Goal: Task Accomplishment & Management: Manage account settings

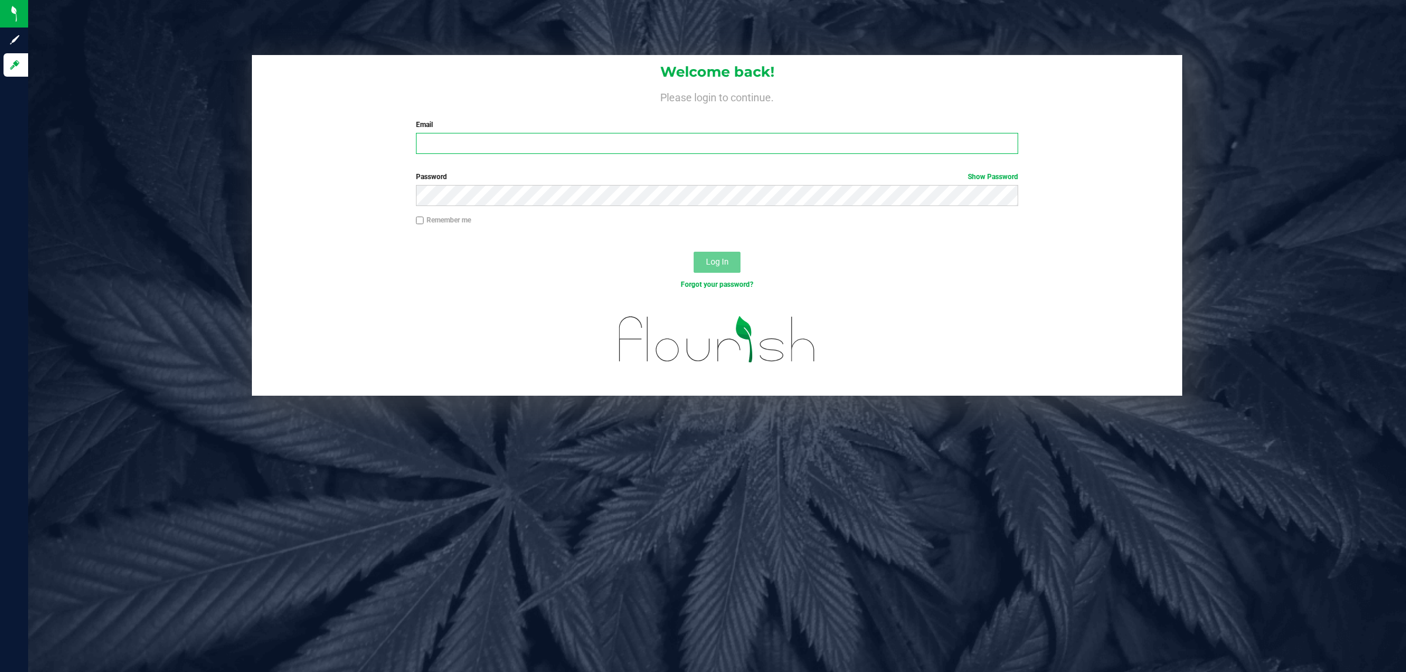
click at [477, 142] on input "Email" at bounding box center [717, 143] width 603 height 21
type input "[EMAIL_ADDRESS][DOMAIN_NAME]"
click at [990, 179] on link "Show Password" at bounding box center [993, 177] width 50 height 8
drag, startPoint x: 621, startPoint y: 179, endPoint x: 607, endPoint y: 183, distance: 14.1
click at [619, 179] on label "Password Hide Password" at bounding box center [717, 177] width 603 height 11
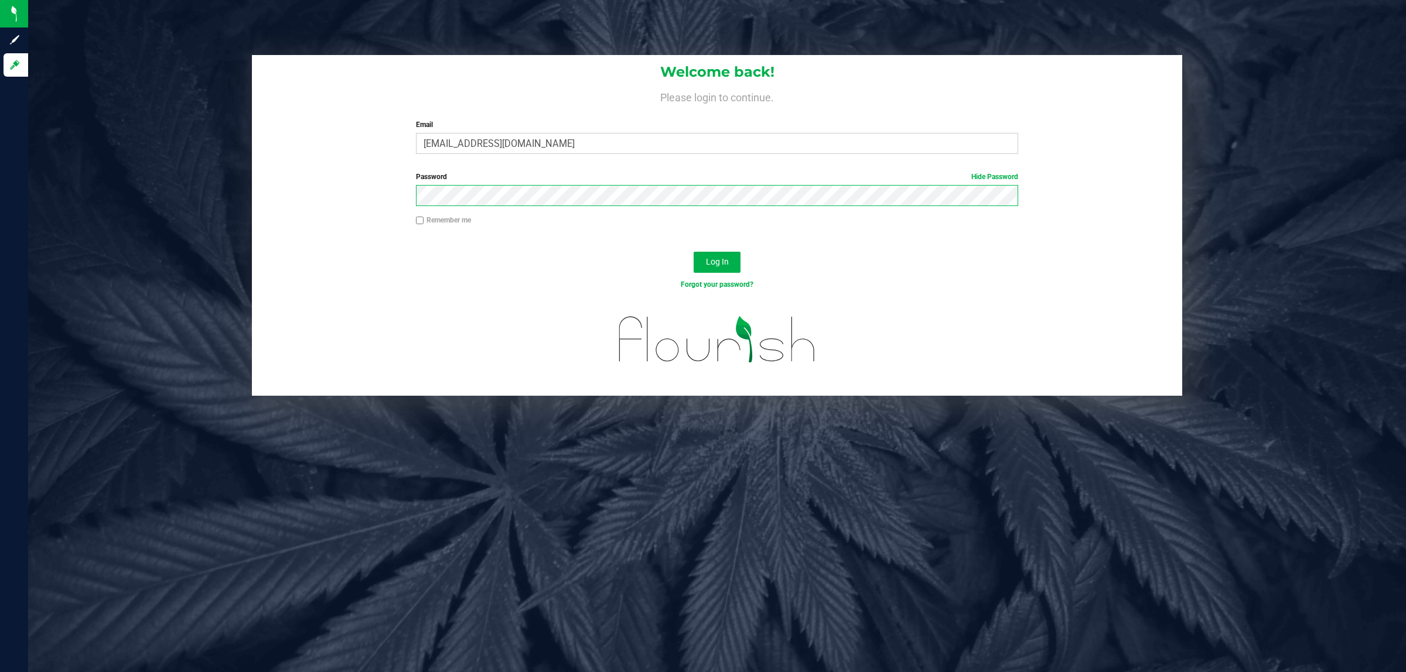
click at [694, 252] on button "Log In" at bounding box center [717, 262] width 47 height 21
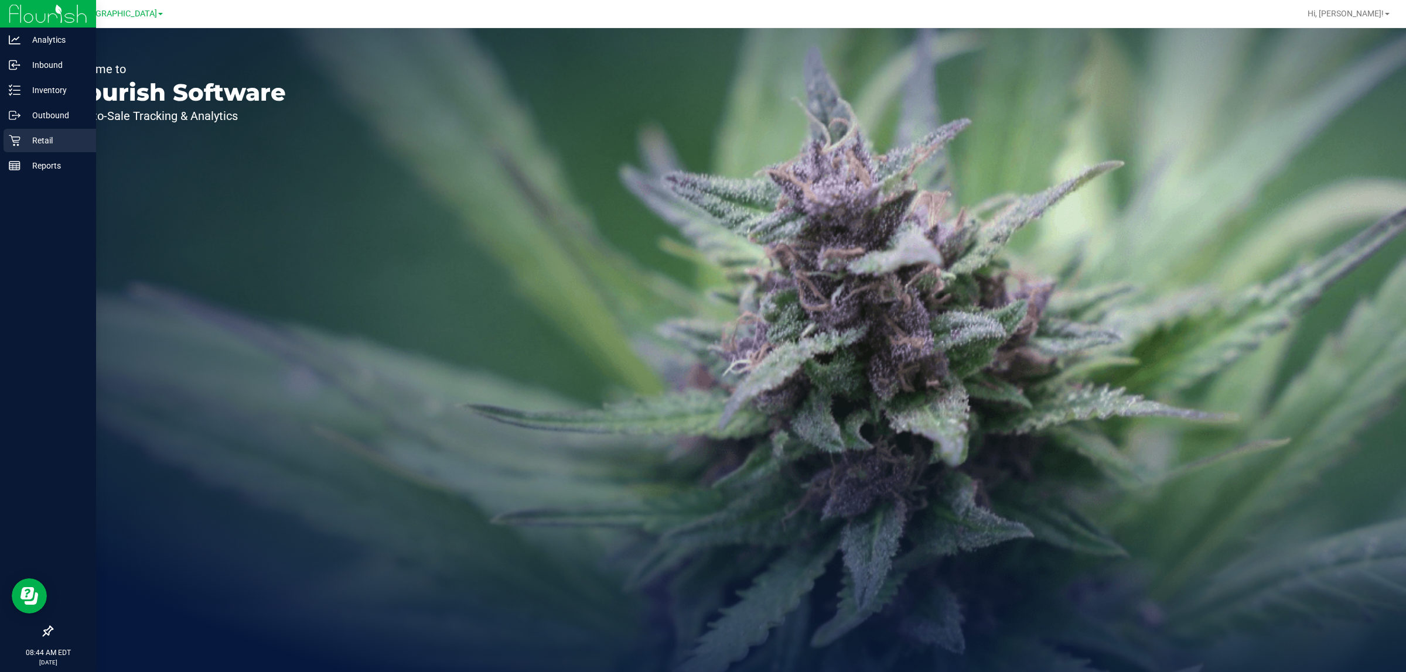
click at [9, 138] on icon at bounding box center [15, 141] width 12 height 12
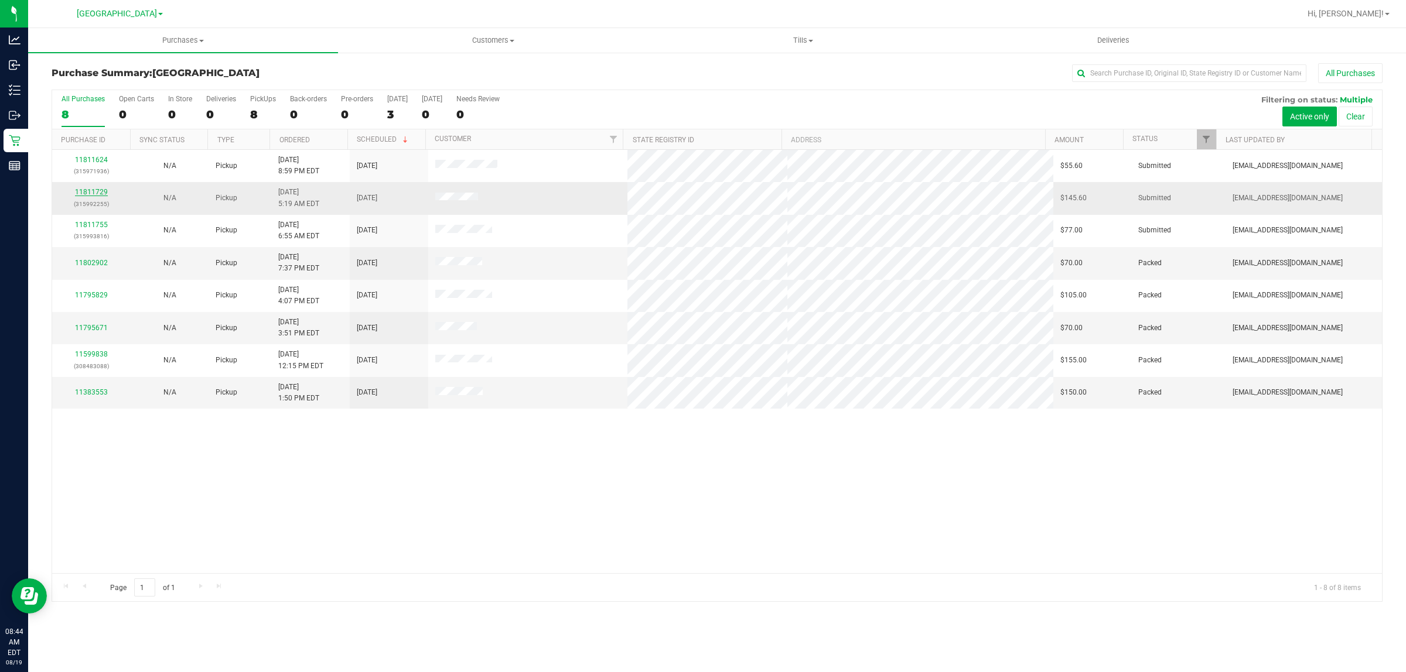
click at [94, 192] on link "11811729" at bounding box center [91, 192] width 33 height 8
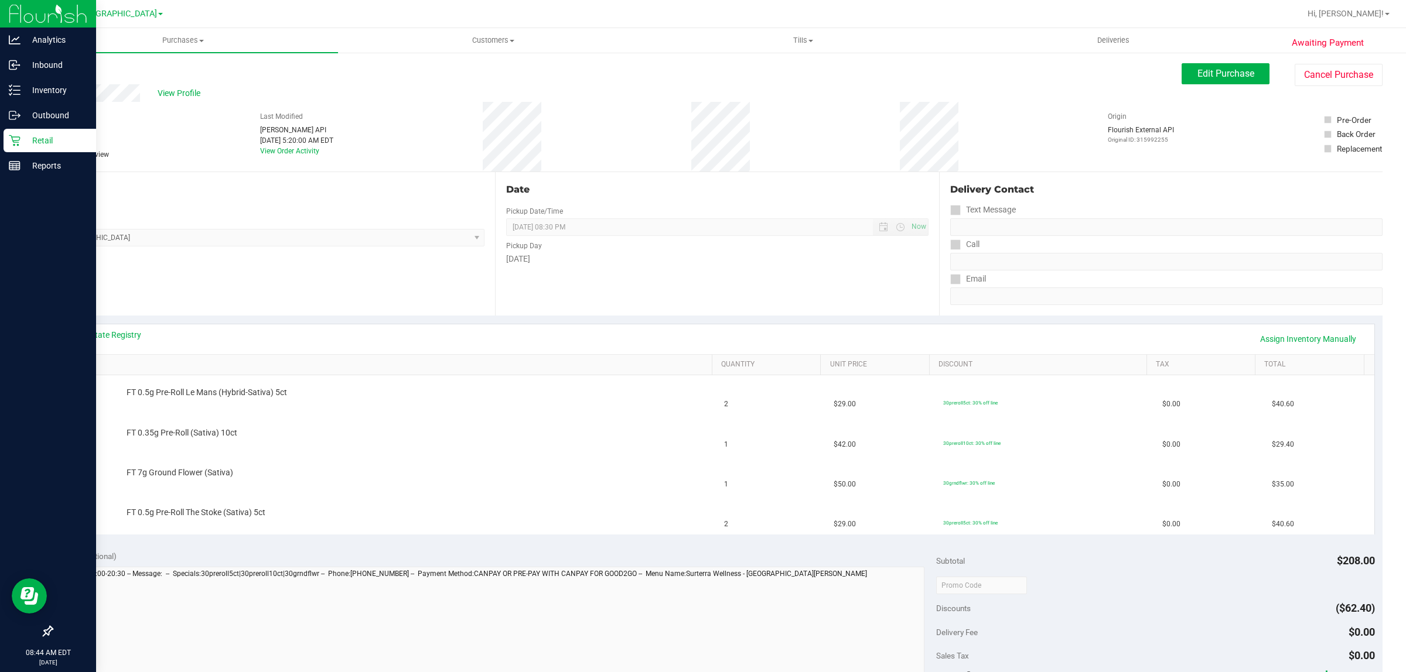
click at [15, 138] on icon at bounding box center [15, 141] width 12 height 12
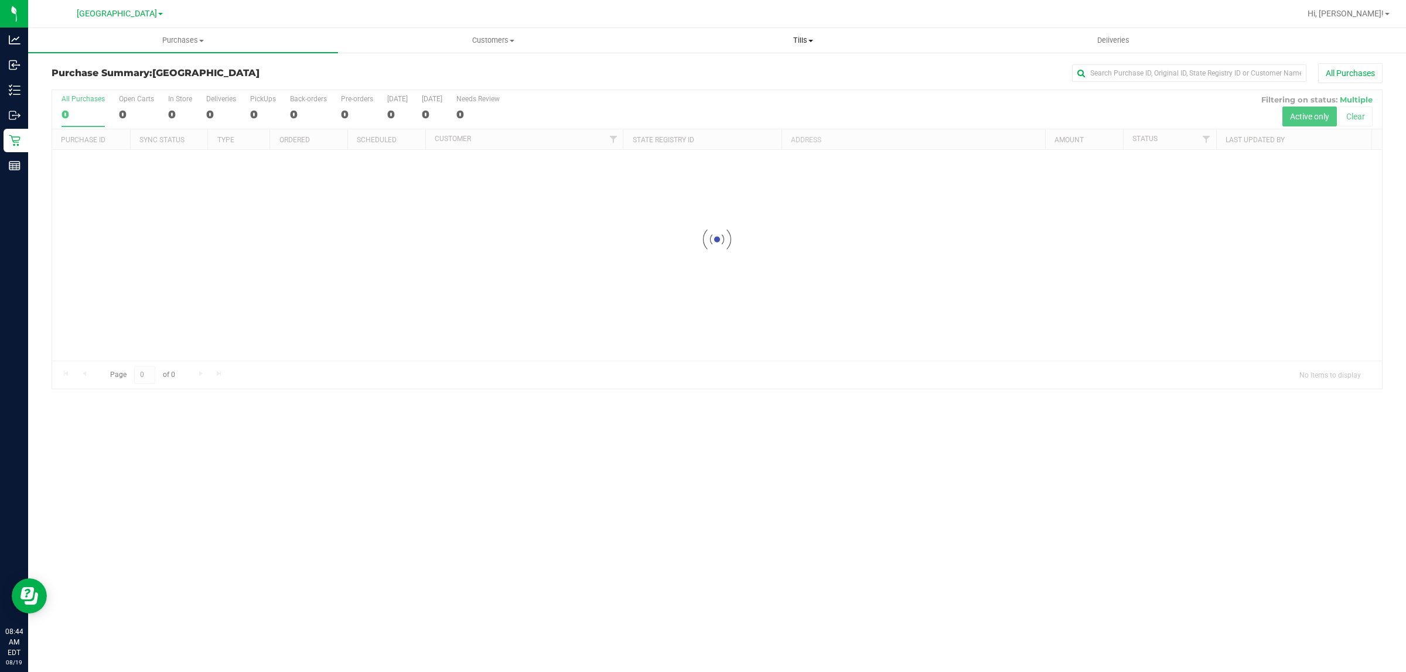
click at [792, 40] on span "Tills" at bounding box center [802, 40] width 309 height 11
click at [733, 69] on li "Manage tills" at bounding box center [803, 71] width 310 height 14
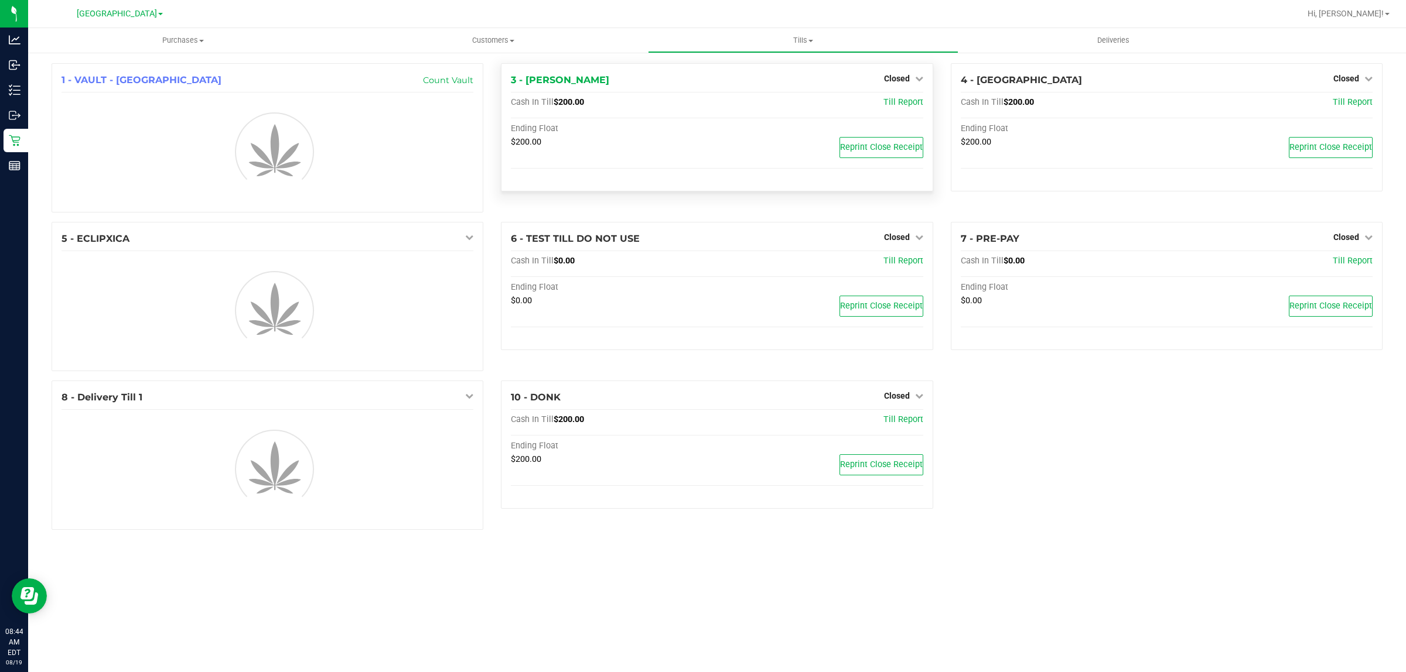
click at [907, 83] on span "Closed" at bounding box center [897, 78] width 26 height 9
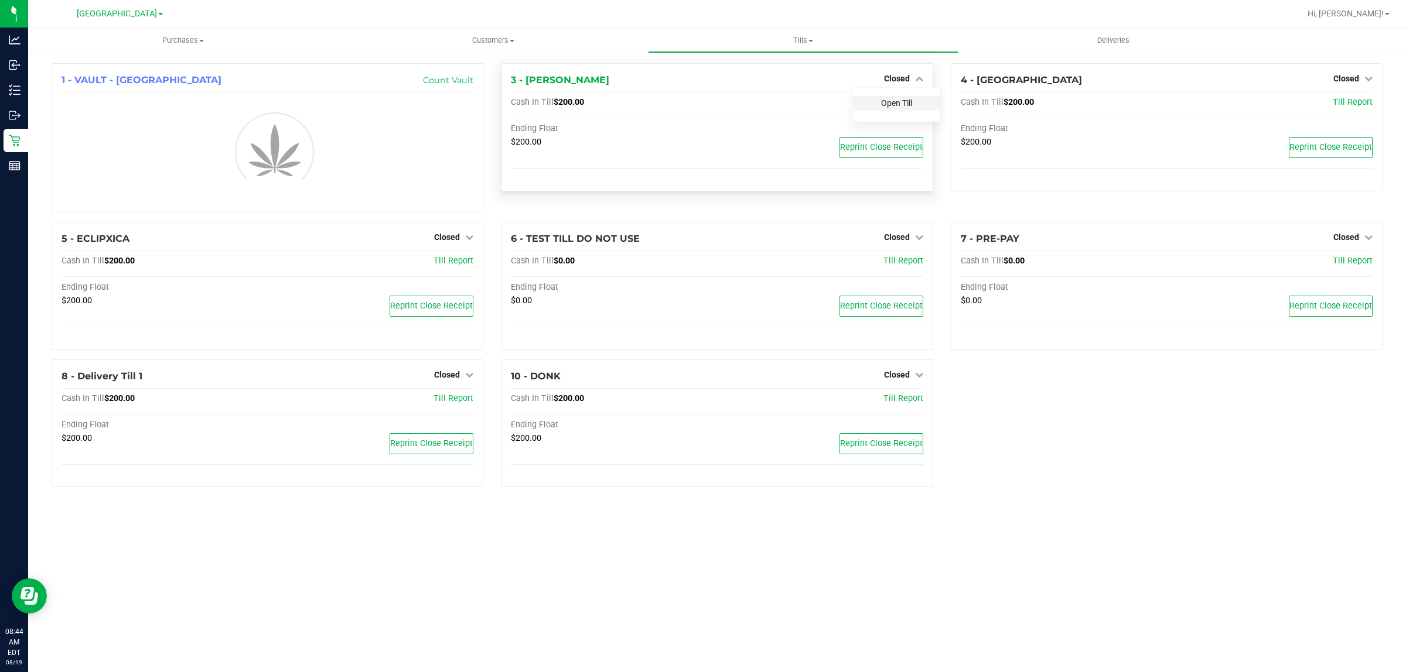
click at [904, 103] on link "Open Till" at bounding box center [896, 102] width 31 height 9
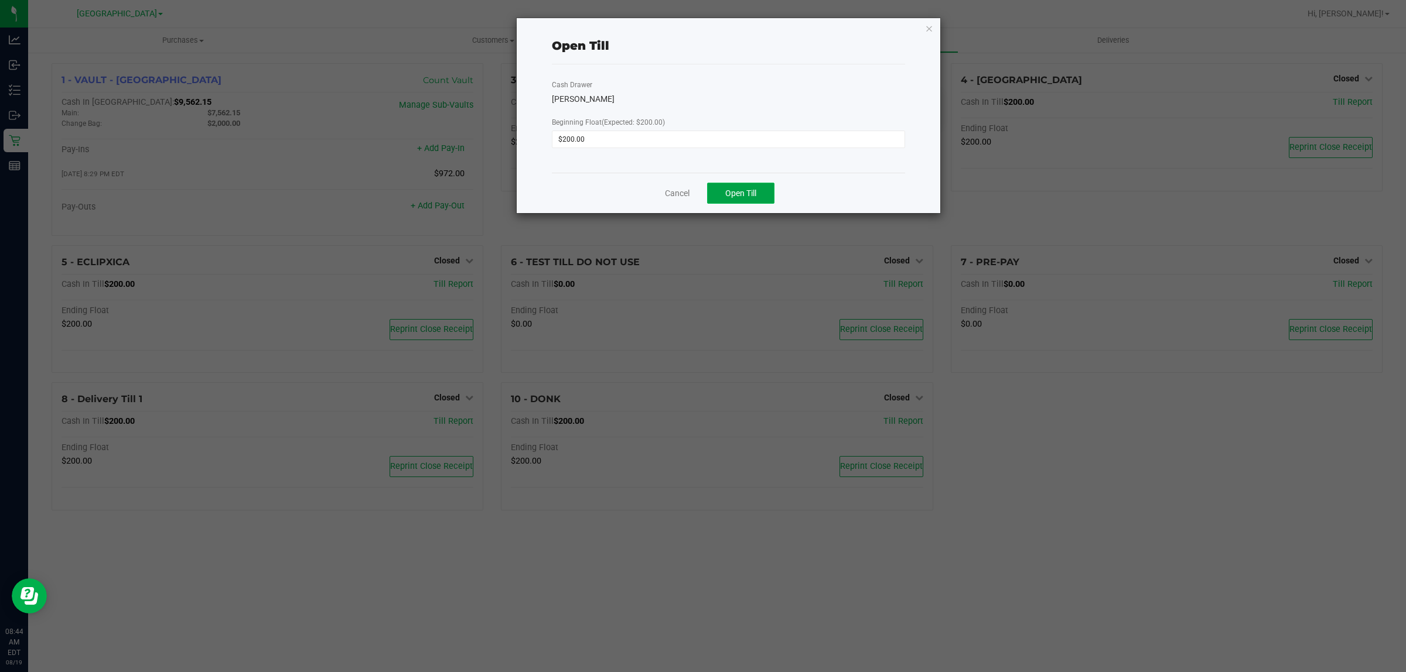
click at [736, 198] on span "Open Till" at bounding box center [740, 193] width 31 height 9
click at [661, 194] on link "Cancel" at bounding box center [672, 193] width 25 height 12
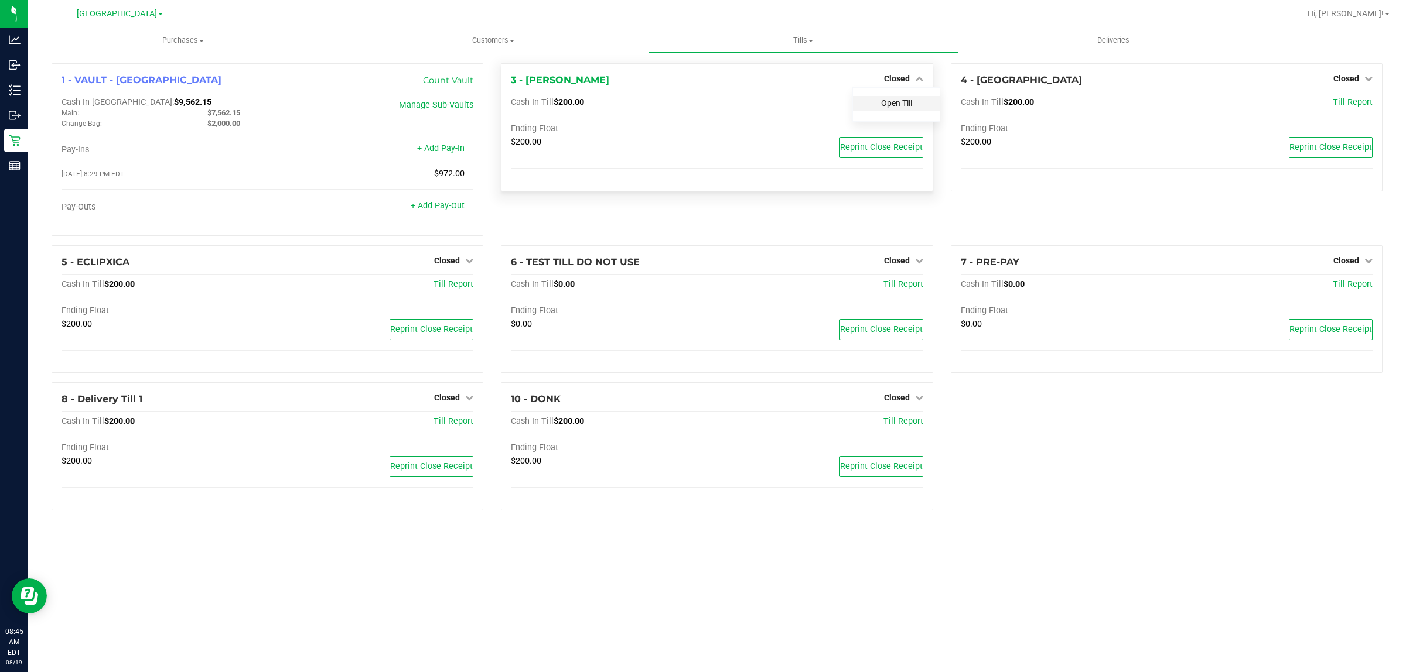
click at [891, 101] on link "Open Till" at bounding box center [896, 102] width 31 height 9
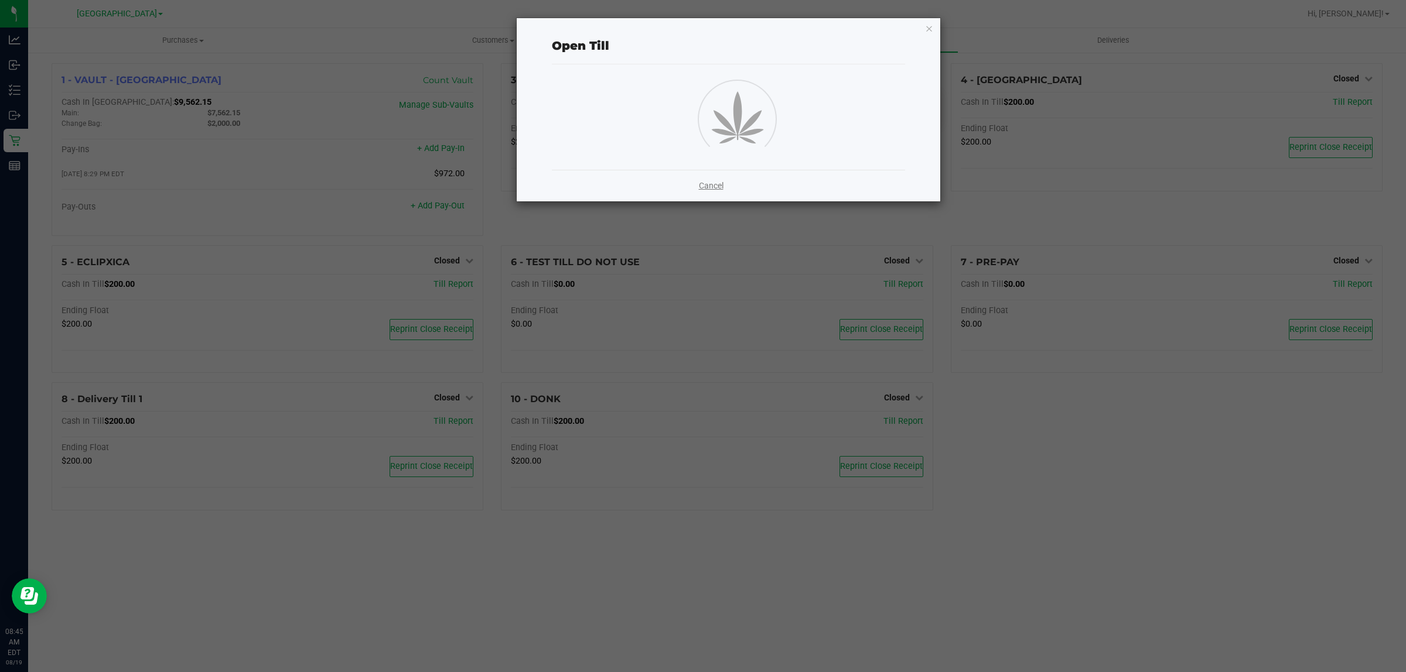
click at [712, 189] on link "Cancel" at bounding box center [711, 186] width 25 height 12
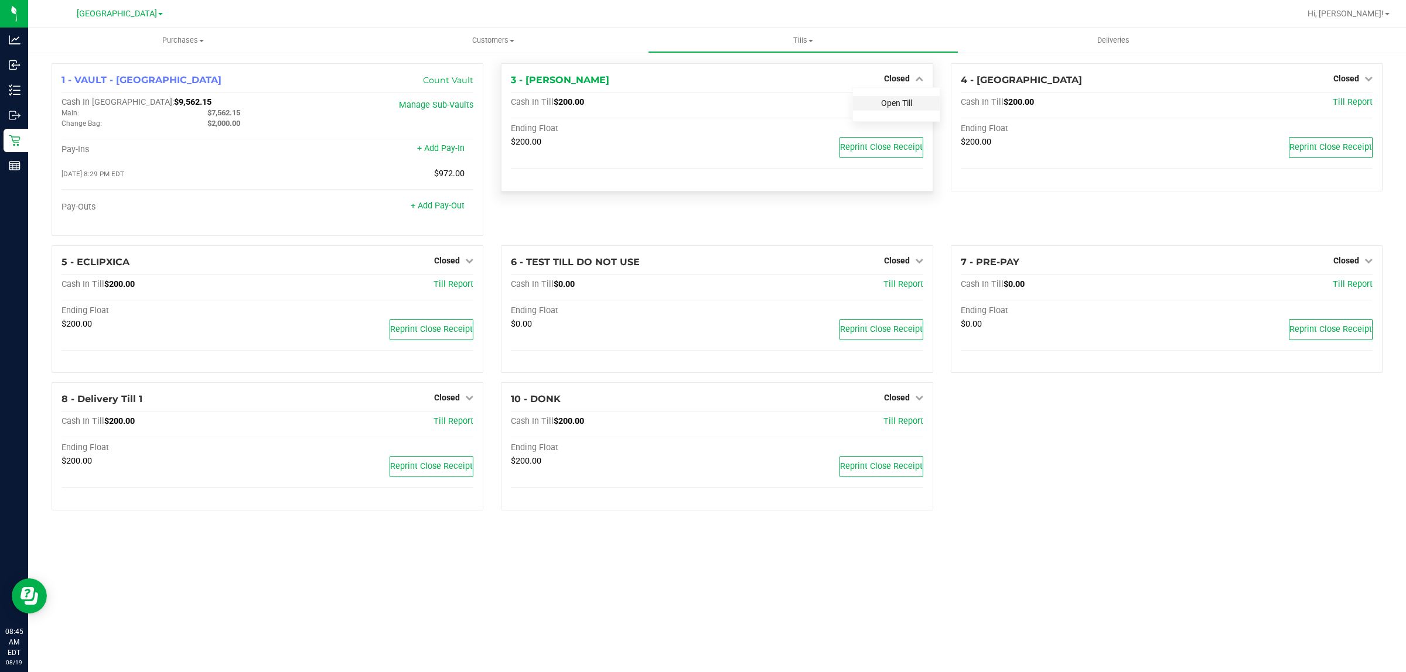
click at [901, 100] on link "Open Till" at bounding box center [896, 102] width 31 height 9
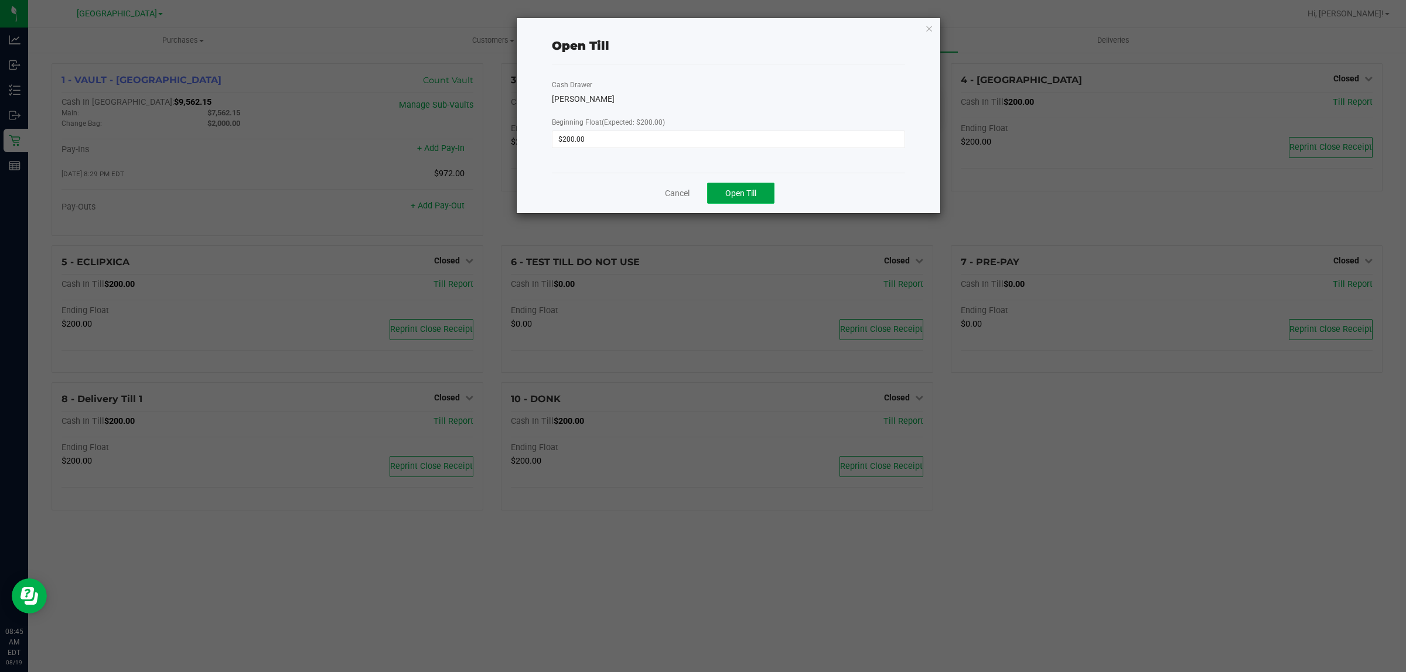
click at [732, 197] on span "Open Till" at bounding box center [740, 193] width 31 height 9
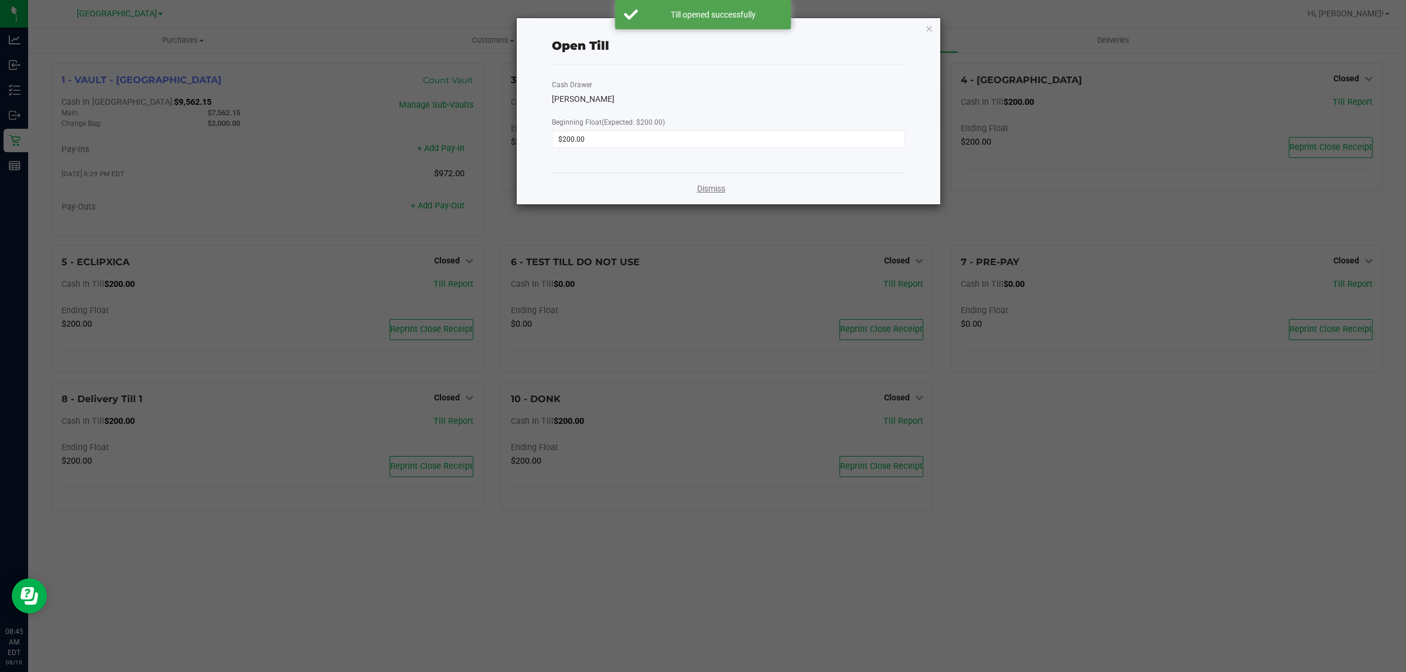
click at [702, 192] on link "Dismiss" at bounding box center [711, 189] width 28 height 12
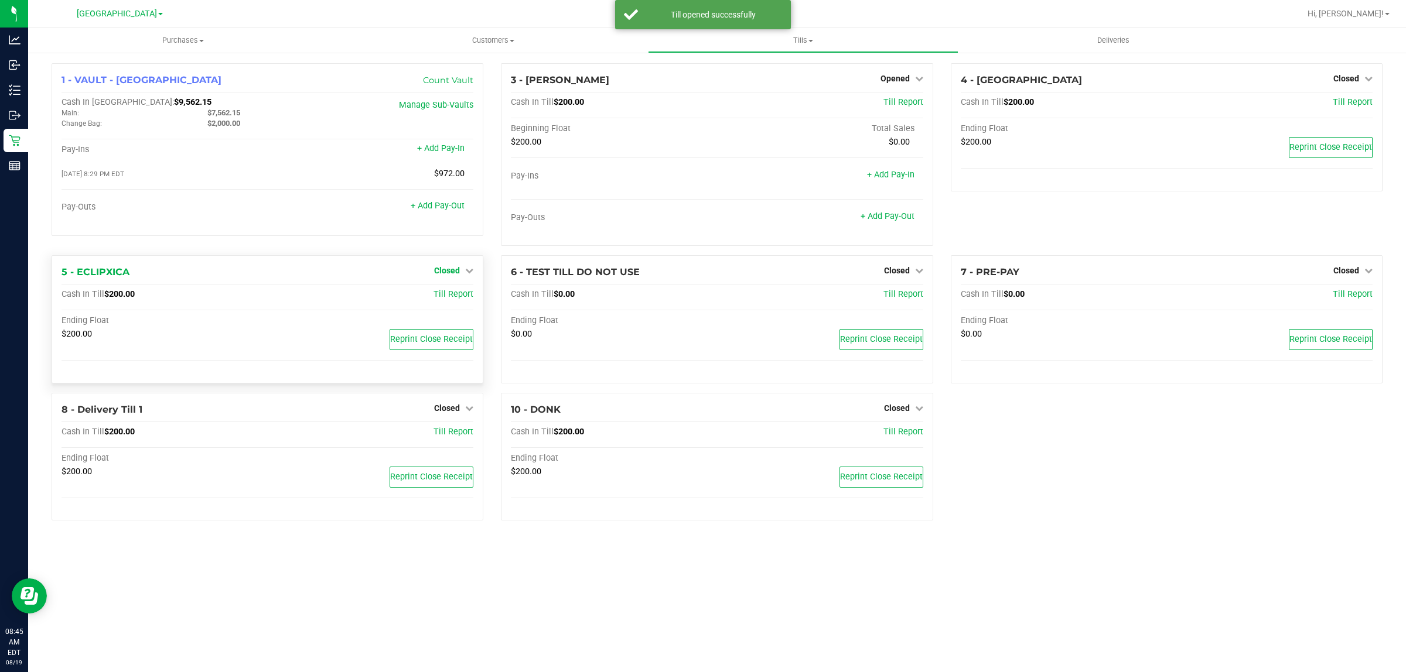
click at [461, 270] on link "Closed" at bounding box center [453, 270] width 39 height 9
click at [440, 294] on link "Open Till" at bounding box center [446, 295] width 31 height 9
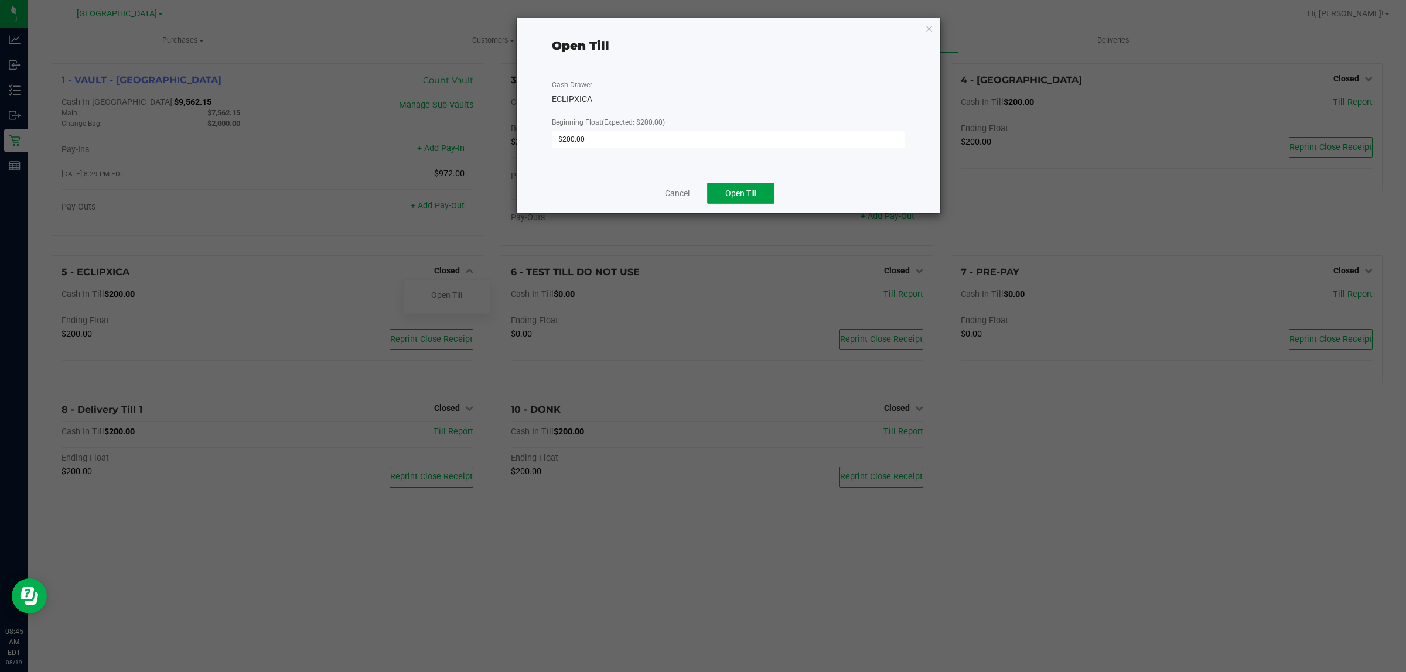
click at [730, 189] on span "Open Till" at bounding box center [740, 193] width 31 height 9
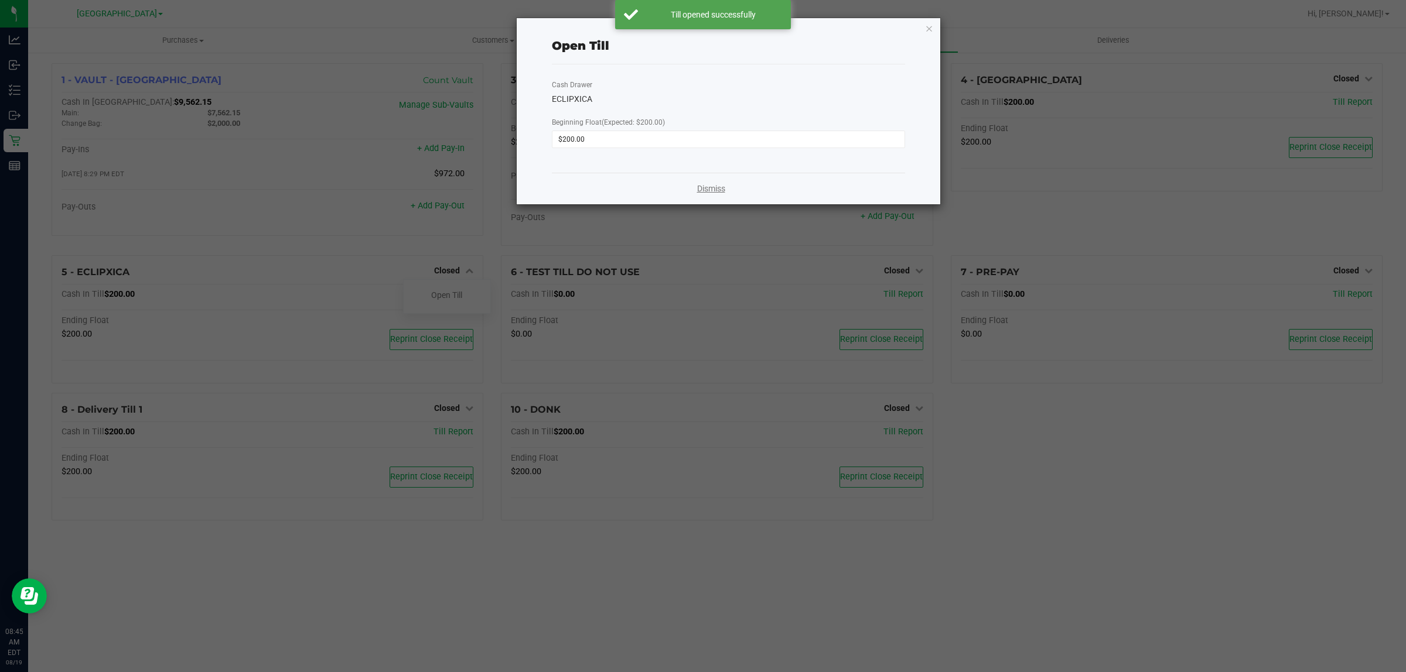
click at [698, 189] on link "Dismiss" at bounding box center [711, 189] width 28 height 12
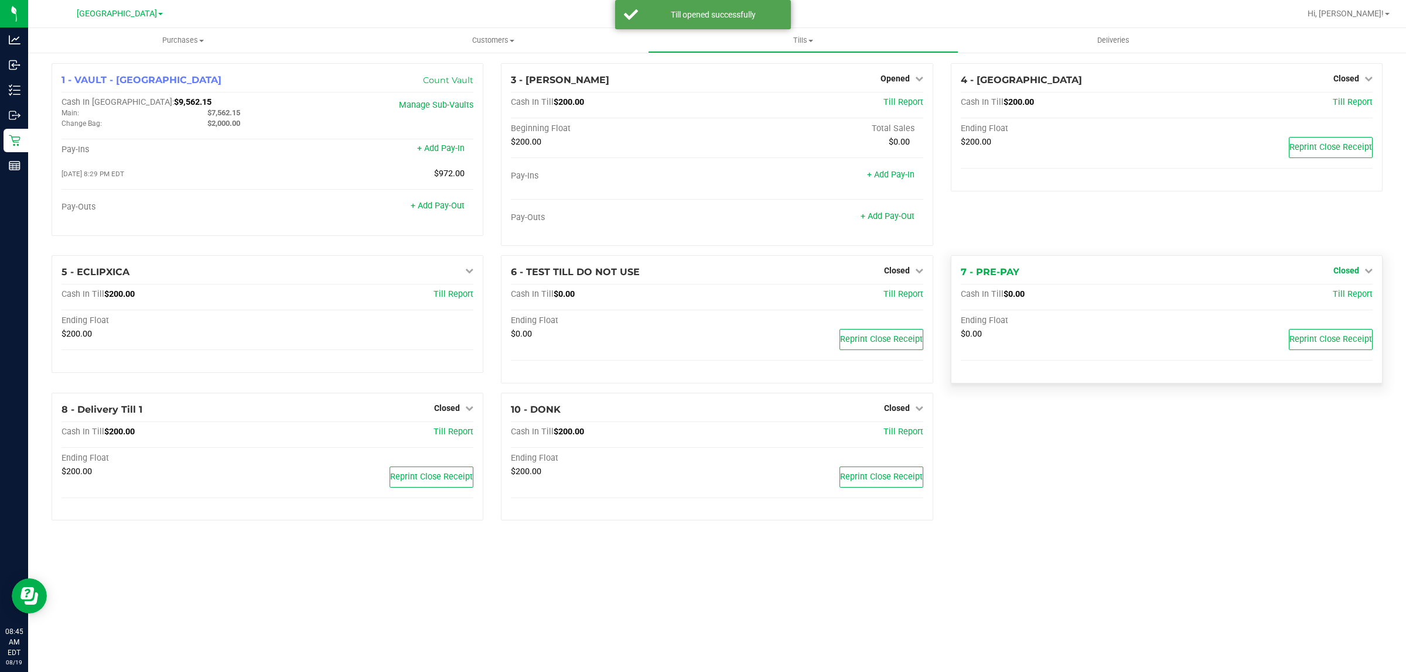
click at [1348, 273] on span "Closed" at bounding box center [1346, 270] width 26 height 9
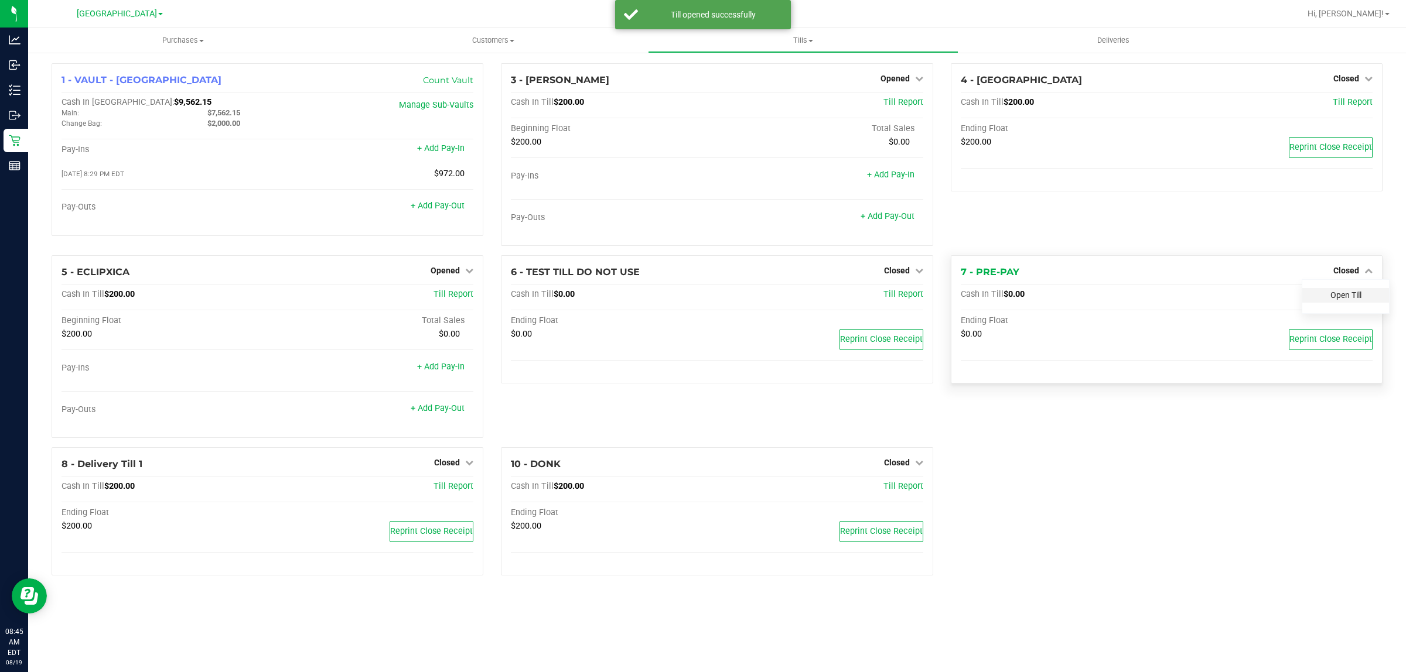
click at [1337, 297] on link "Open Till" at bounding box center [1345, 295] width 31 height 9
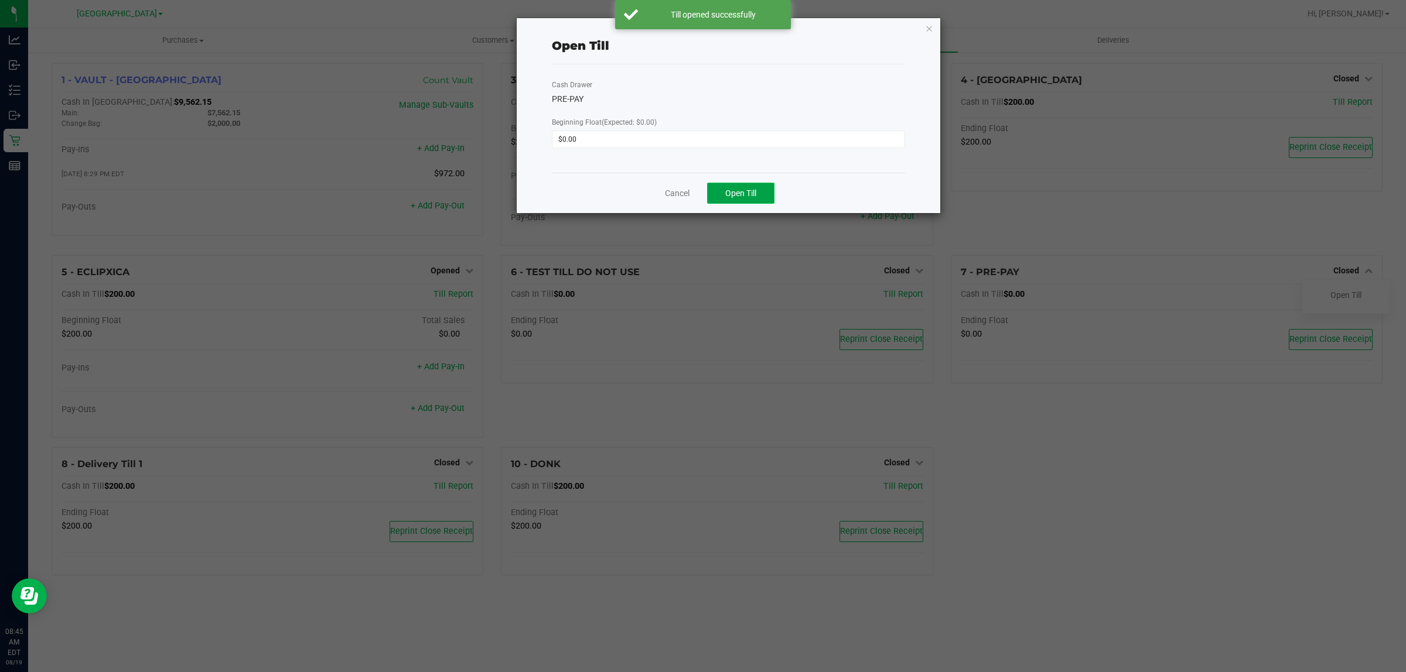
click at [766, 187] on button "Open Till" at bounding box center [740, 193] width 67 height 21
click at [712, 192] on link "Dismiss" at bounding box center [711, 189] width 28 height 12
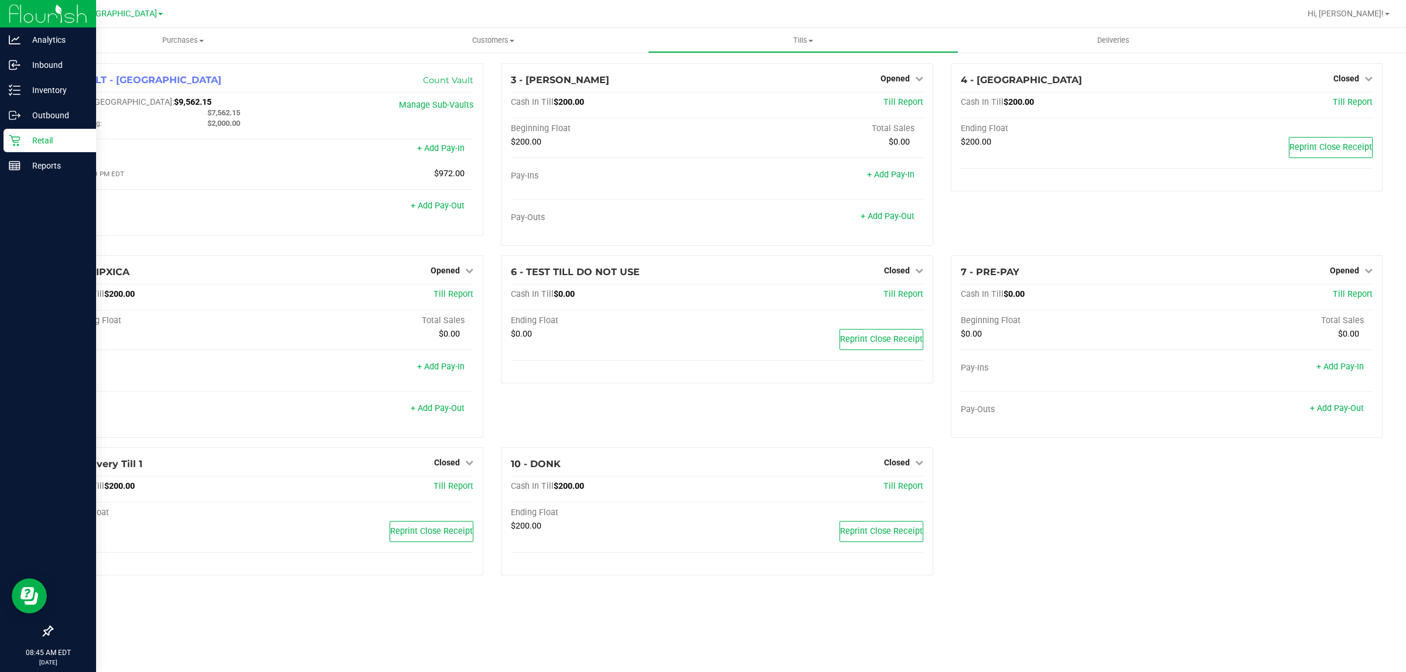
click at [18, 136] on icon at bounding box center [14, 140] width 11 height 11
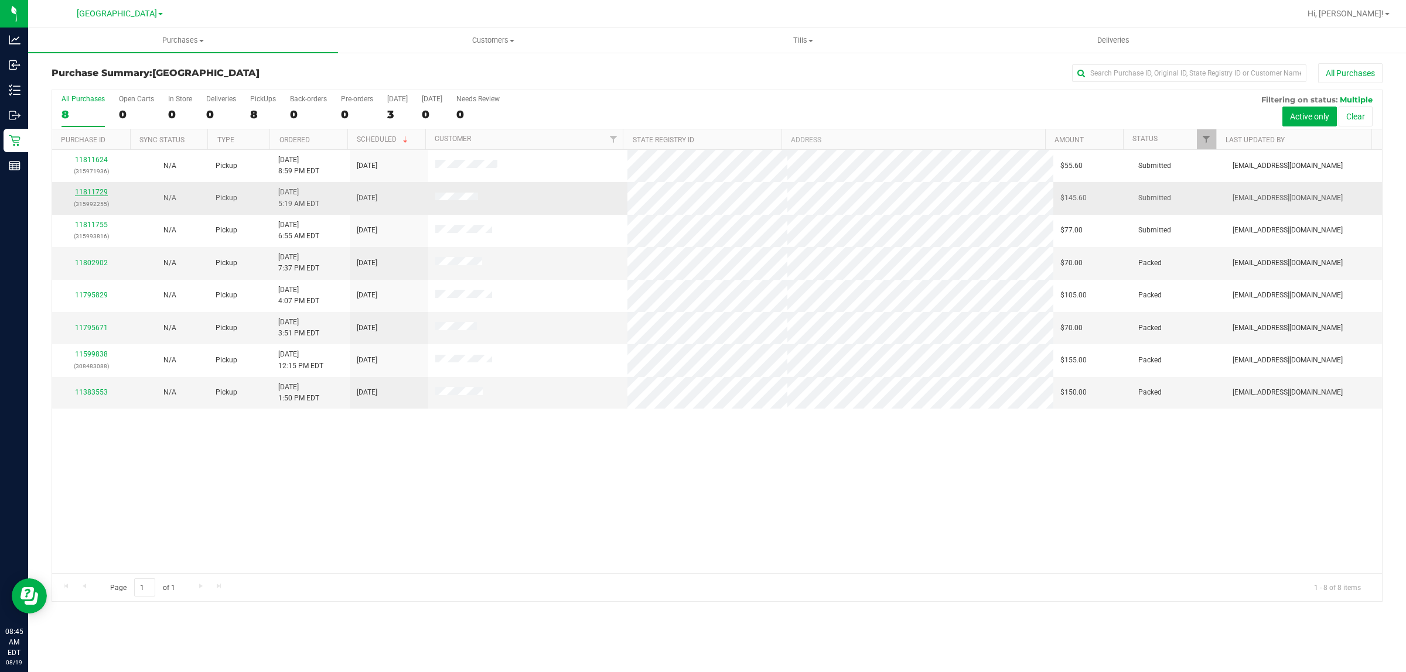
click at [103, 192] on link "11811729" at bounding box center [91, 192] width 33 height 8
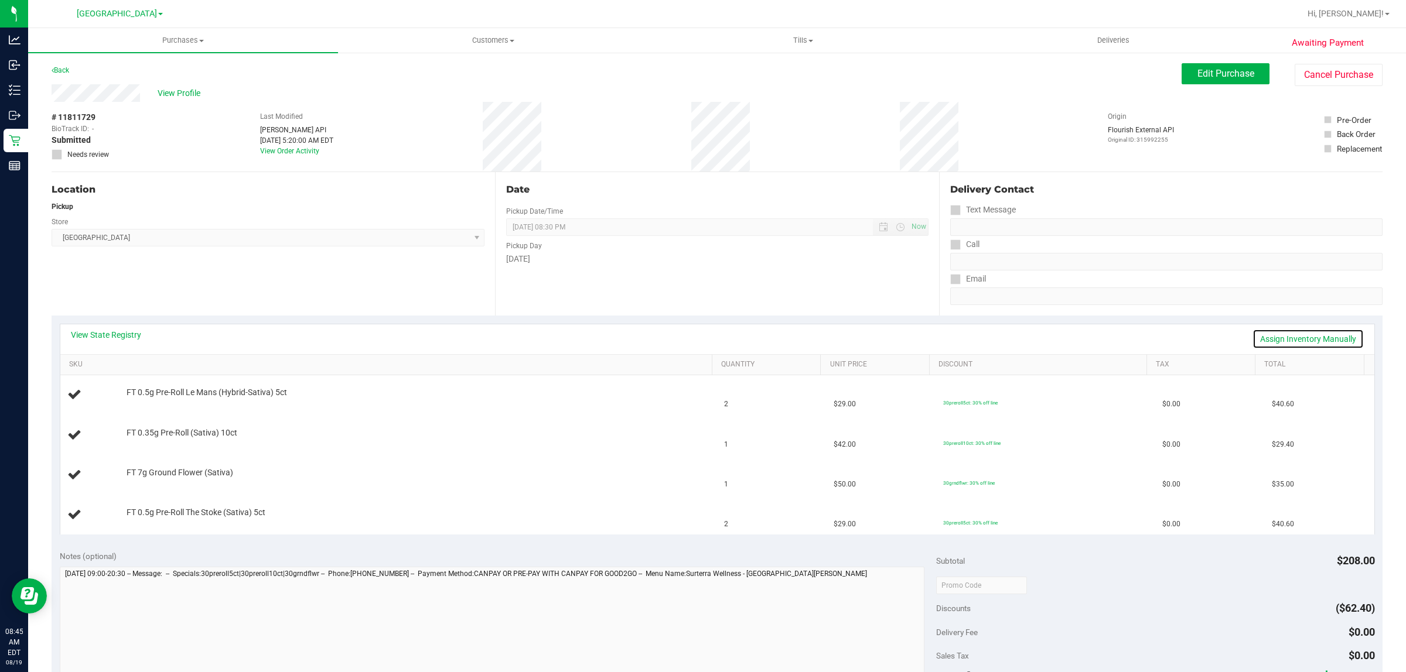
click at [1284, 337] on link "Assign Inventory Manually" at bounding box center [1307, 339] width 111 height 20
click at [1312, 332] on link "Save & Exit" at bounding box center [1336, 339] width 55 height 20
click at [115, 334] on link "View State Registry" at bounding box center [106, 335] width 70 height 12
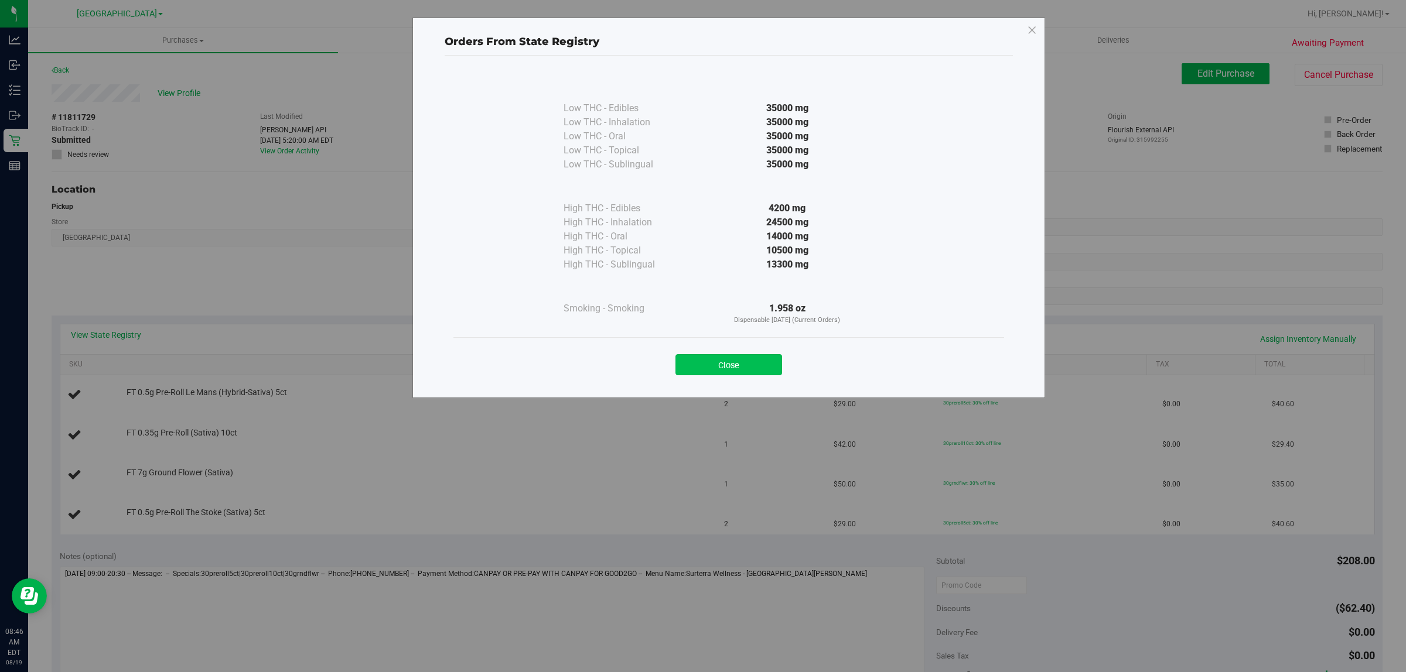
click at [736, 375] on button "Close" at bounding box center [728, 364] width 107 height 21
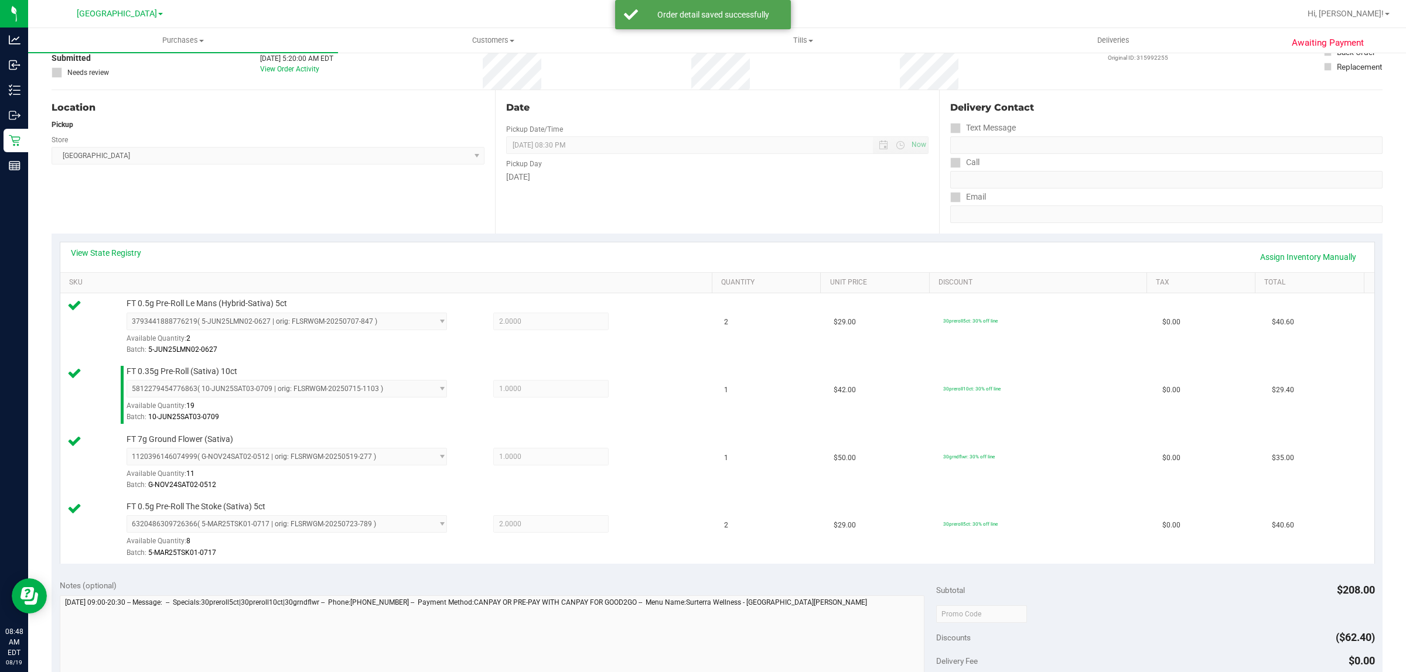
scroll to position [86, 0]
click at [895, 329] on td "$29.00" at bounding box center [881, 324] width 110 height 68
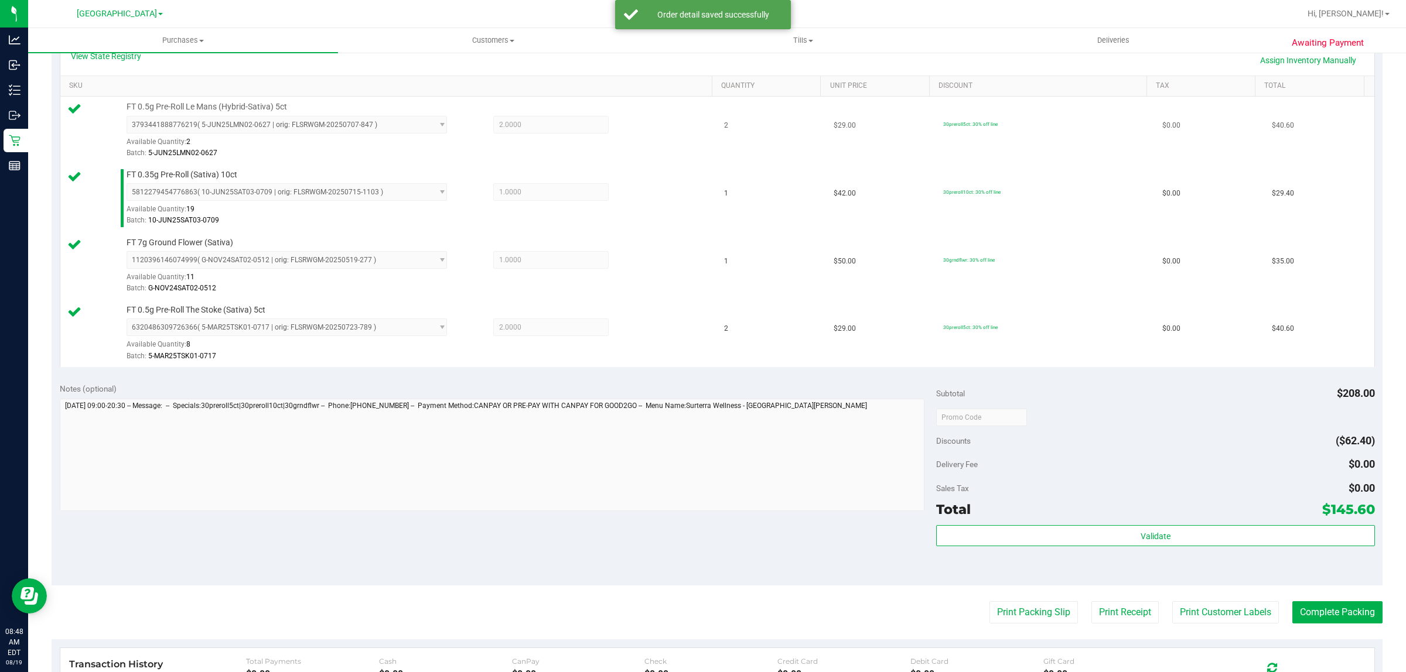
scroll to position [278, 0]
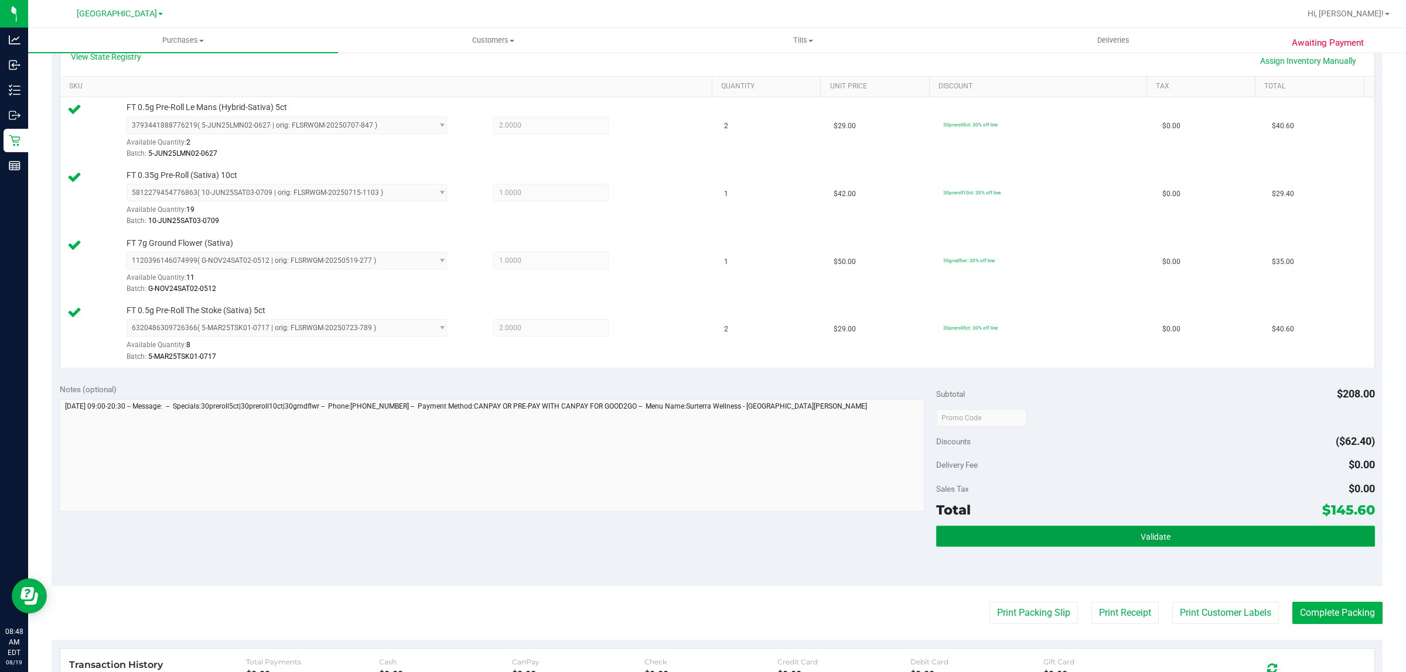
click at [1091, 541] on button "Validate" at bounding box center [1155, 536] width 438 height 21
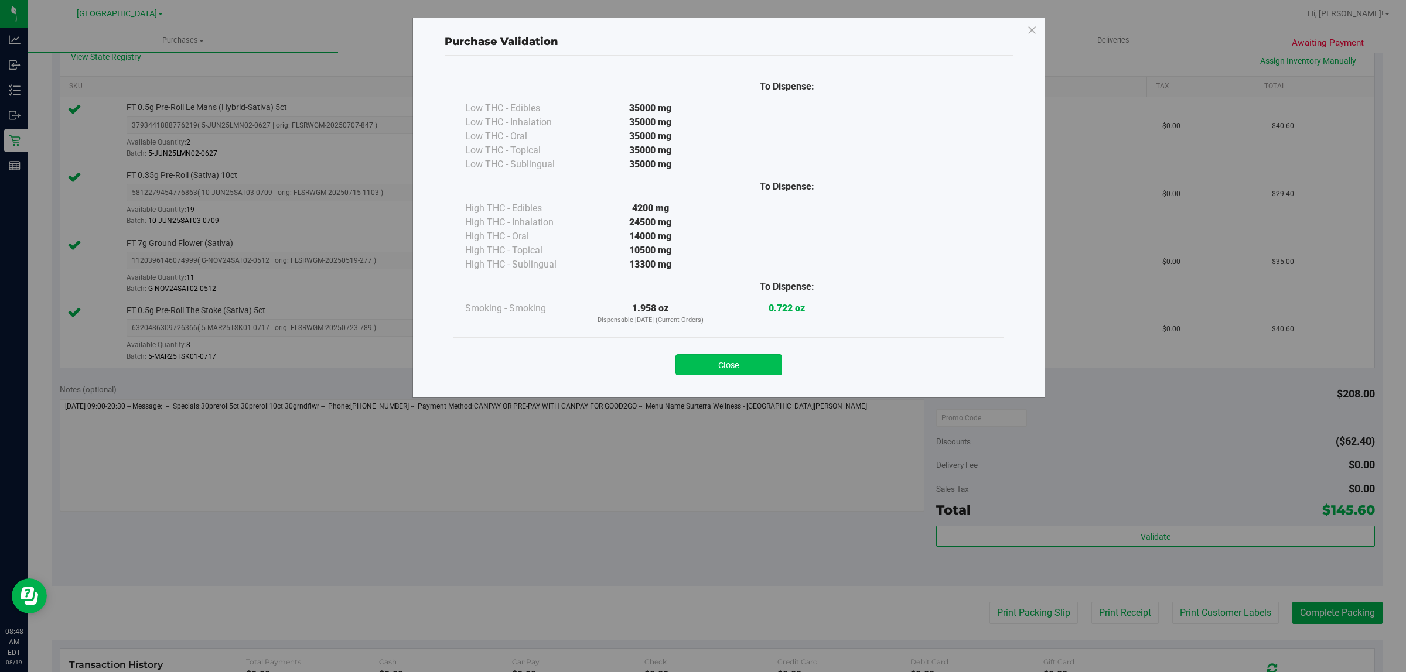
click at [725, 371] on button "Close" at bounding box center [728, 364] width 107 height 21
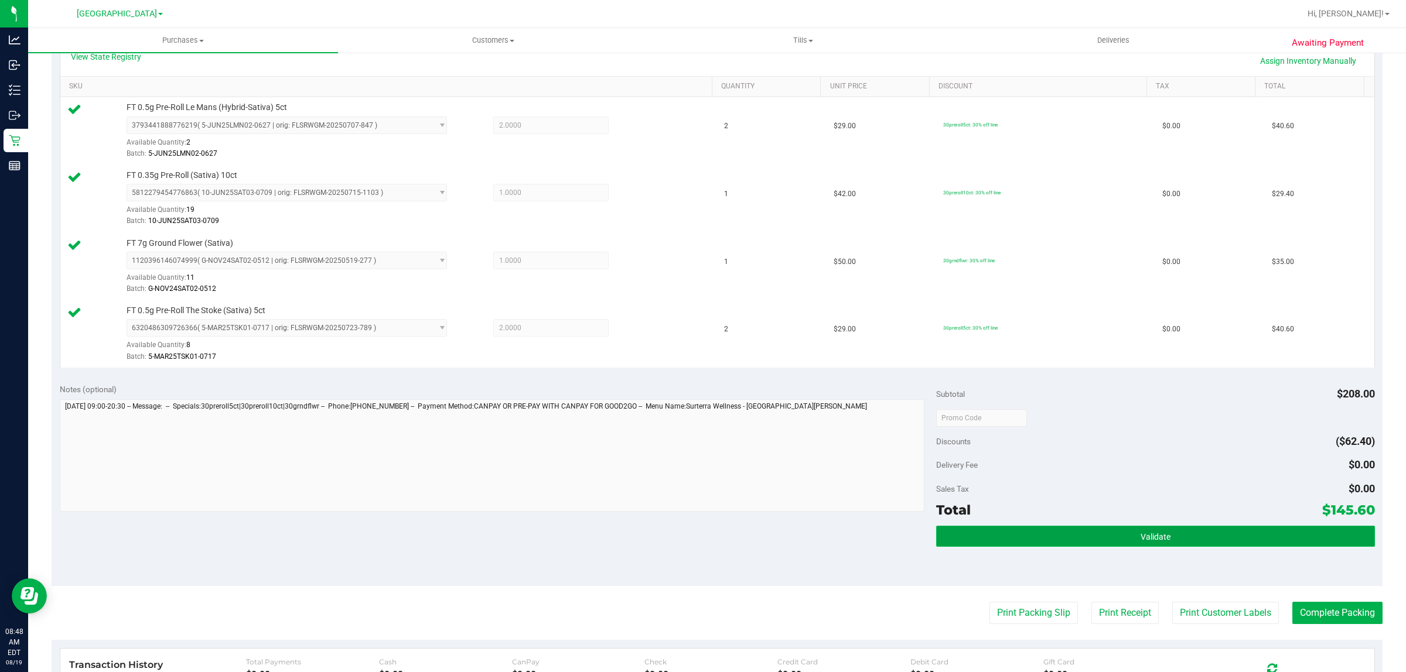
click at [1099, 528] on button "Validate" at bounding box center [1155, 536] width 438 height 21
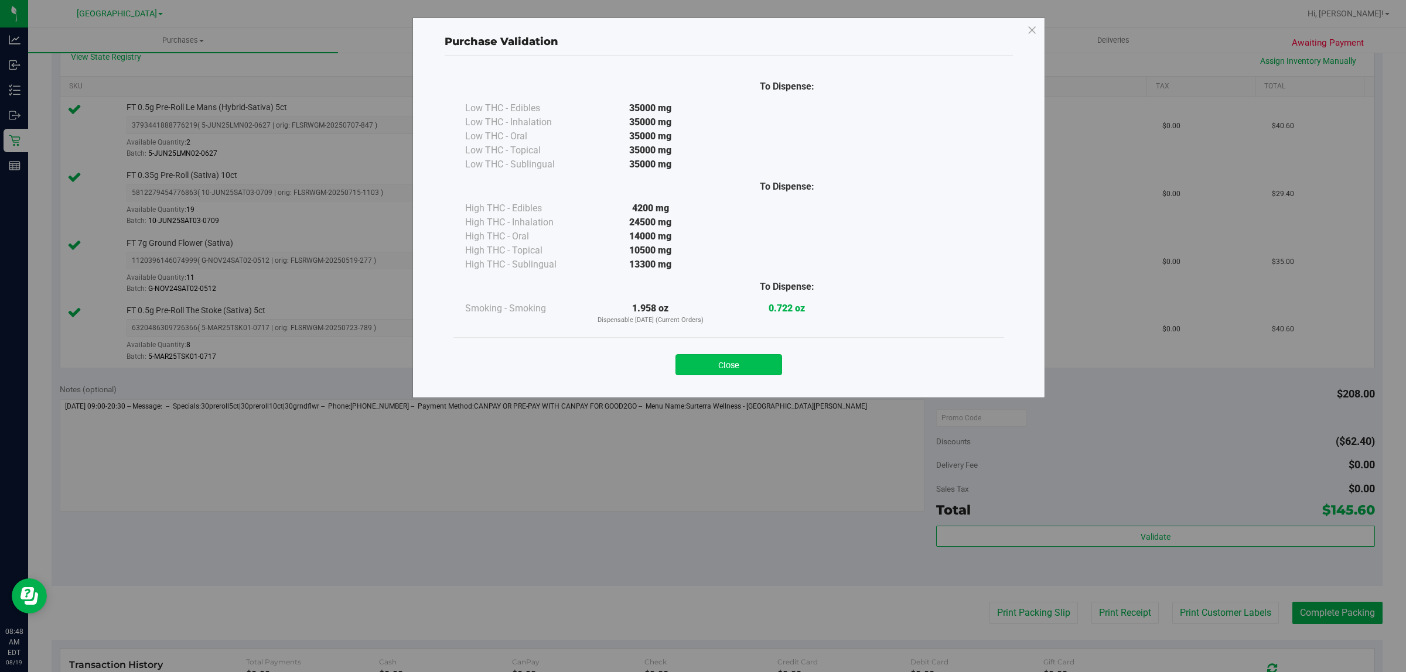
click at [737, 367] on button "Close" at bounding box center [728, 364] width 107 height 21
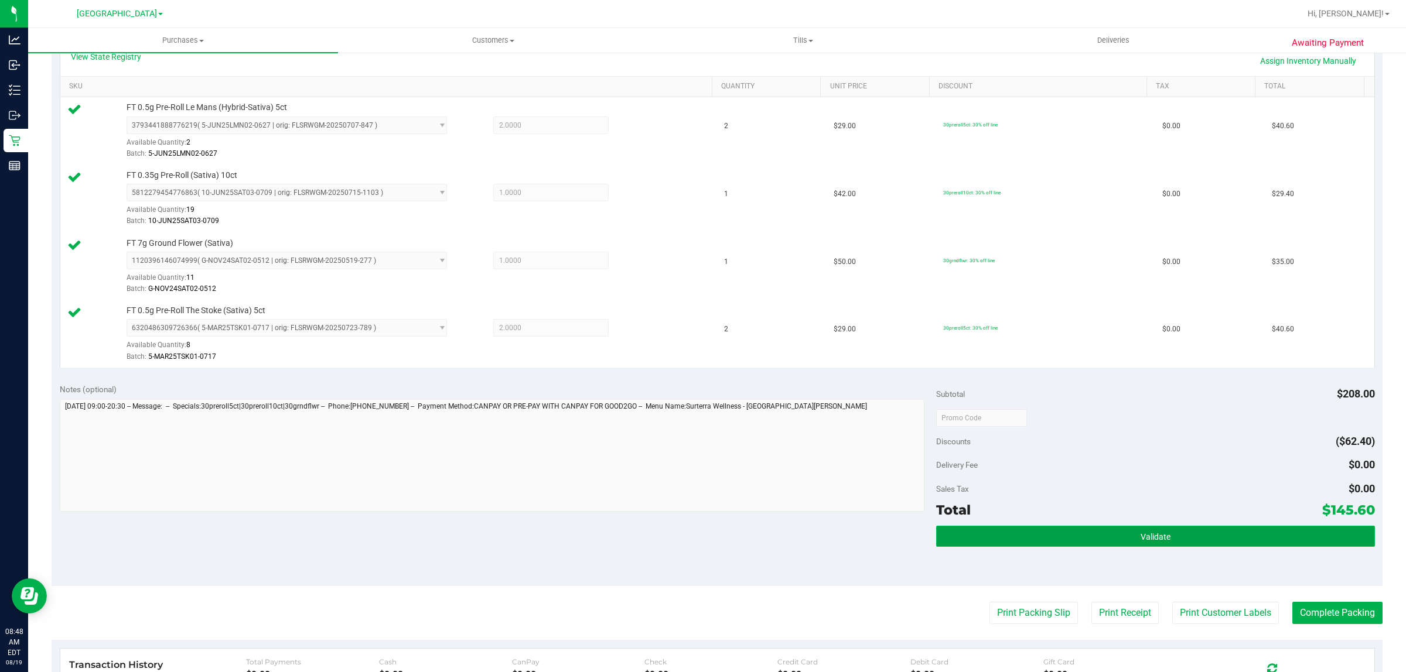
click at [1108, 527] on button "Validate" at bounding box center [1155, 536] width 438 height 21
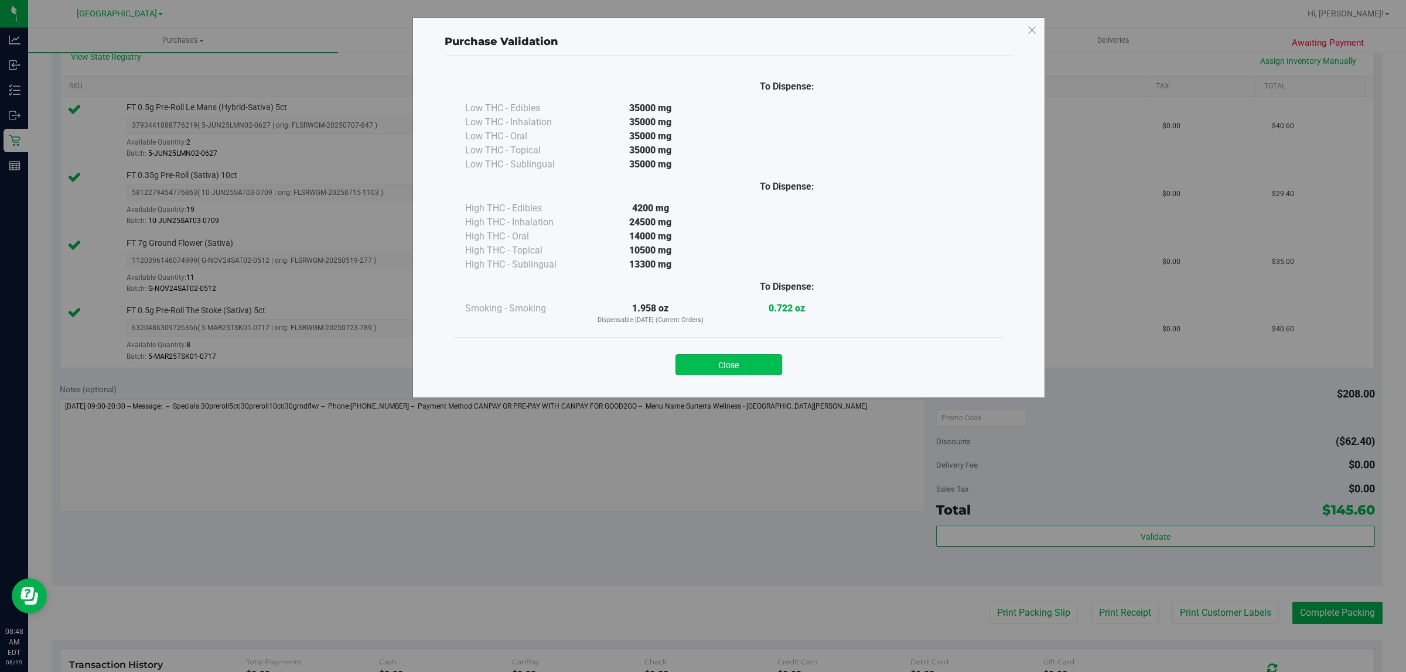
click at [754, 373] on button "Close" at bounding box center [728, 364] width 107 height 21
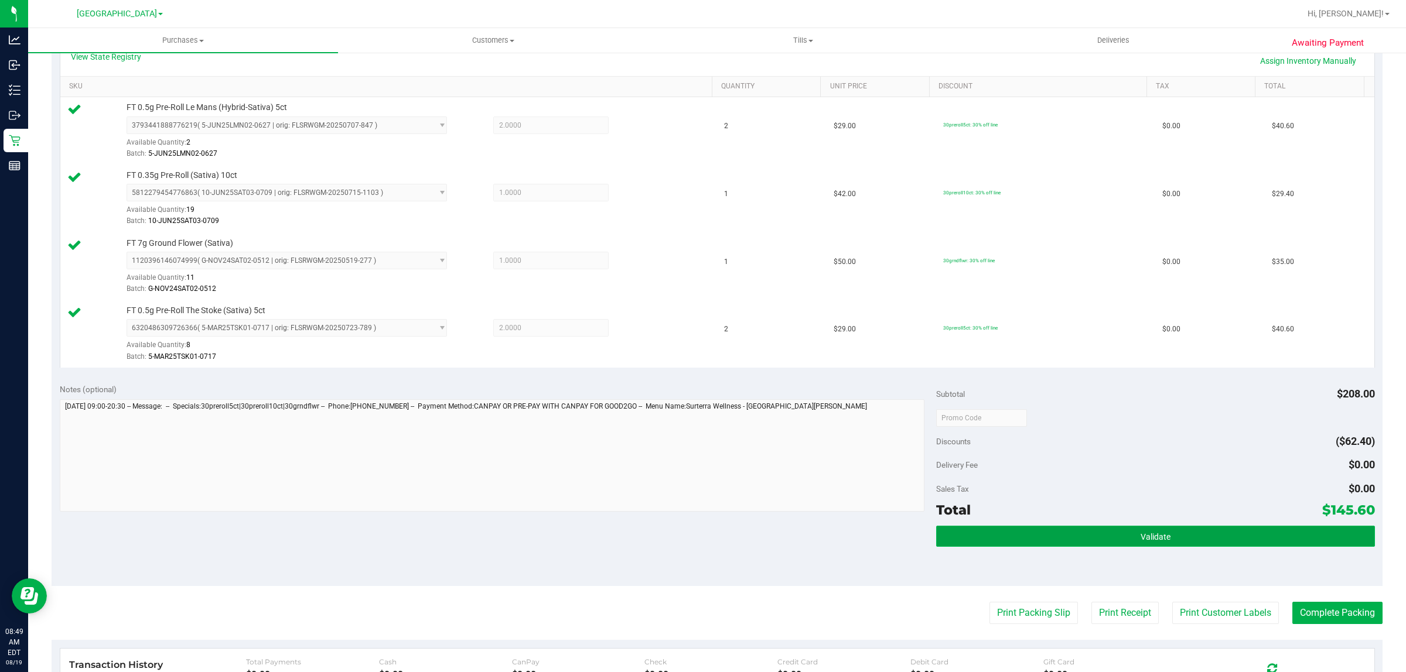
click at [1134, 545] on button "Validate" at bounding box center [1155, 536] width 438 height 21
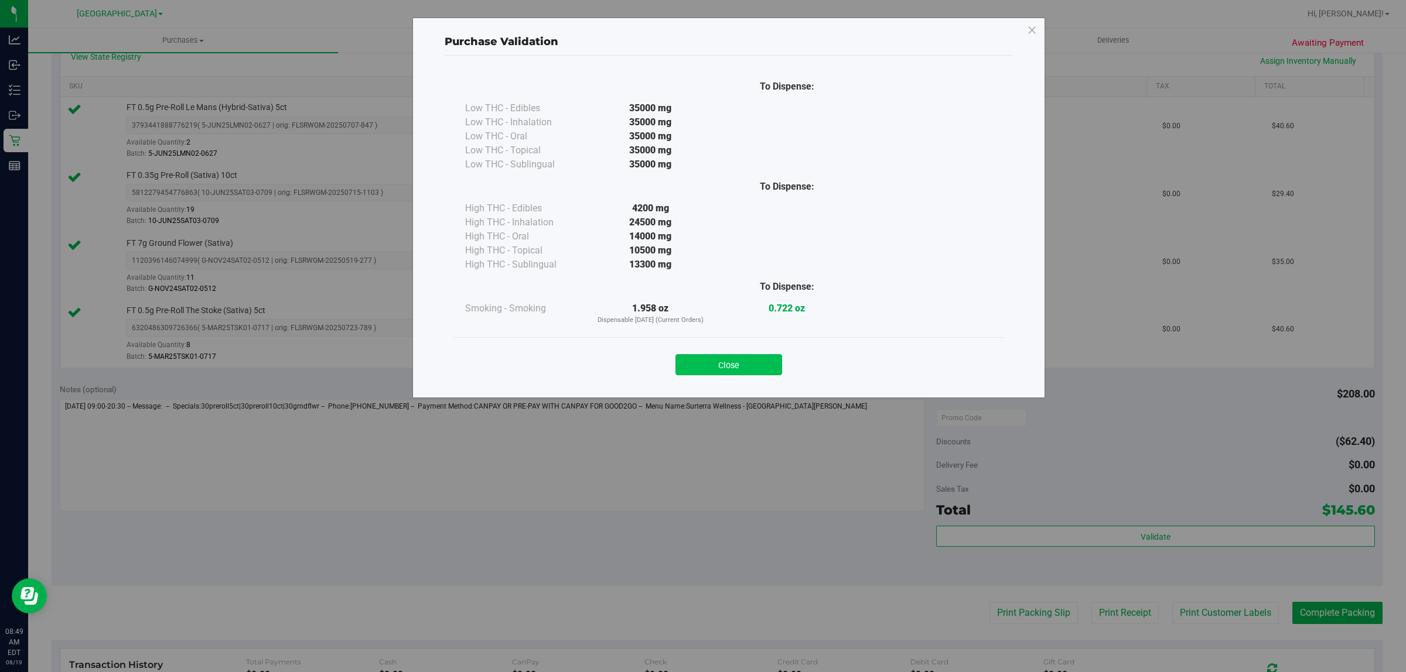
click at [725, 359] on button "Close" at bounding box center [728, 364] width 107 height 21
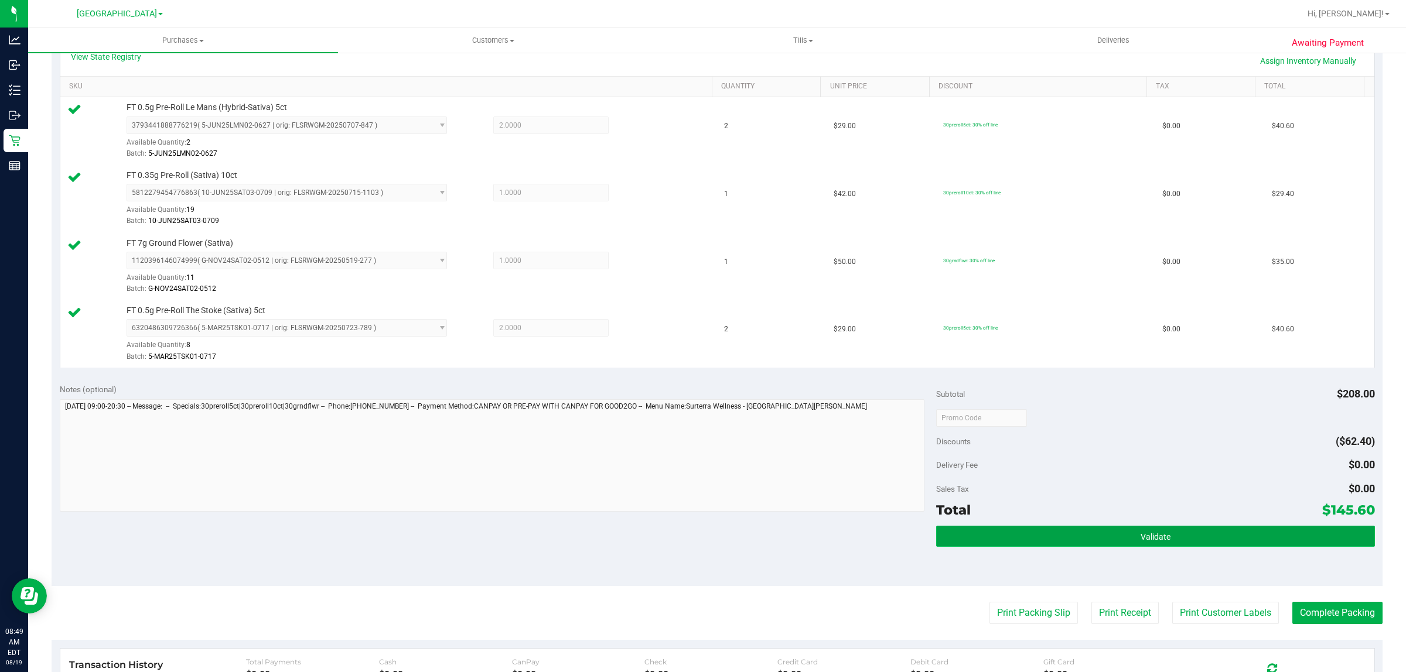
click at [1170, 536] on button "Validate" at bounding box center [1155, 536] width 438 height 21
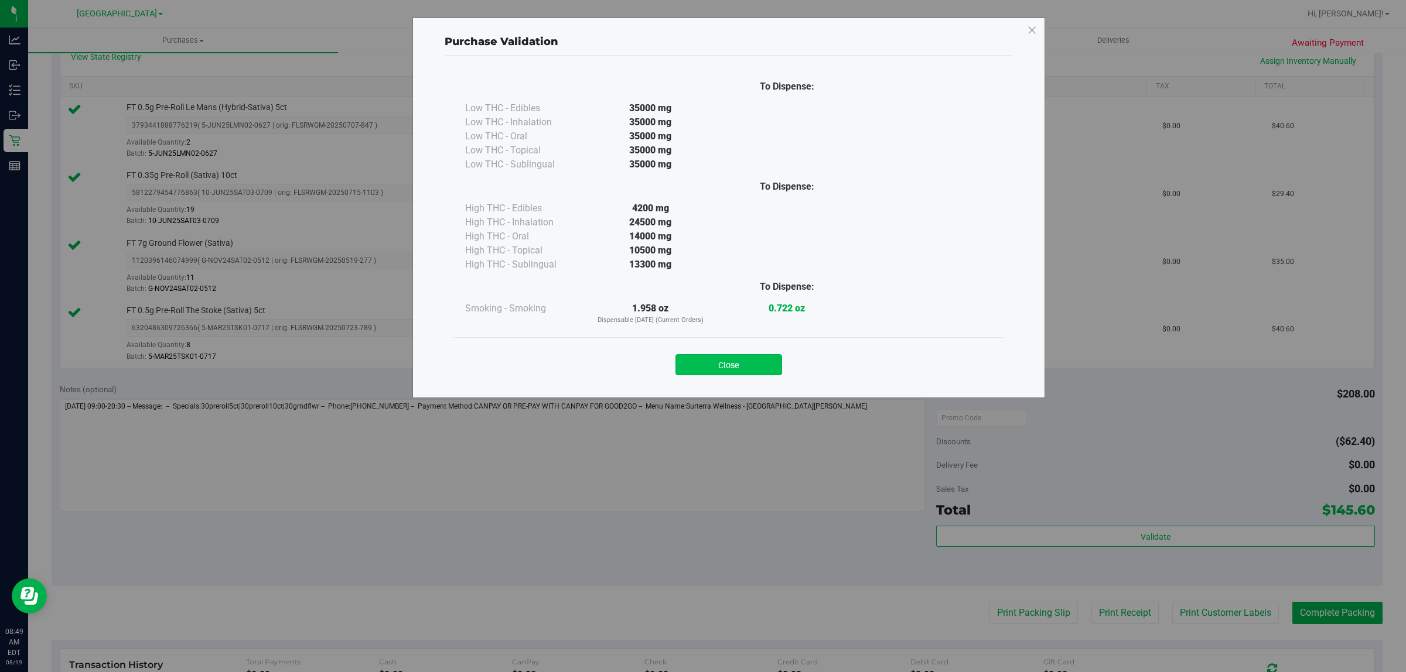
click at [749, 357] on button "Close" at bounding box center [728, 364] width 107 height 21
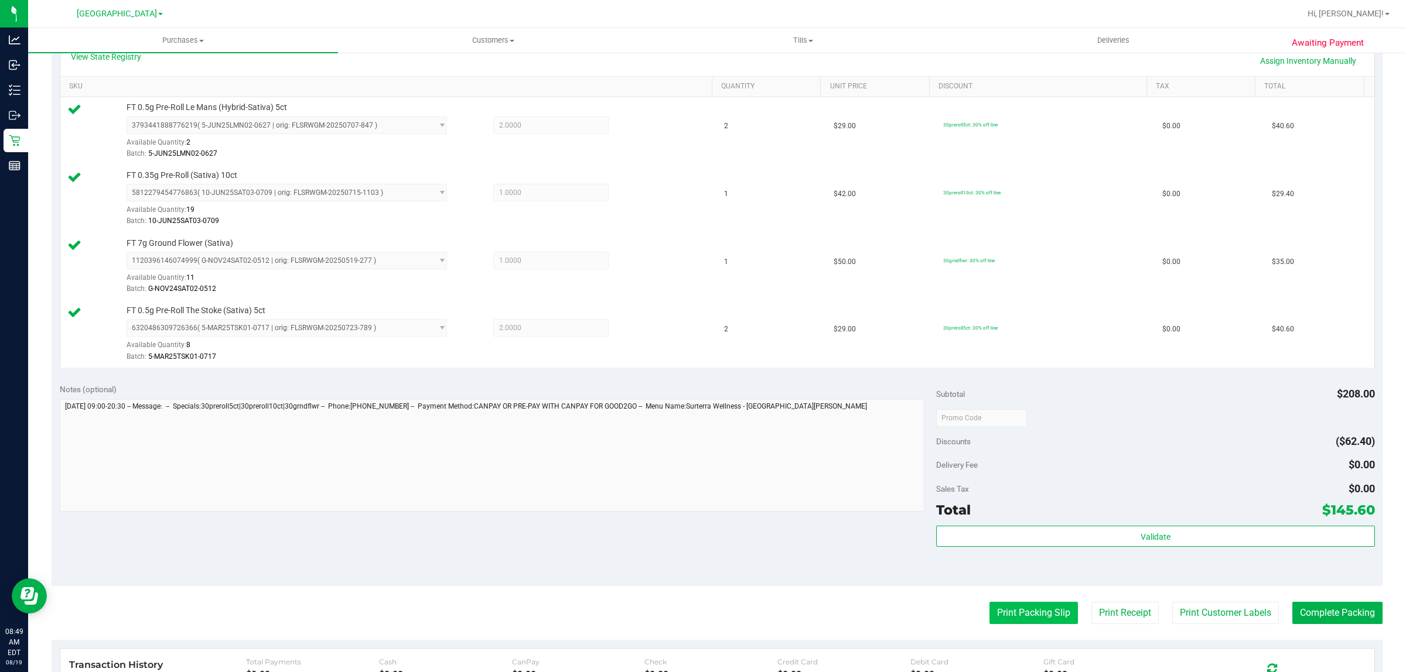
click at [1020, 612] on button "Print Packing Slip" at bounding box center [1033, 613] width 88 height 22
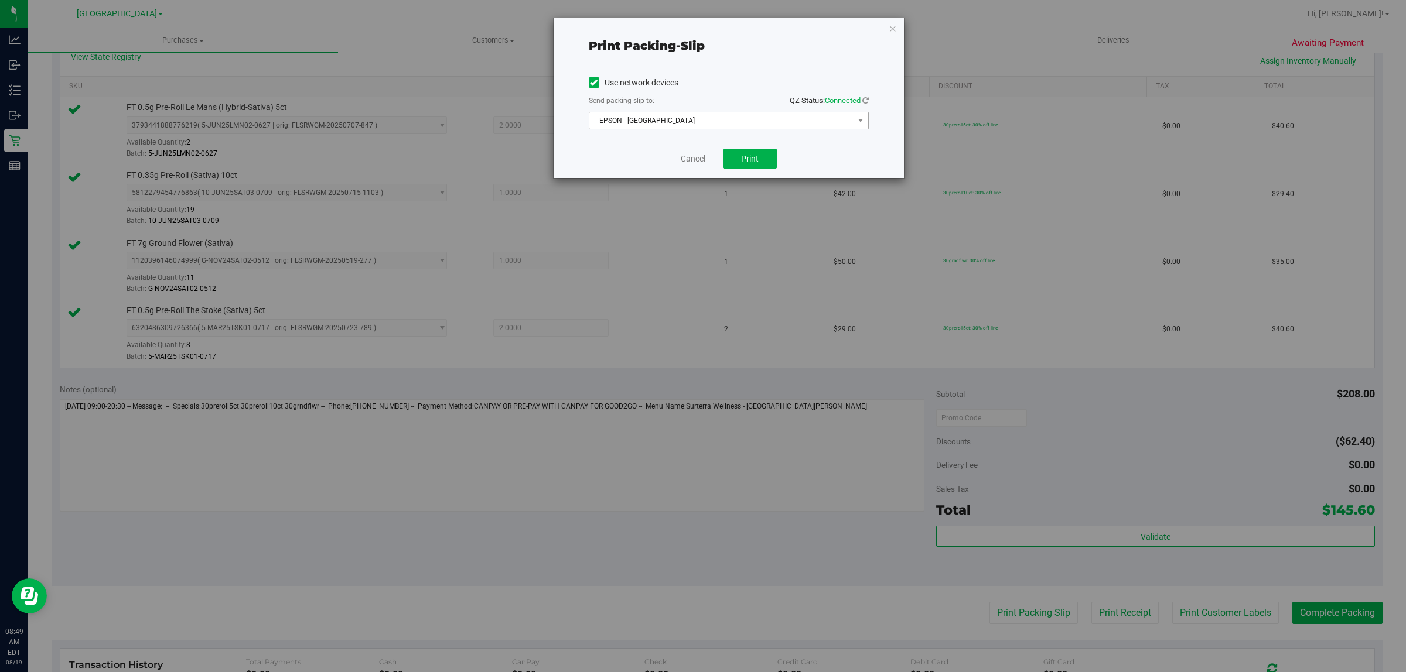
click at [703, 124] on span "EPSON - [GEOGRAPHIC_DATA]" at bounding box center [721, 120] width 264 height 16
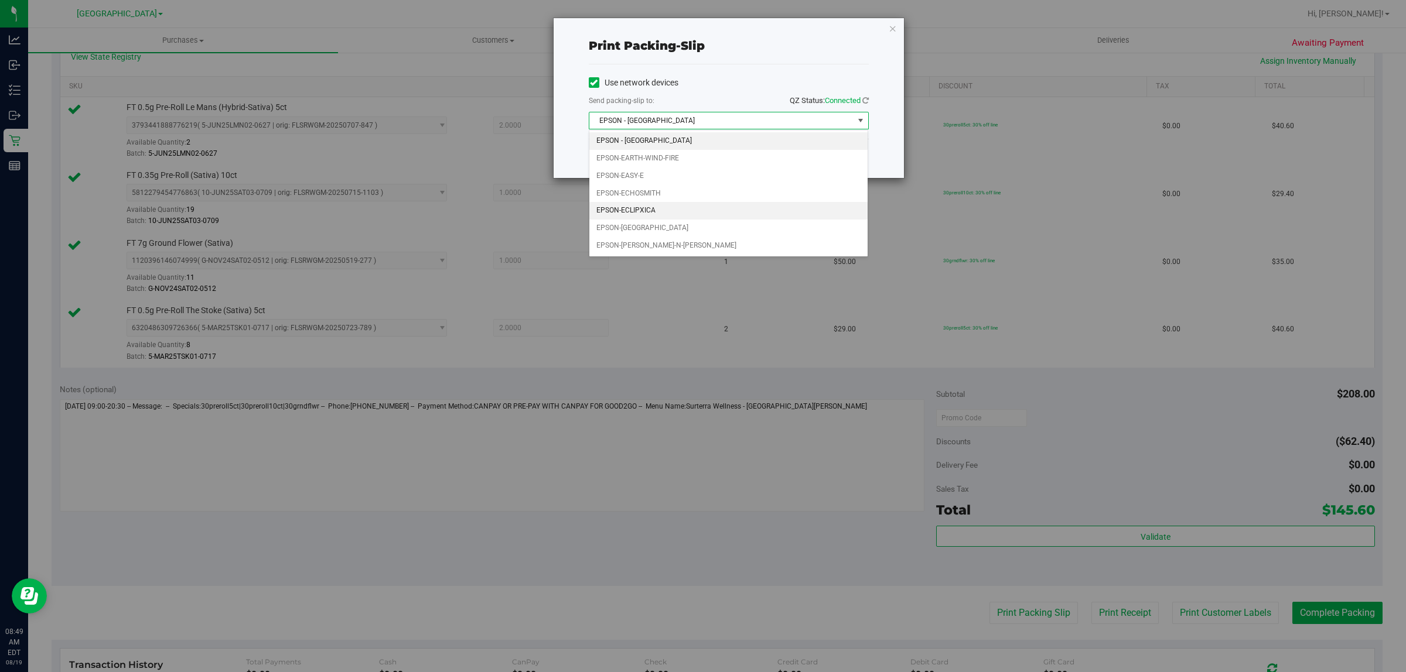
drag, startPoint x: 665, startPoint y: 216, endPoint x: 722, endPoint y: 214, distance: 56.8
click at [665, 216] on li "EPSON-ECLIPXICA" at bounding box center [728, 211] width 279 height 18
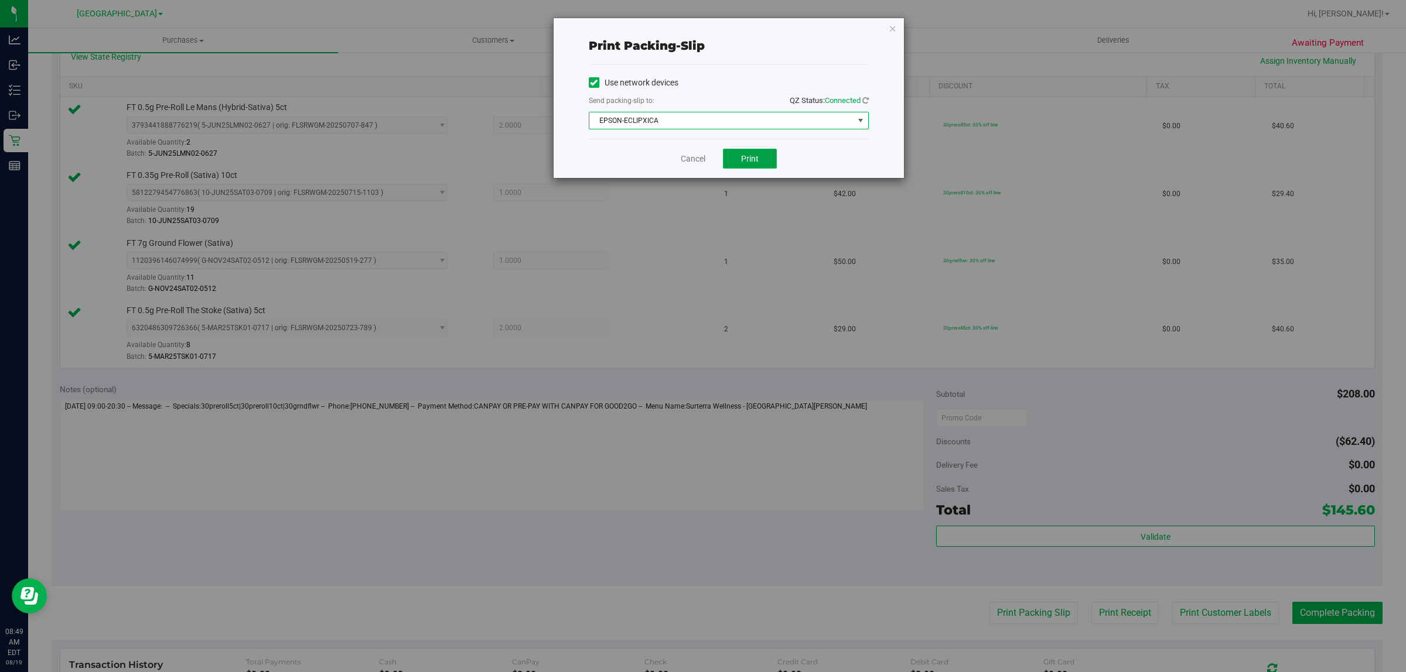
click at [759, 163] on button "Print" at bounding box center [750, 159] width 54 height 20
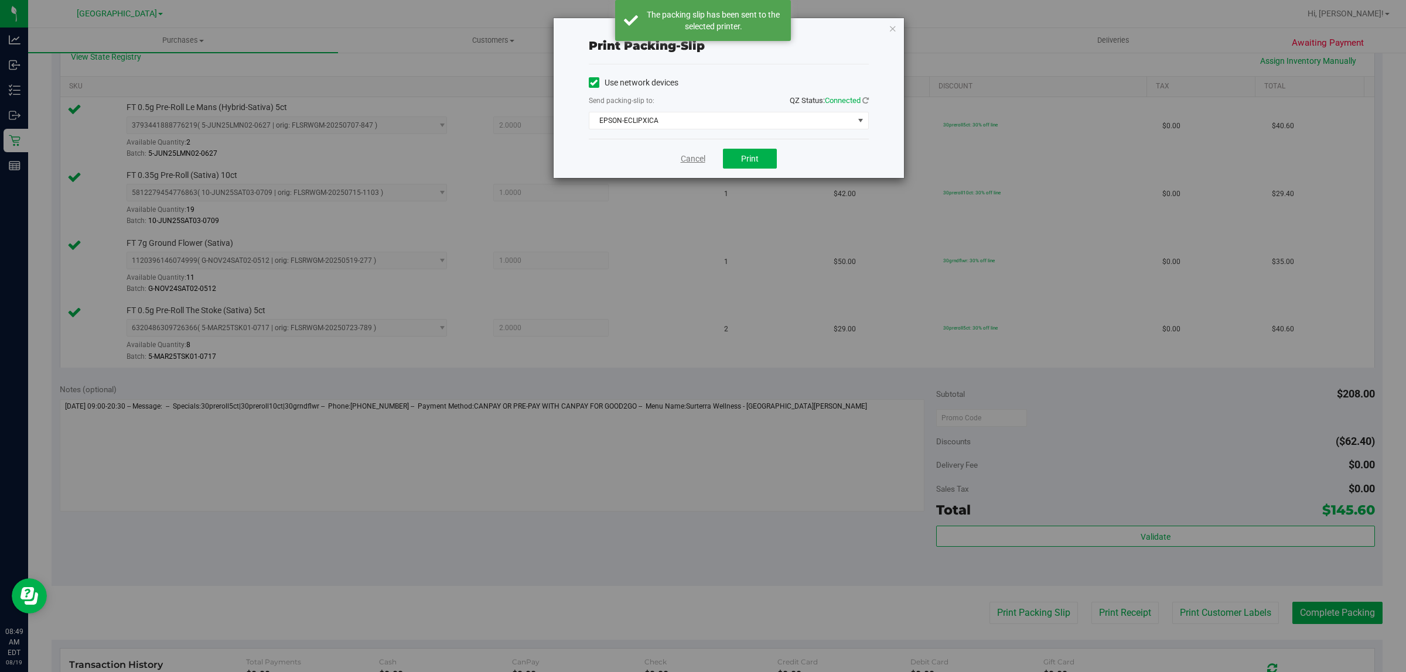
click at [691, 162] on link "Cancel" at bounding box center [693, 159] width 25 height 12
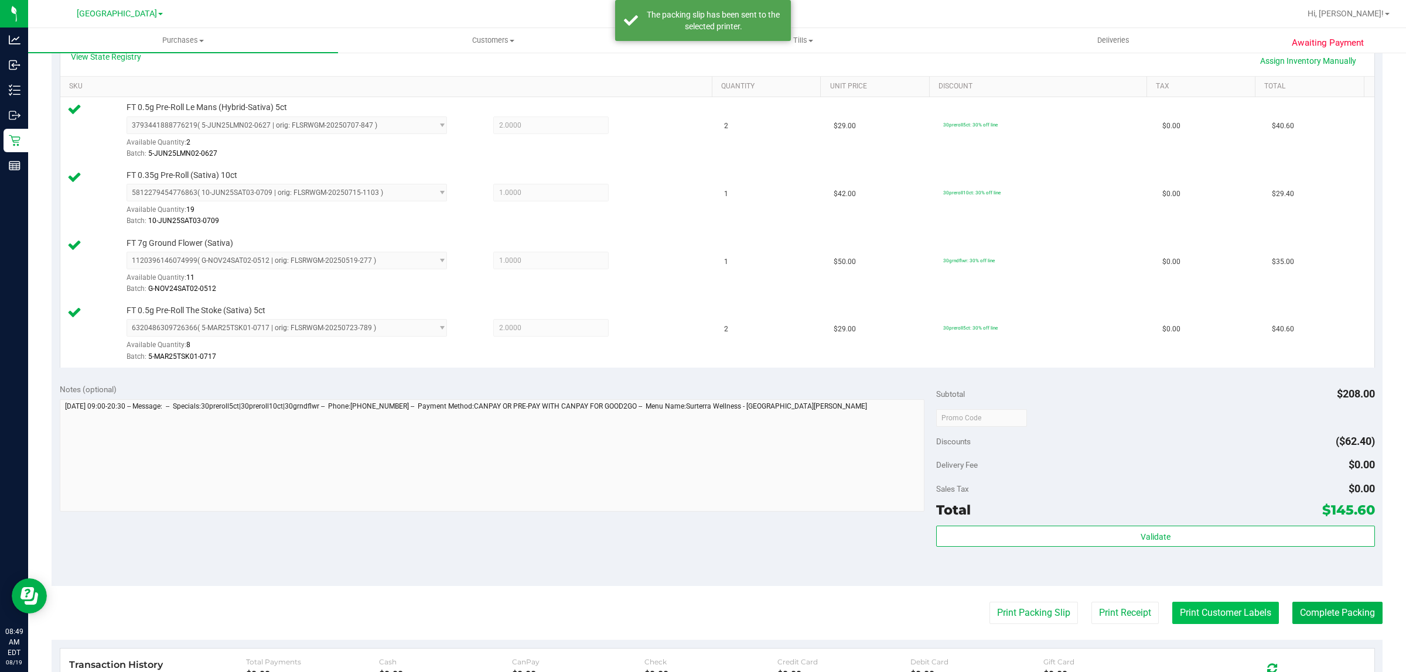
click at [1203, 608] on button "Print Customer Labels" at bounding box center [1225, 613] width 107 height 22
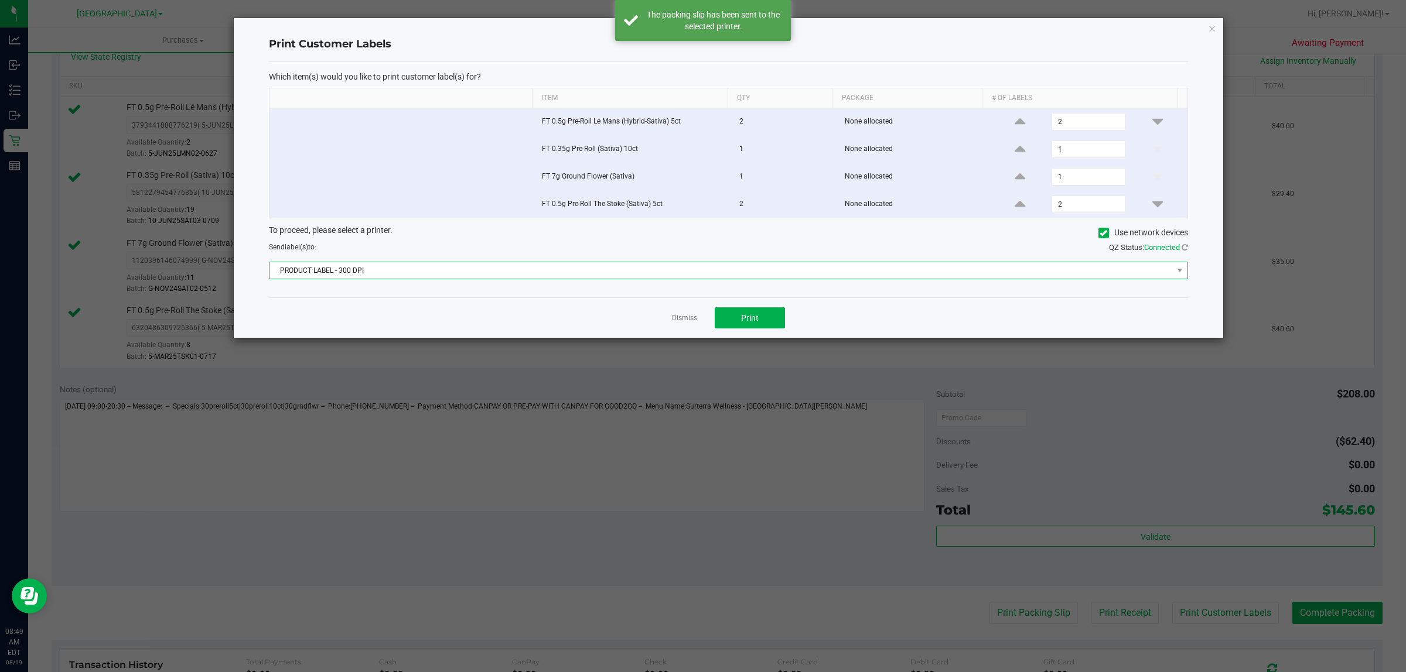
click at [440, 267] on span "PRODUCT LABEL - 300 DPI" at bounding box center [720, 270] width 903 height 16
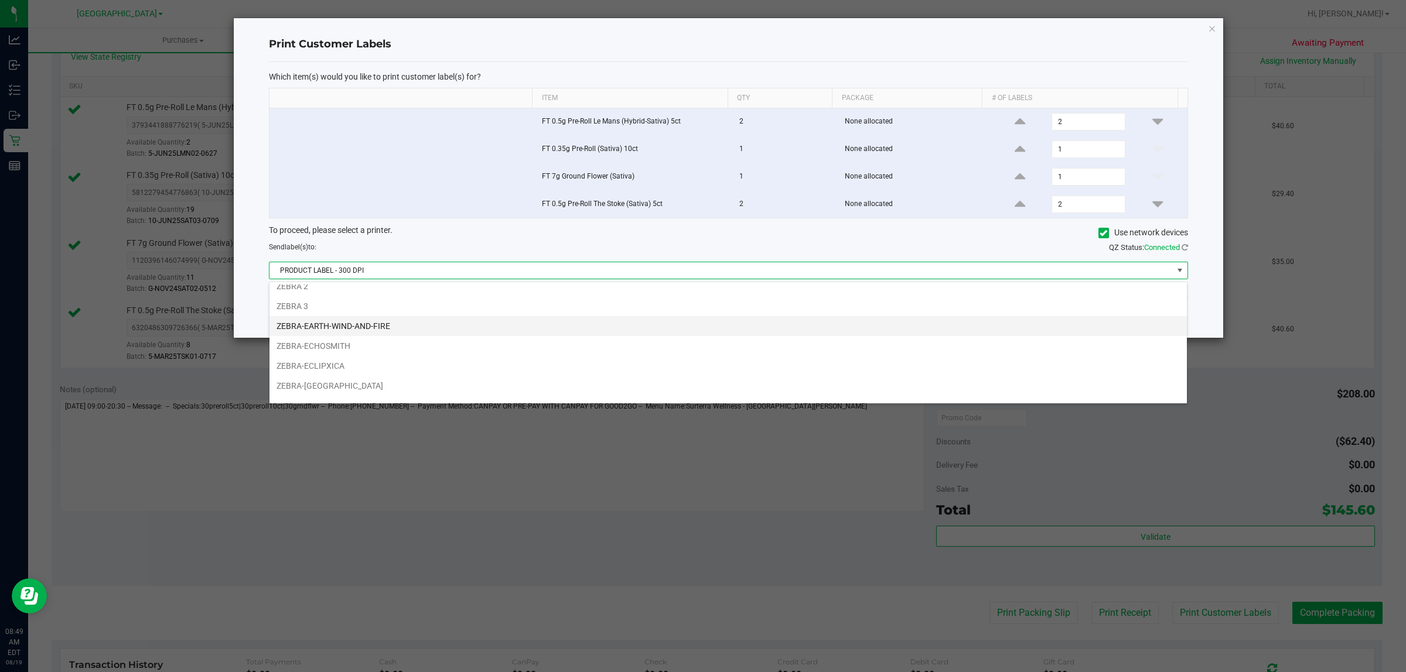
scroll to position [45, 0]
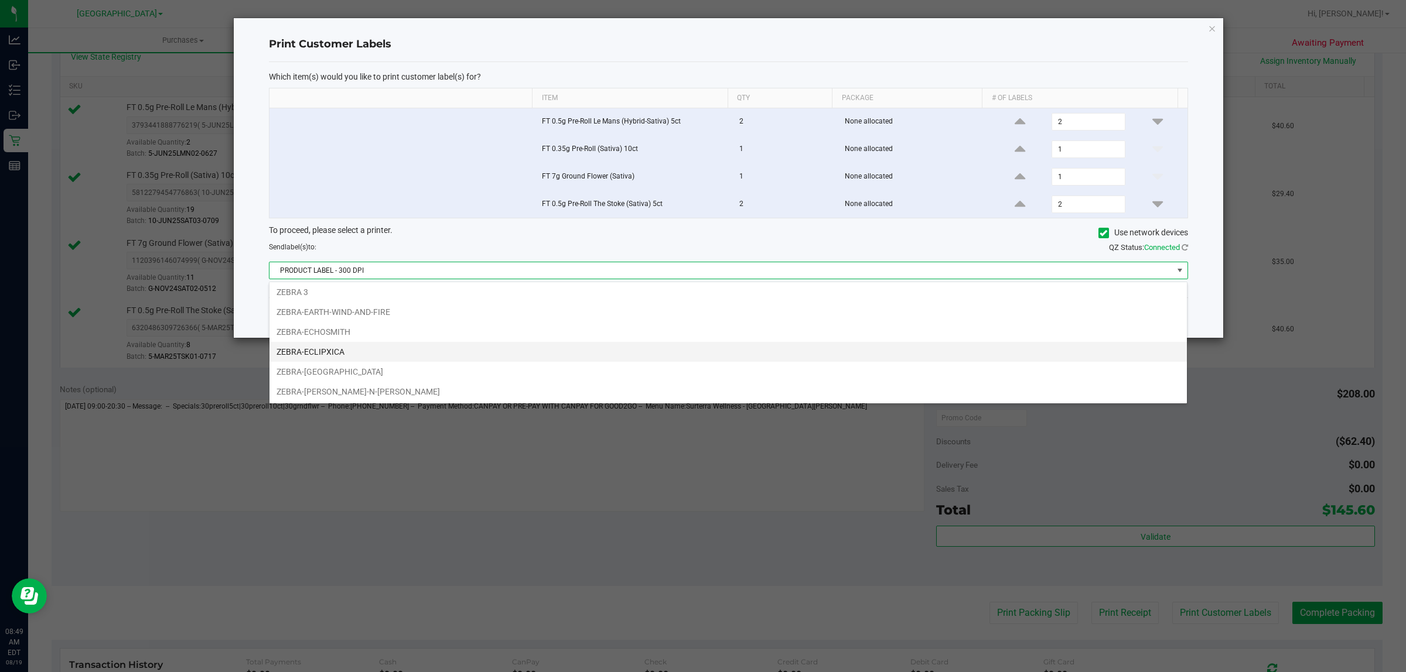
click at [337, 356] on li "ZEBRA-ECLIPXICA" at bounding box center [727, 352] width 917 height 20
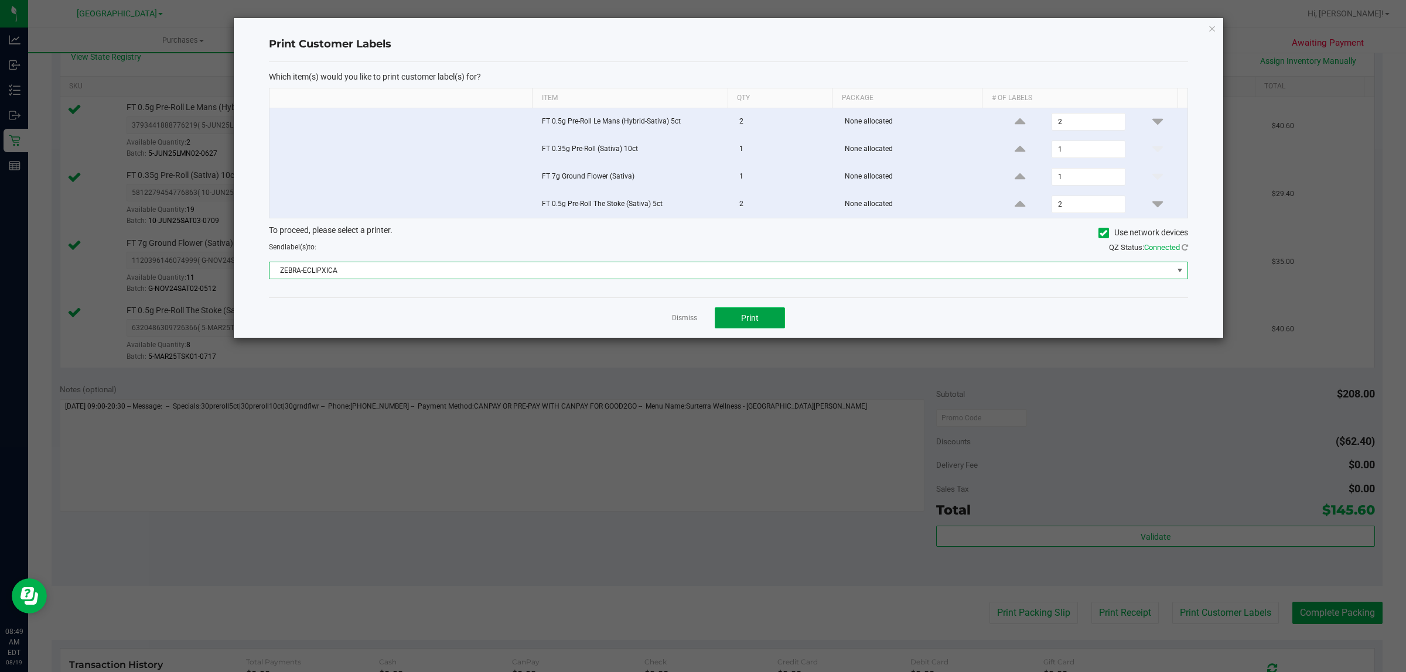
click at [759, 321] on button "Print" at bounding box center [750, 318] width 70 height 21
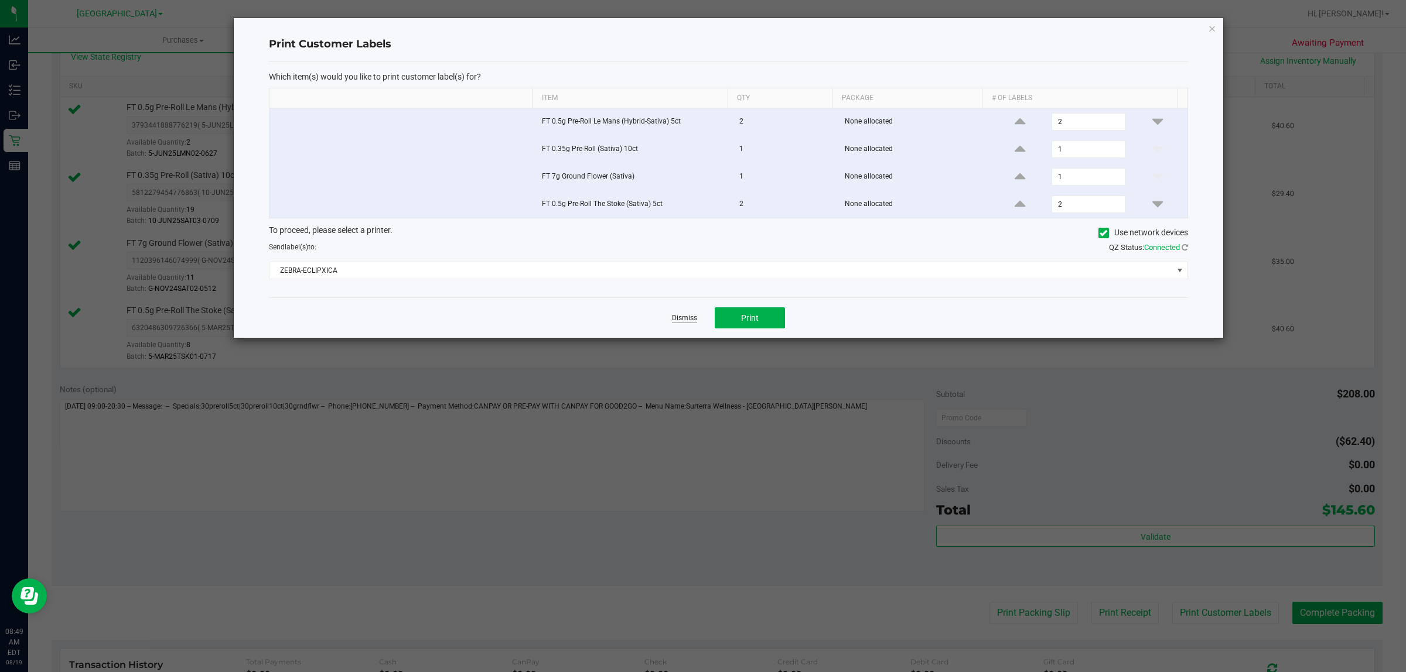
click at [679, 317] on link "Dismiss" at bounding box center [684, 318] width 25 height 10
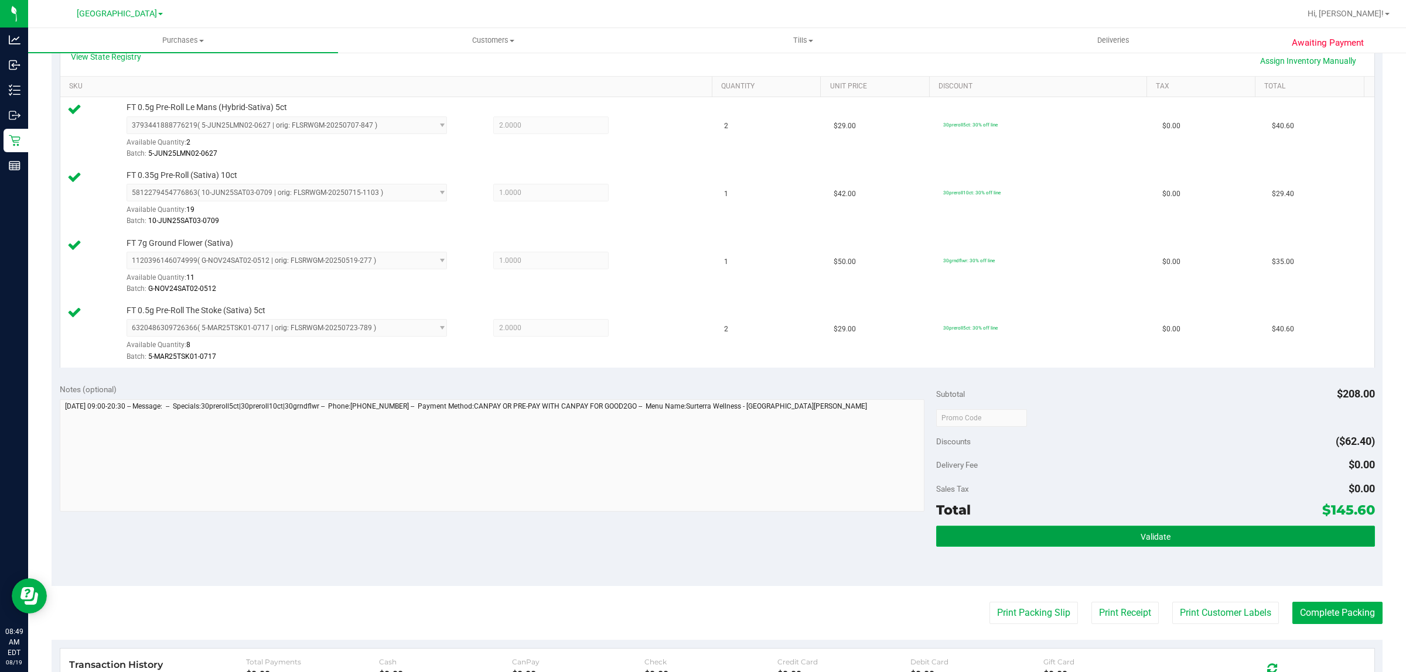
click at [993, 537] on button "Validate" at bounding box center [1155, 536] width 438 height 21
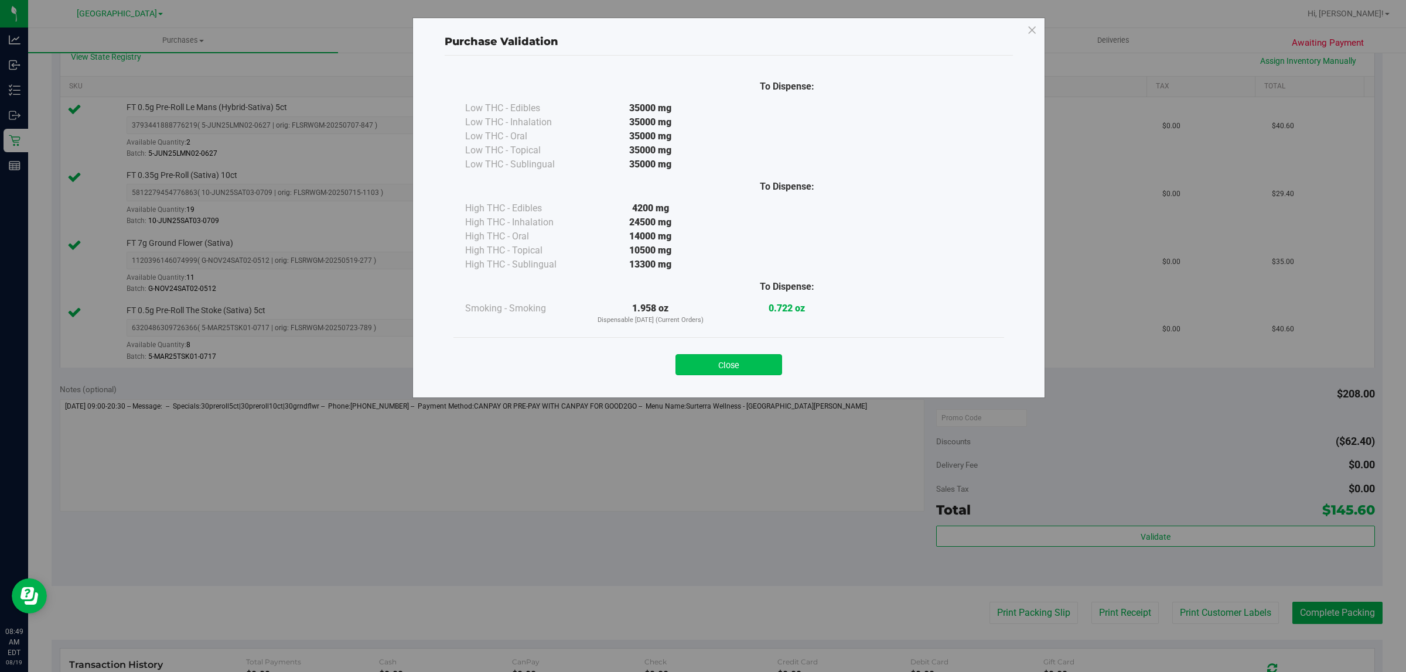
click at [761, 361] on button "Close" at bounding box center [728, 364] width 107 height 21
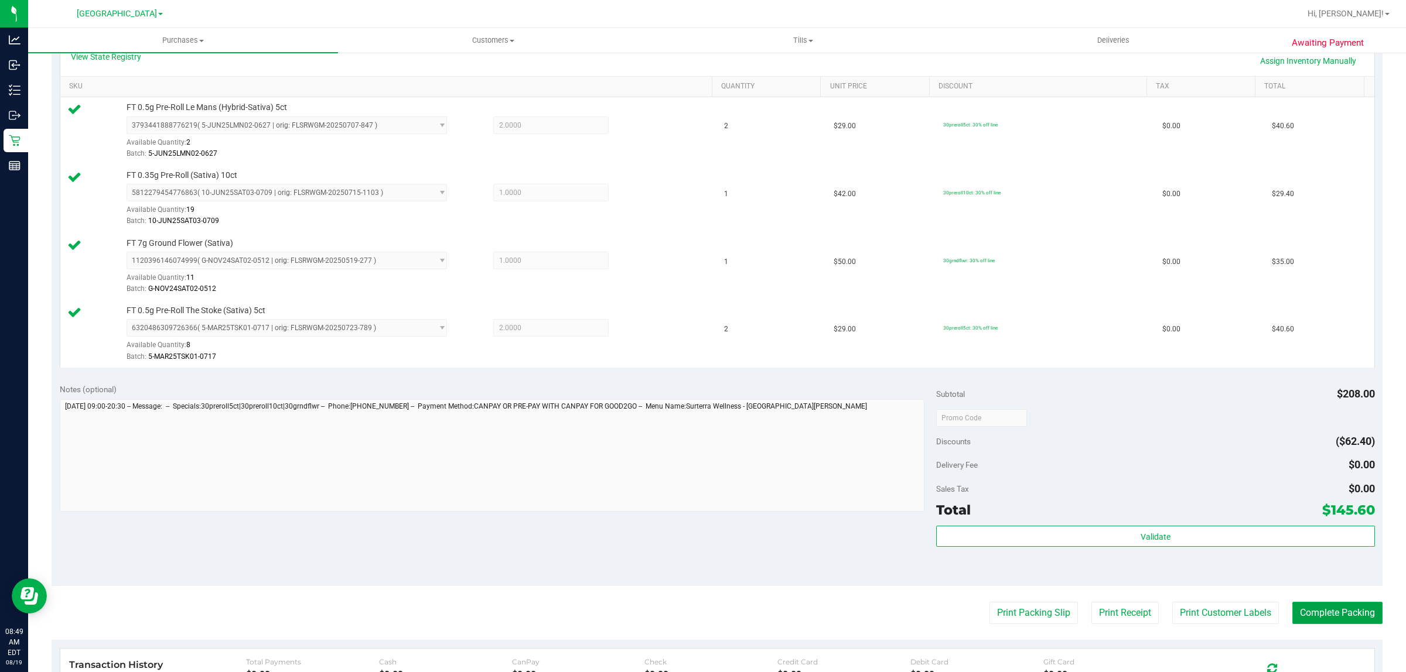
click at [1316, 613] on button "Complete Packing" at bounding box center [1337, 613] width 90 height 22
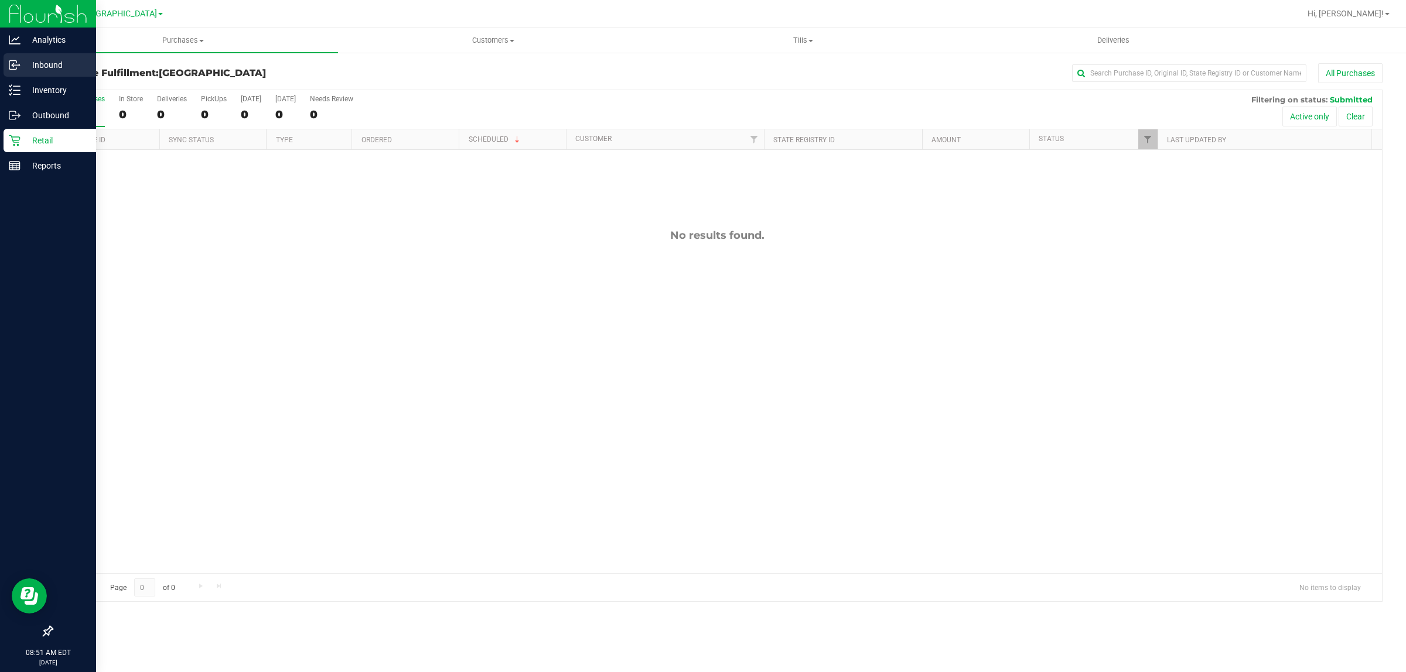
click at [16, 64] on icon at bounding box center [15, 65] width 12 height 12
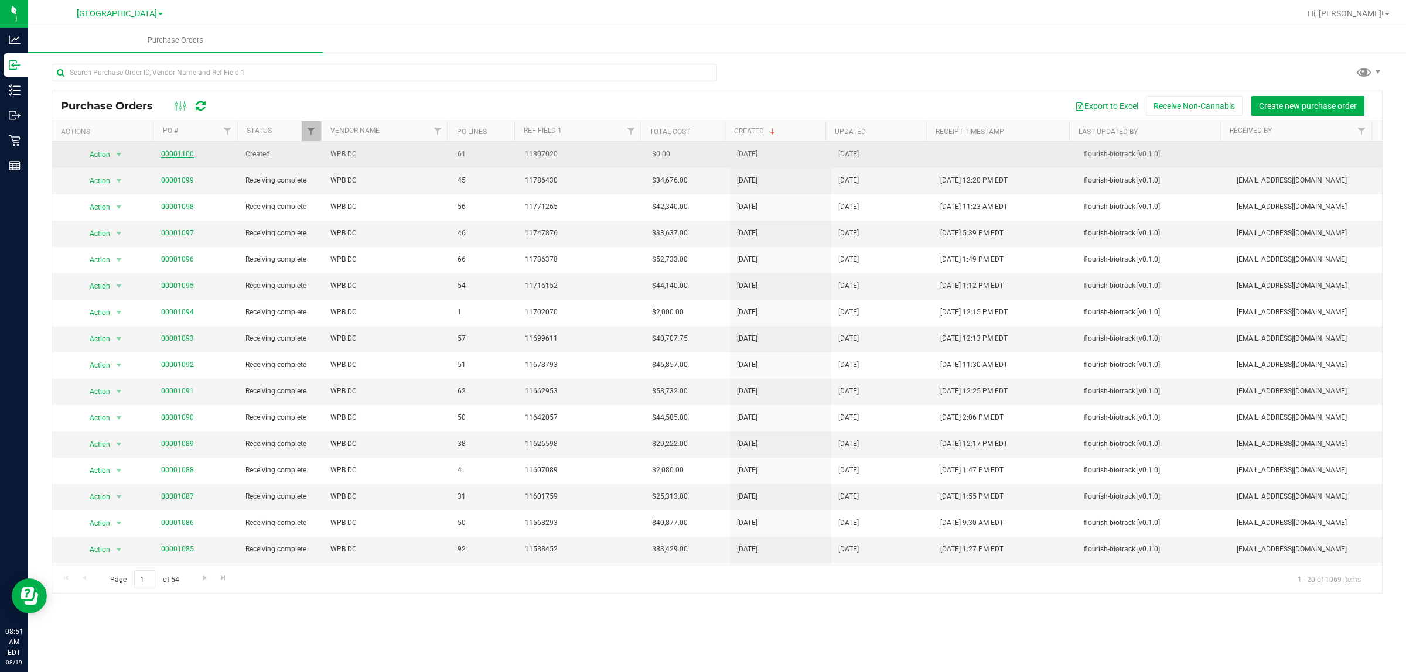
click at [175, 158] on link "00001100" at bounding box center [177, 154] width 33 height 8
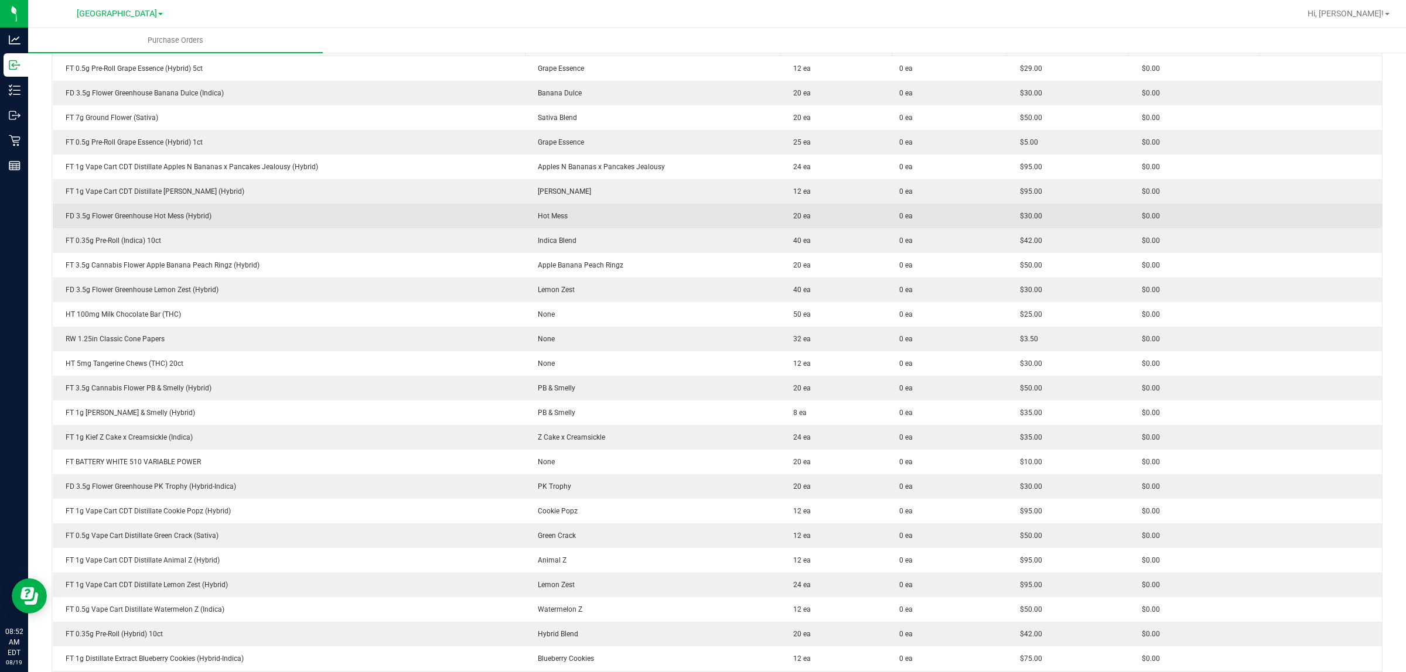
scroll to position [146, 0]
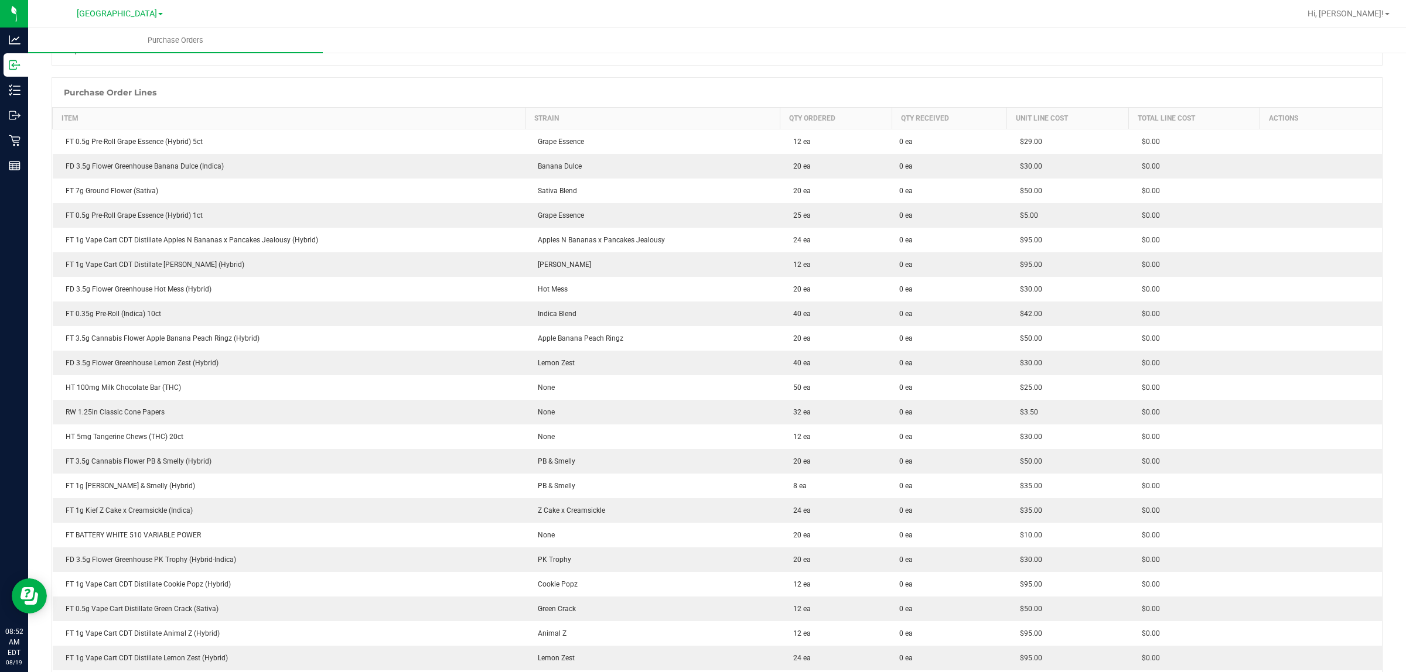
drag, startPoint x: 329, startPoint y: 213, endPoint x: 259, endPoint y: 85, distance: 145.8
click at [259, 85] on div "Purchase Order Lines" at bounding box center [717, 92] width 1330 height 29
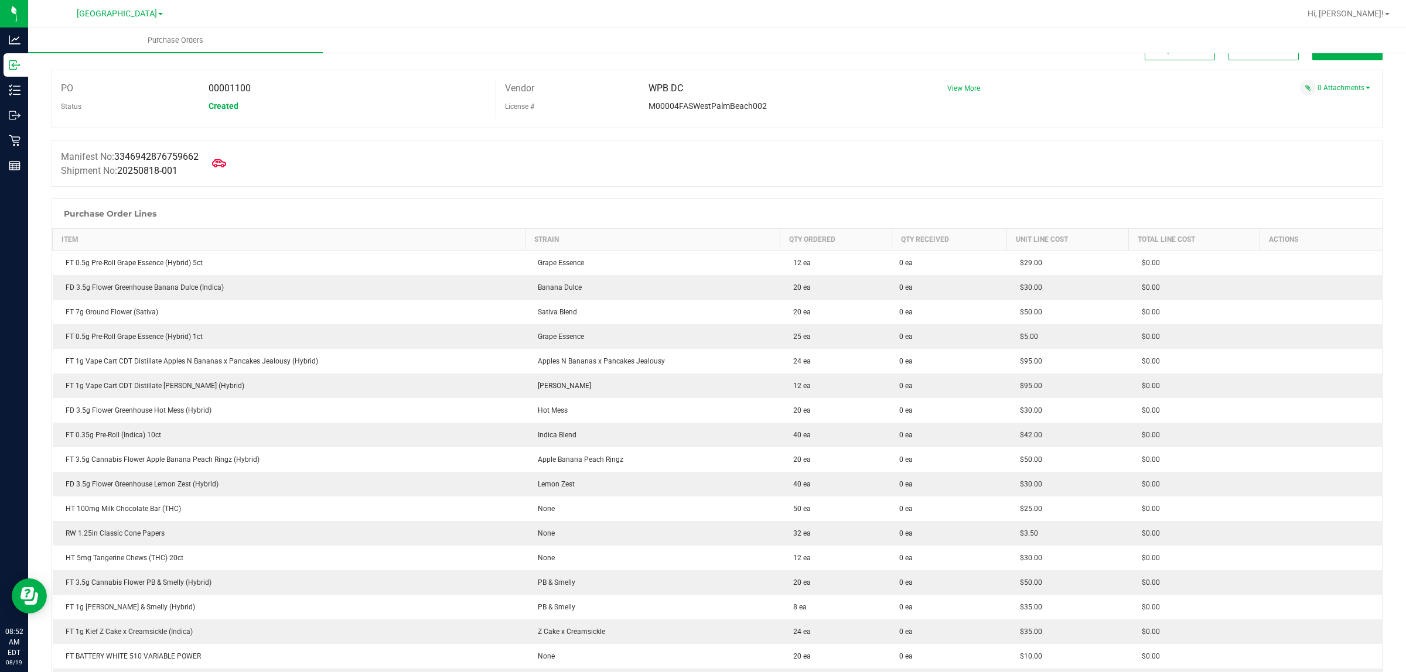
scroll to position [0, 0]
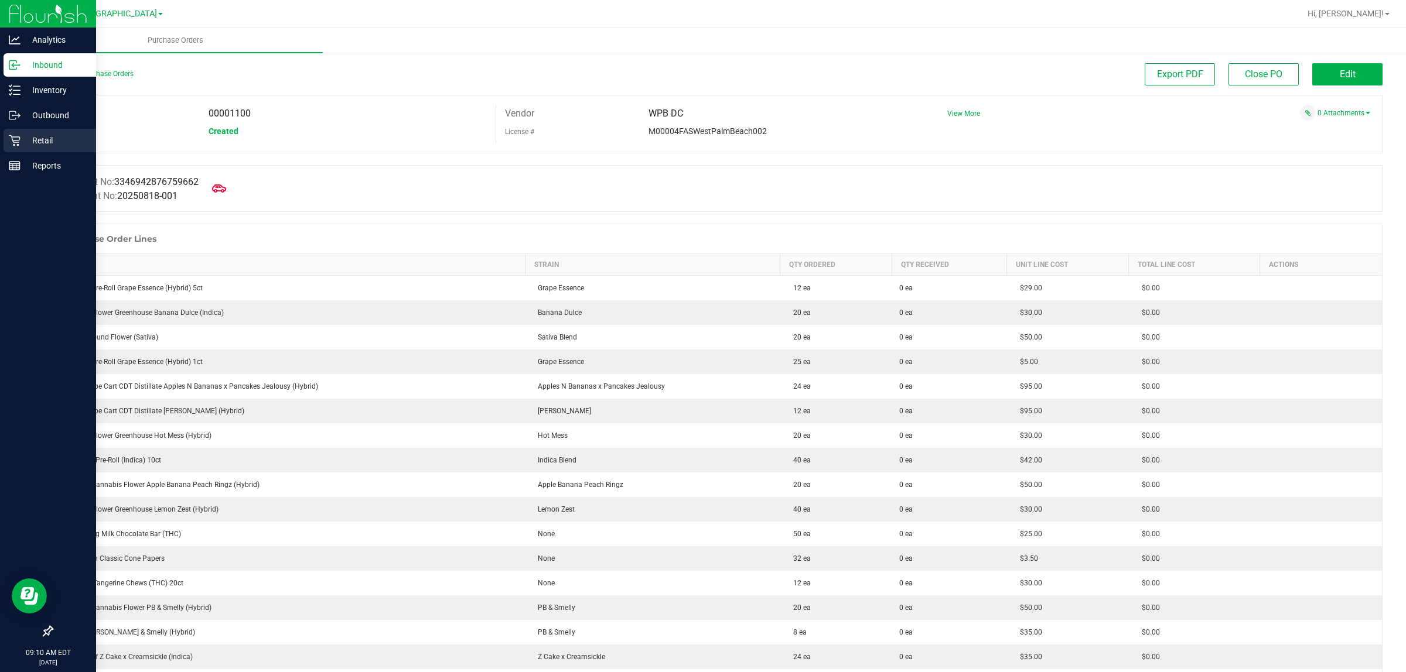
click at [39, 138] on p "Retail" at bounding box center [56, 141] width 70 height 14
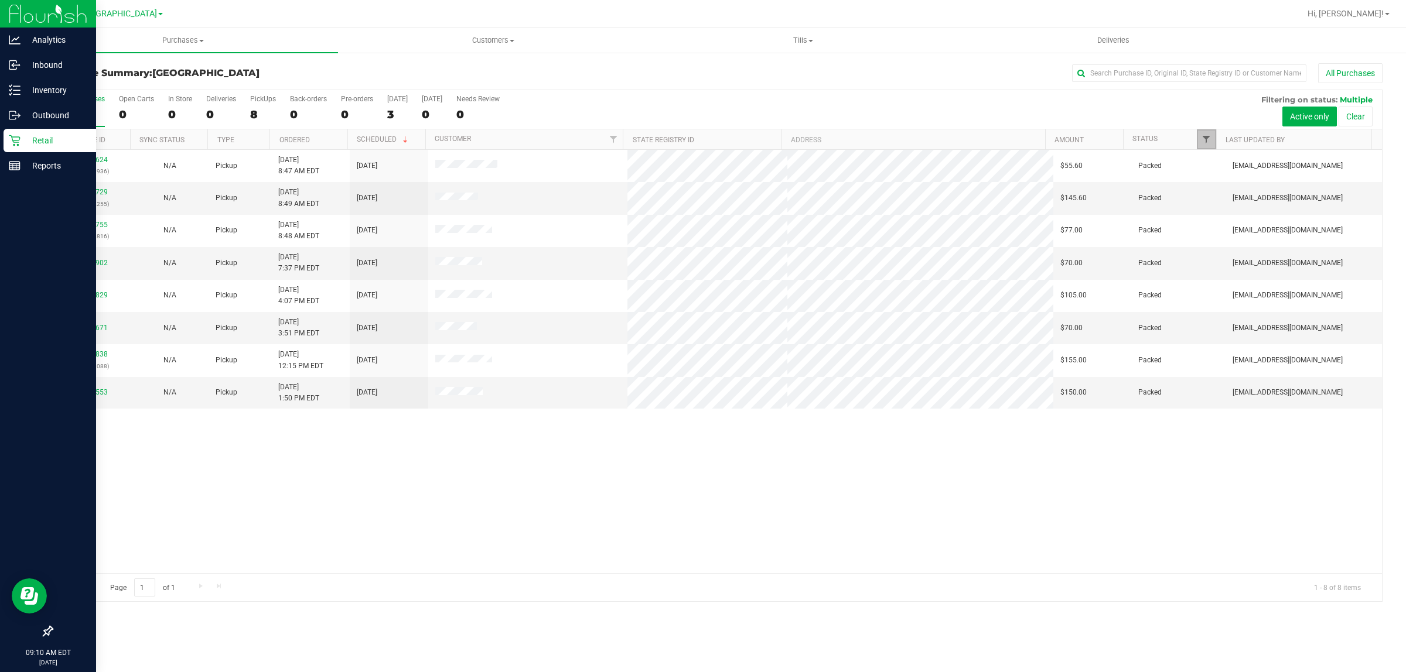
click at [1201, 138] on span "Filter" at bounding box center [1205, 139] width 9 height 9
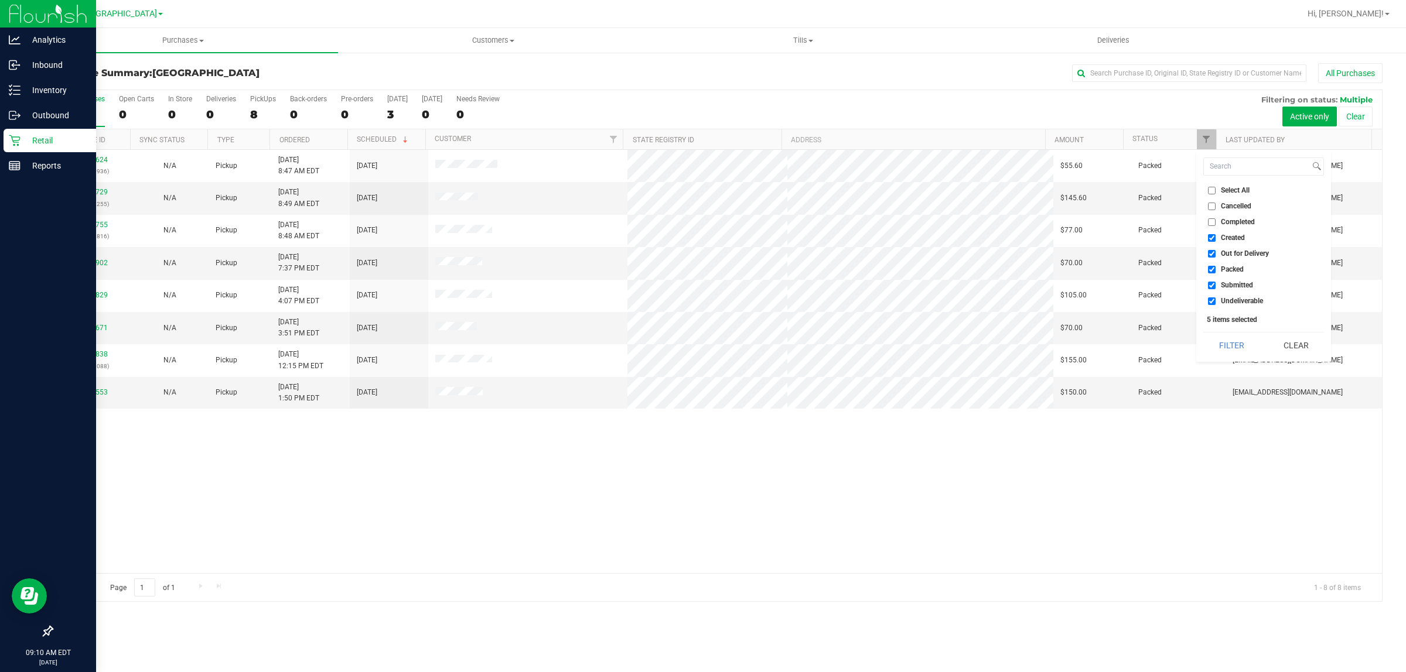
click at [1210, 236] on input "Created" at bounding box center [1212, 238] width 8 height 8
checkbox input "false"
click at [1211, 250] on input "Out for Delivery" at bounding box center [1212, 254] width 8 height 8
checkbox input "false"
click at [1213, 265] on li "Packed" at bounding box center [1263, 270] width 121 height 12
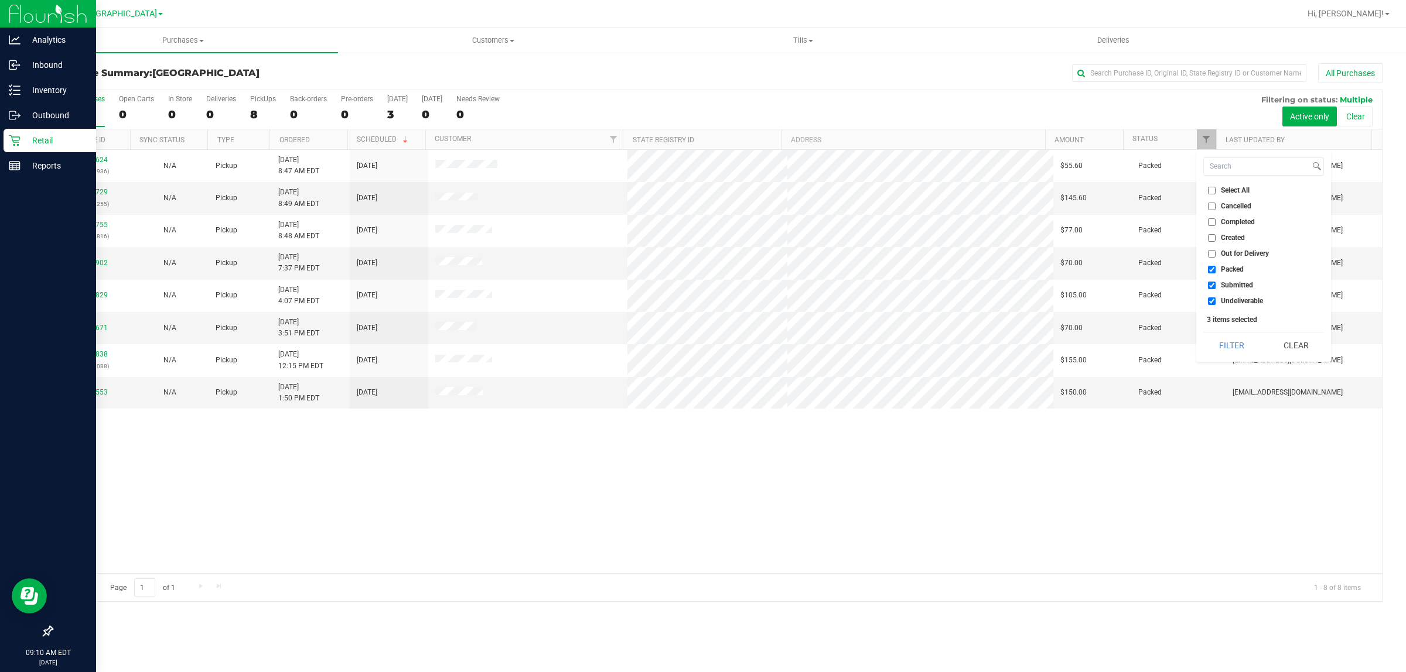
click at [1213, 271] on input "Packed" at bounding box center [1212, 270] width 8 height 8
checkbox input "false"
click at [1210, 298] on input "Undeliverable" at bounding box center [1212, 302] width 8 height 8
checkbox input "false"
click at [1228, 346] on button "Filter" at bounding box center [1231, 346] width 56 height 26
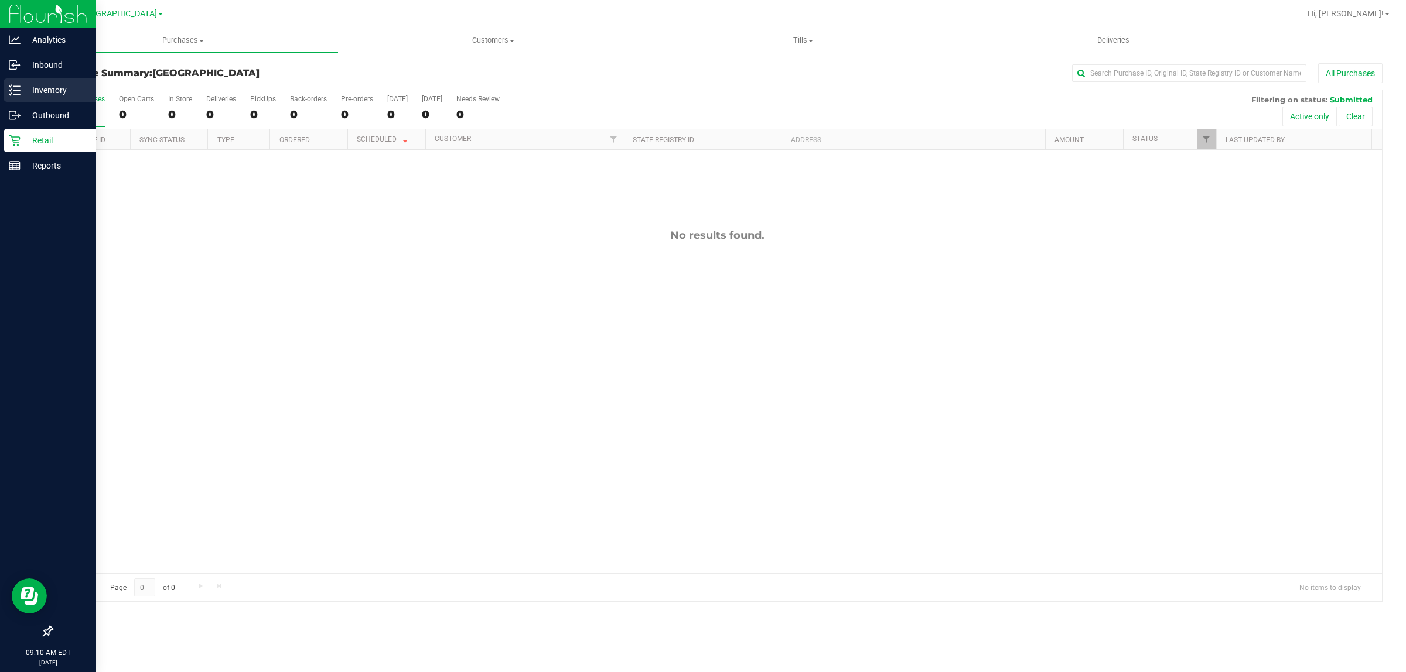
click at [23, 88] on p "Inventory" at bounding box center [56, 90] width 70 height 14
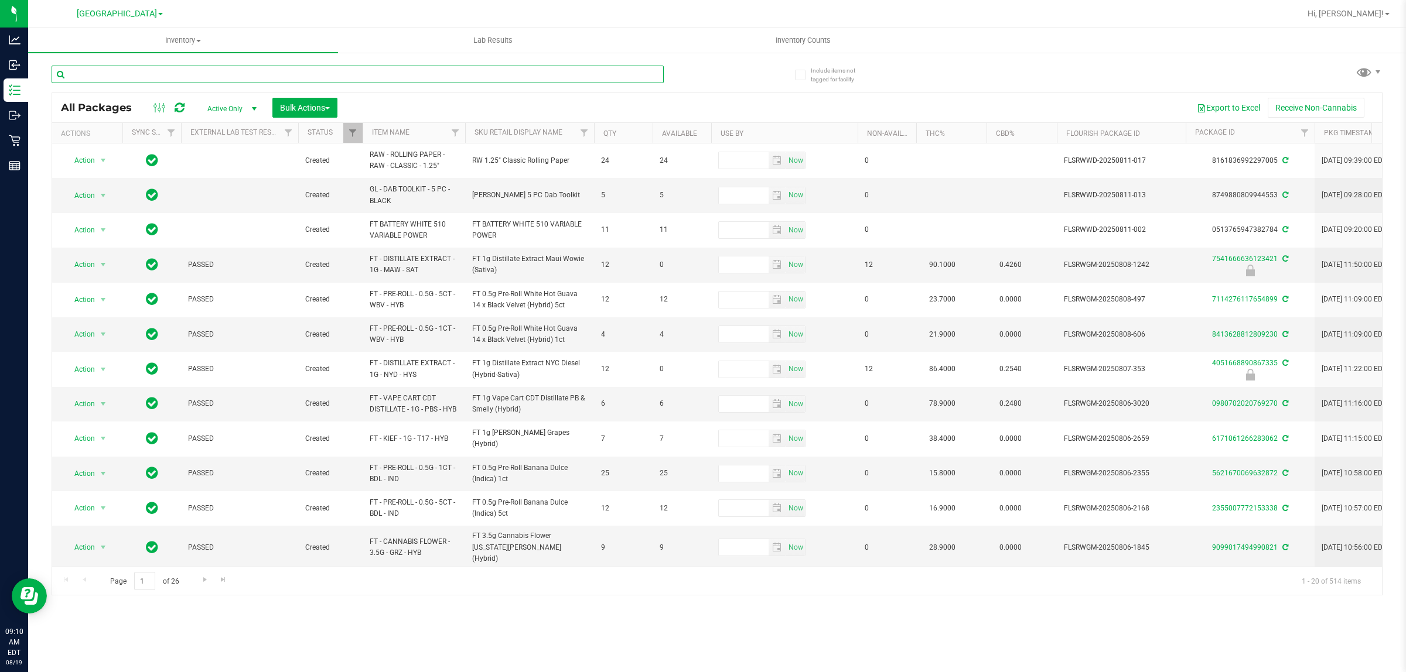
click at [97, 73] on input "text" at bounding box center [358, 75] width 612 height 18
type input "1280703081445074"
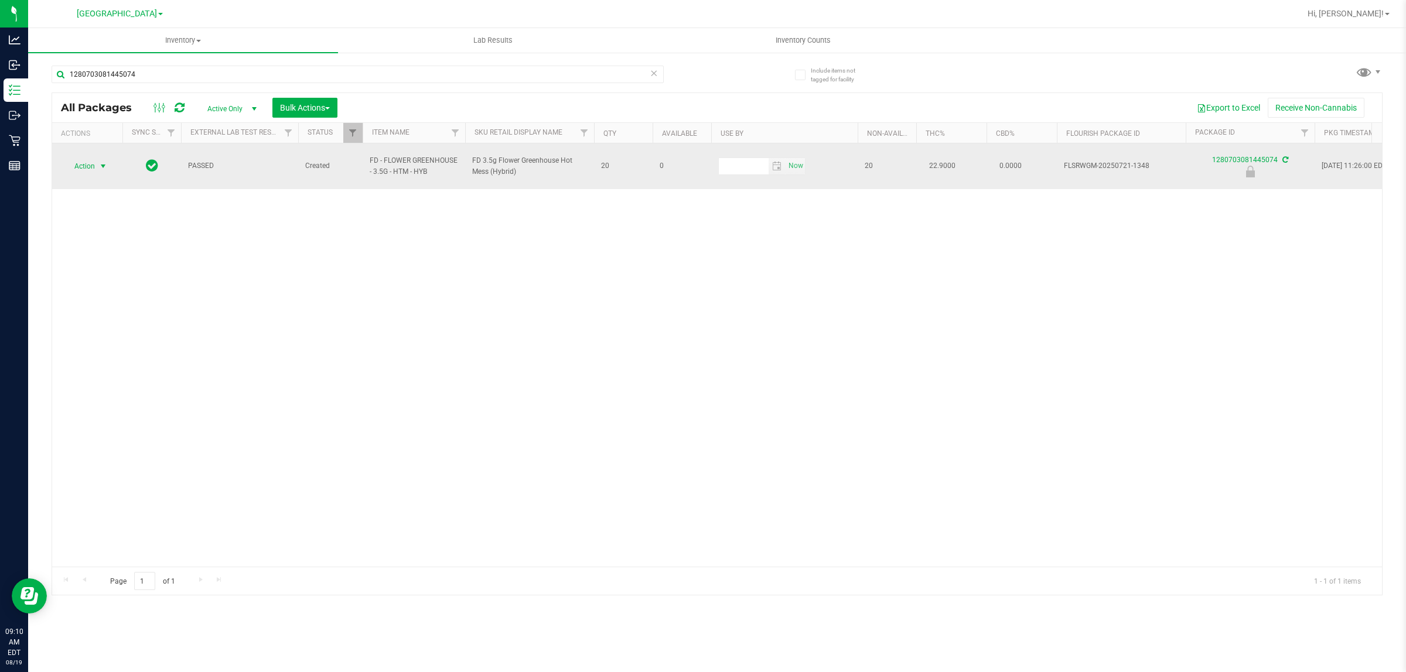
click at [97, 164] on span "select" at bounding box center [103, 166] width 15 height 16
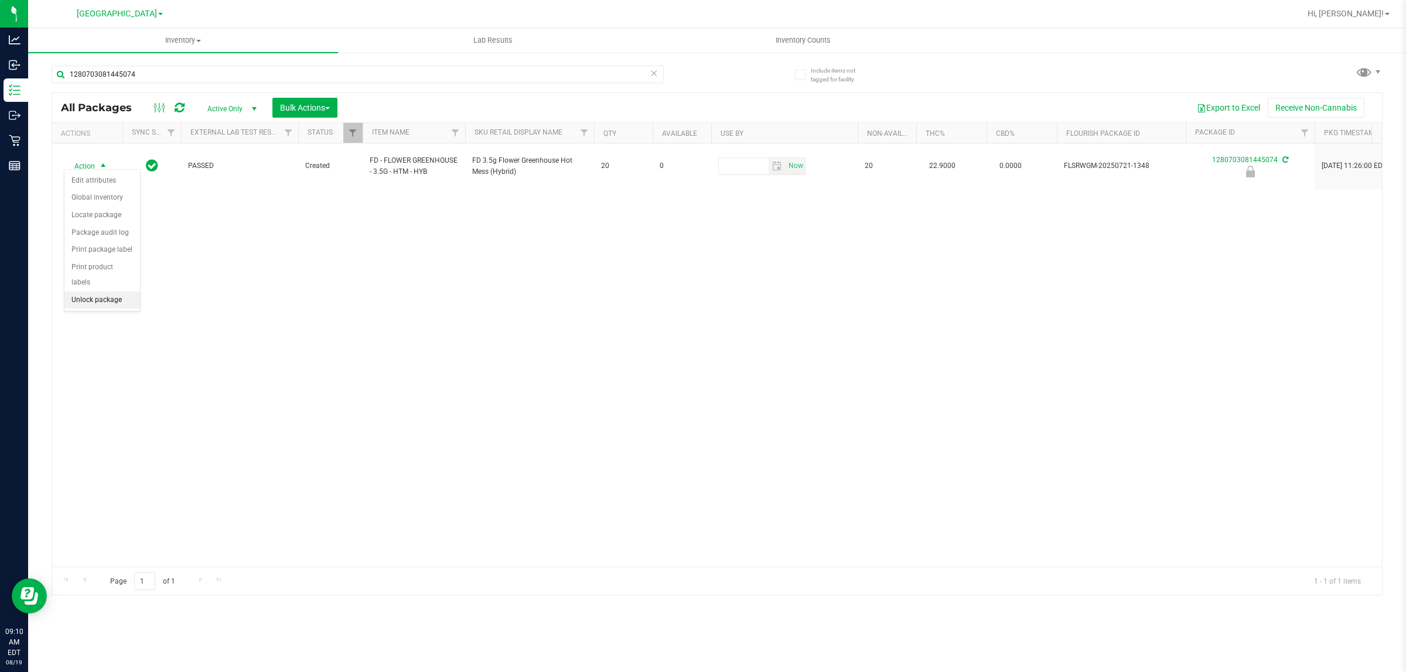
click at [93, 292] on li "Unlock package" at bounding box center [102, 301] width 76 height 18
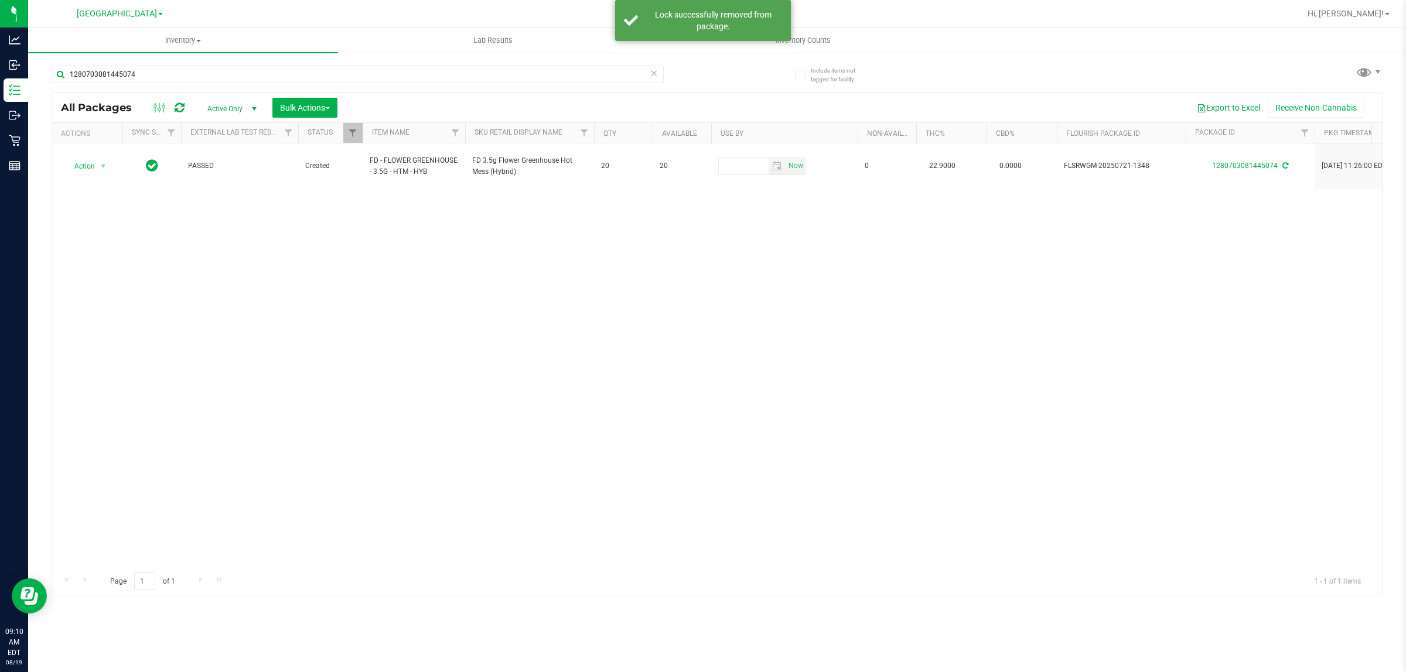
click at [250, 264] on div "Action Action Adjust qty Create package Edit attributes Global inventory Locate…" at bounding box center [717, 355] width 1330 height 423
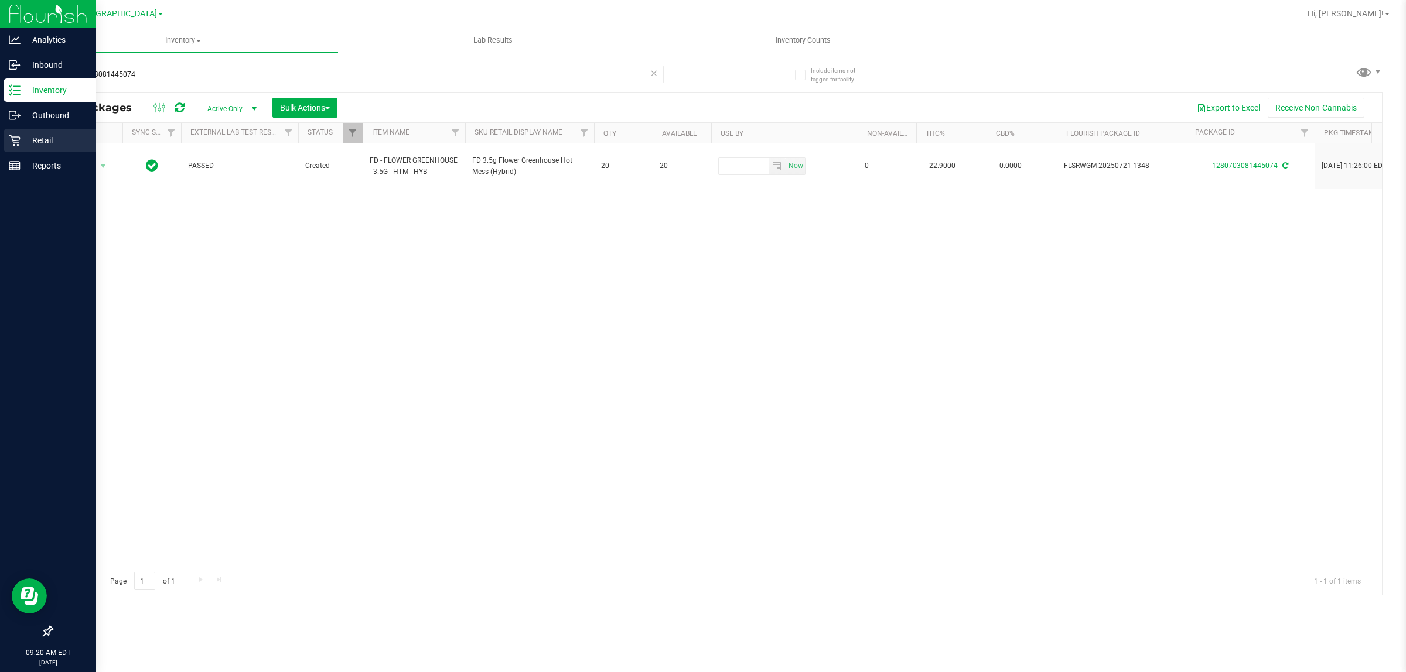
click at [9, 146] on div "Retail" at bounding box center [50, 140] width 93 height 23
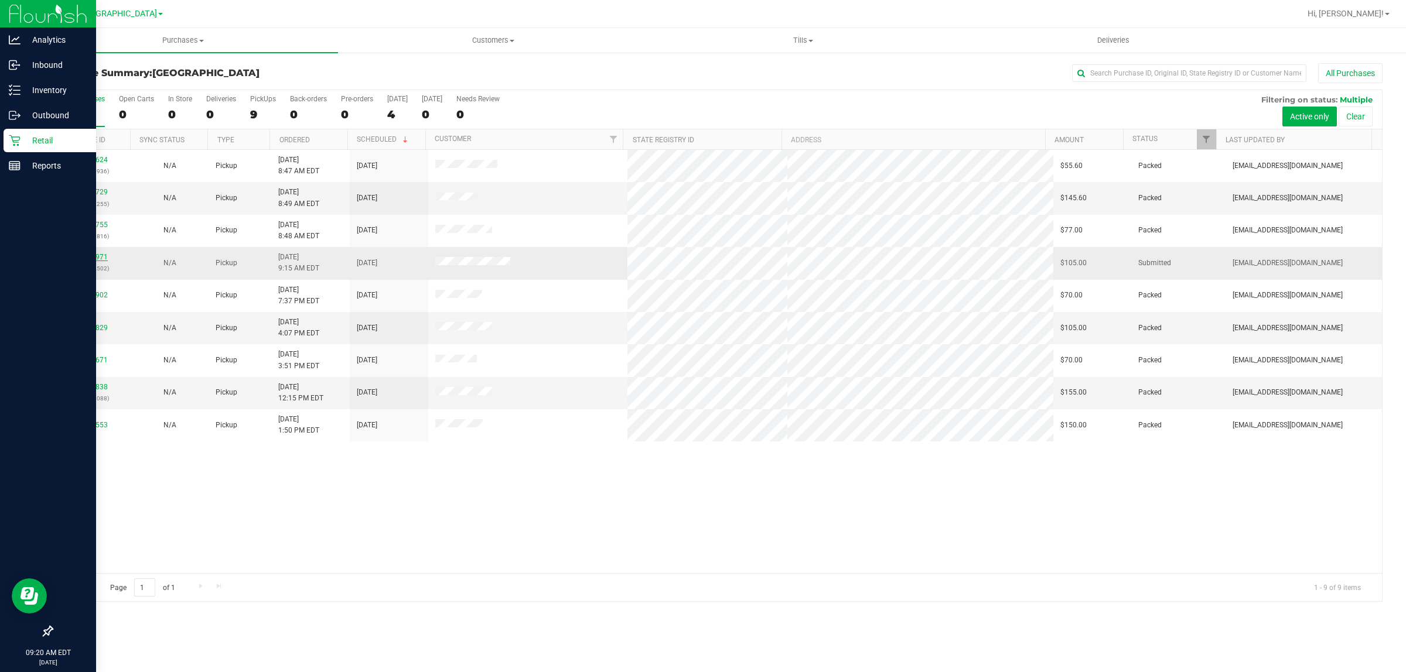
click at [91, 256] on link "11811971" at bounding box center [91, 257] width 33 height 8
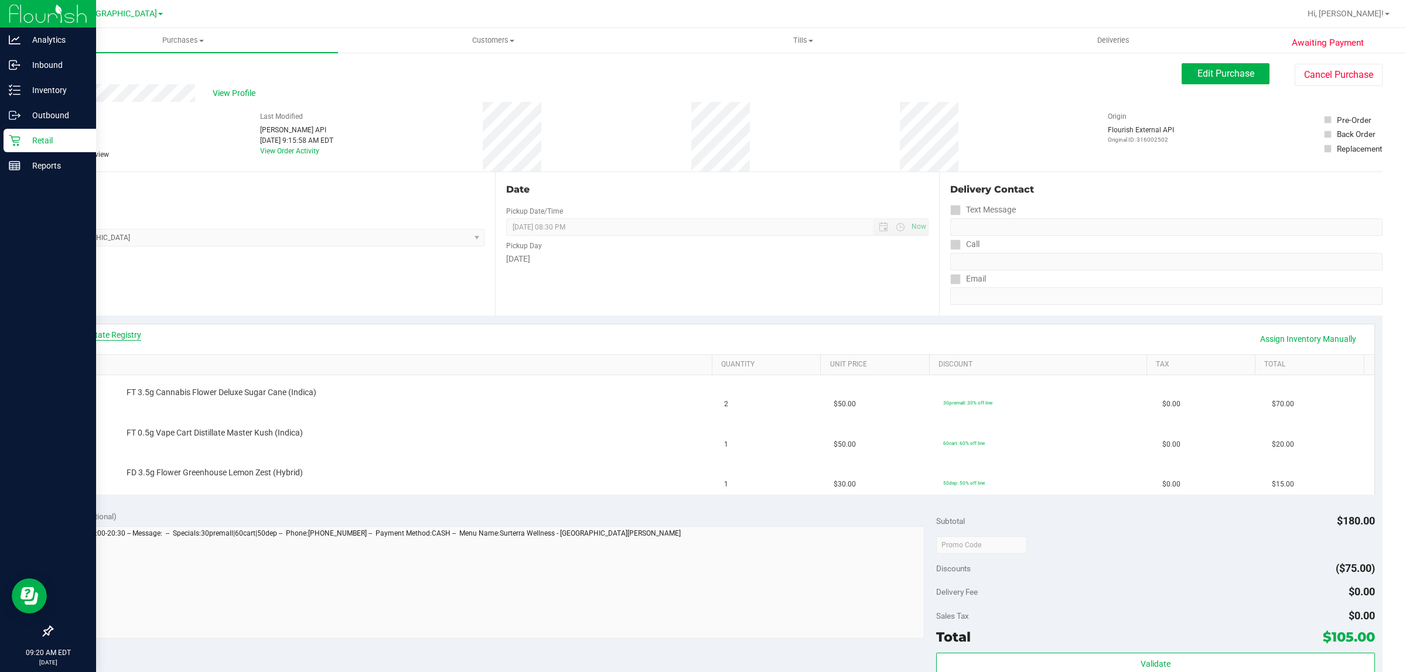
click at [118, 338] on link "View State Registry" at bounding box center [106, 335] width 70 height 12
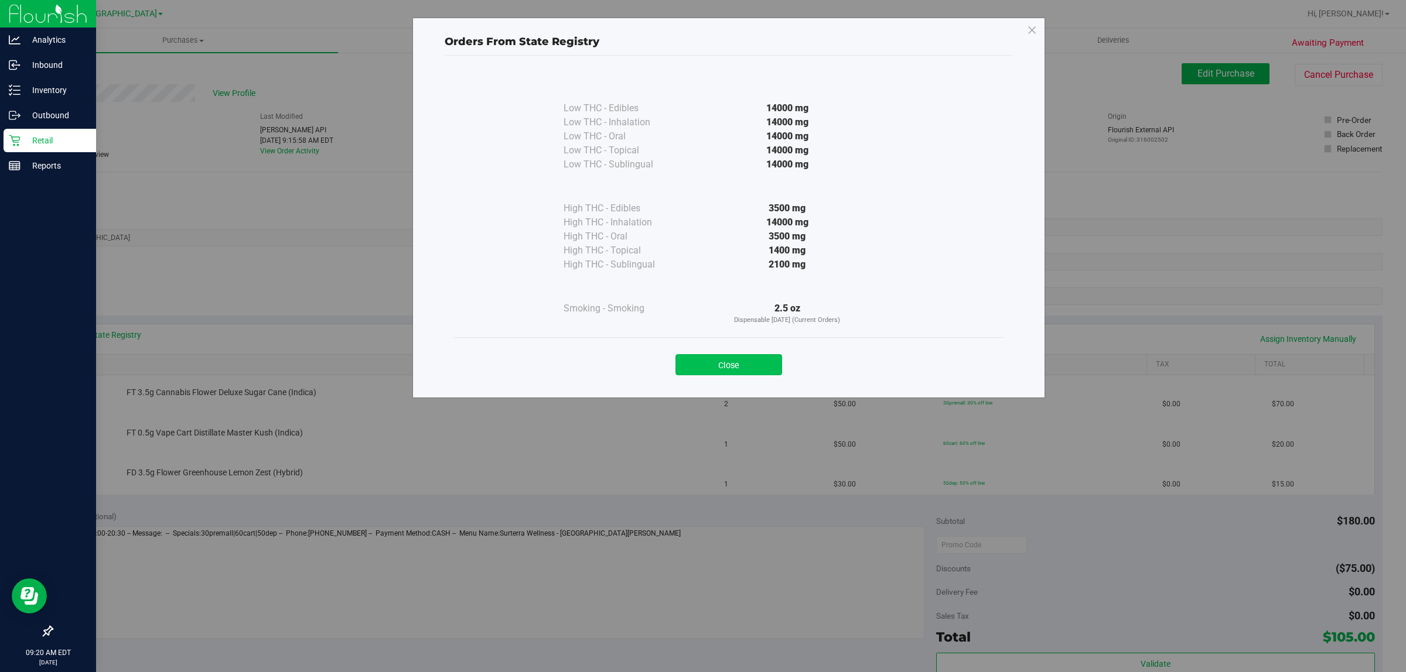
click at [731, 372] on button "Close" at bounding box center [728, 364] width 107 height 21
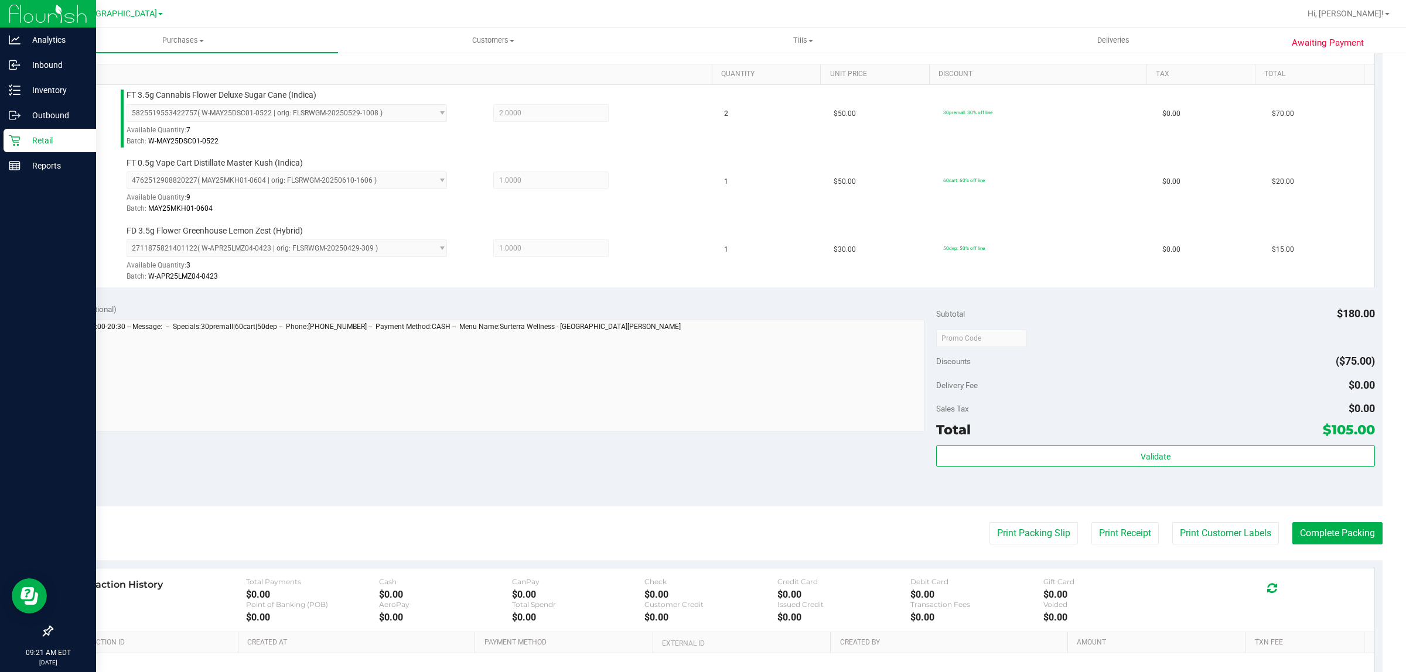
scroll to position [288, 0]
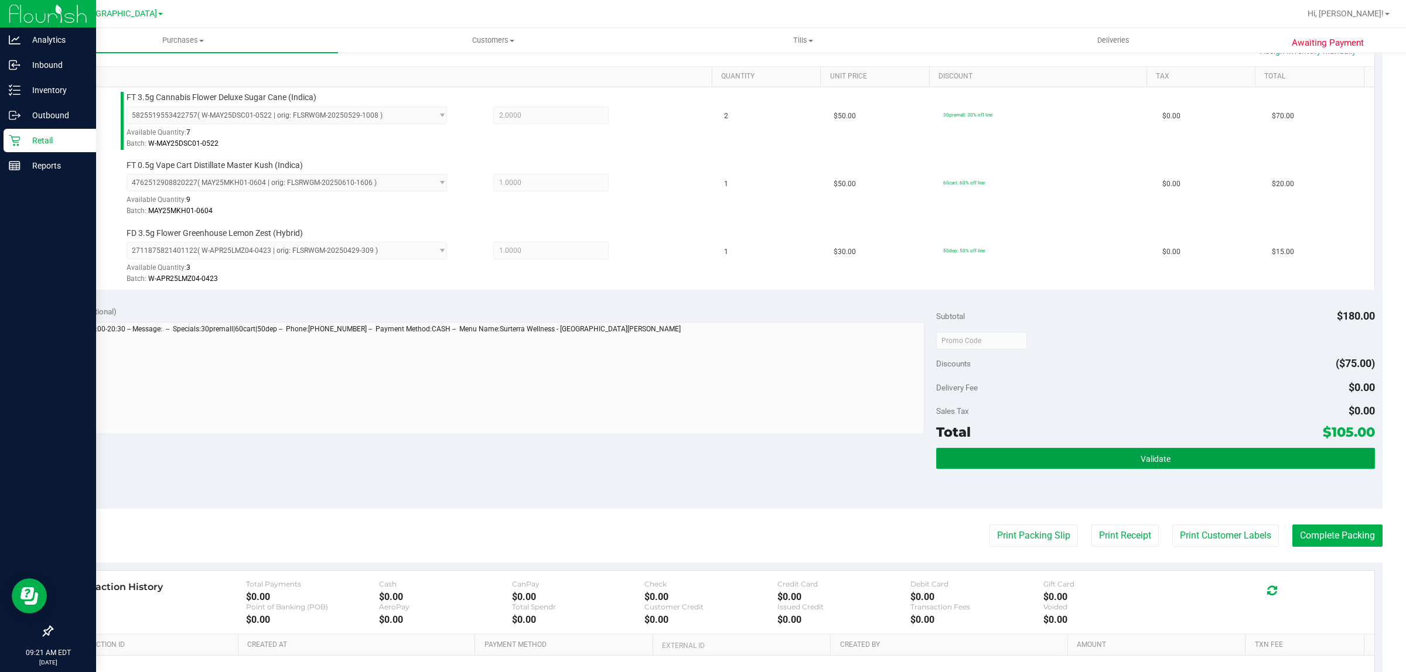
click at [1070, 457] on button "Validate" at bounding box center [1155, 458] width 438 height 21
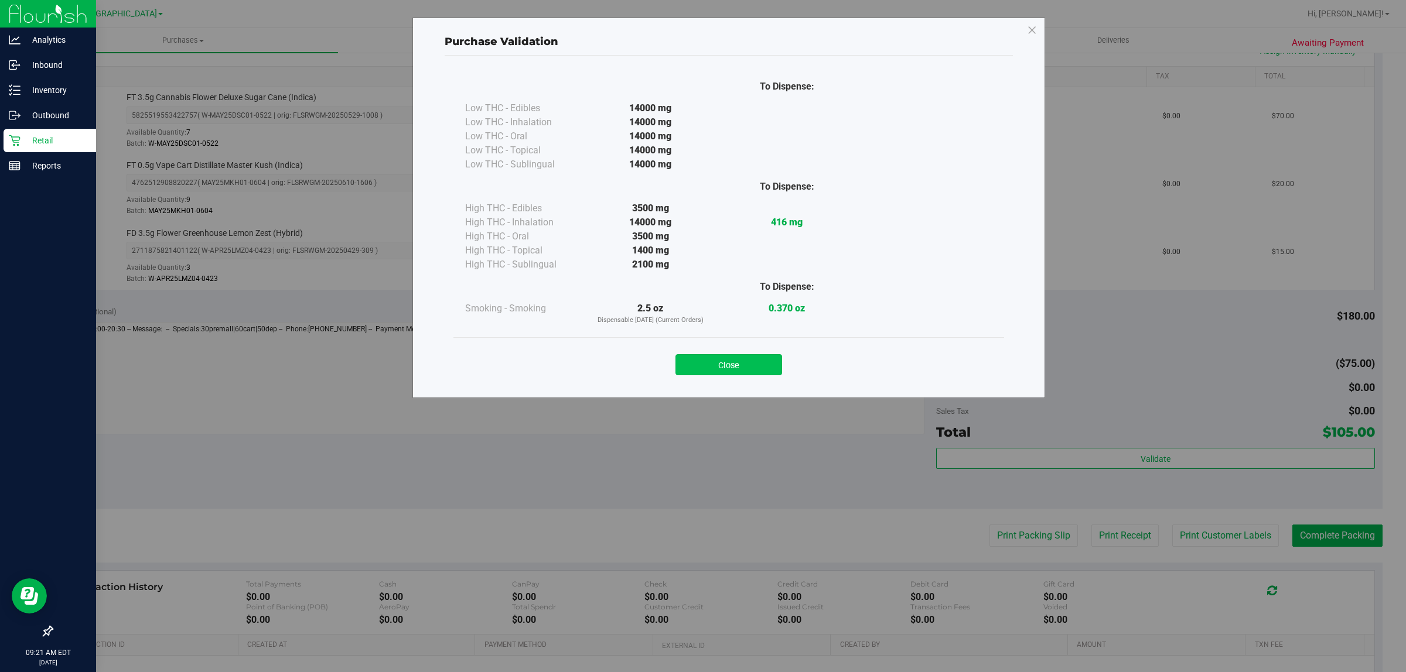
click at [740, 367] on button "Close" at bounding box center [728, 364] width 107 height 21
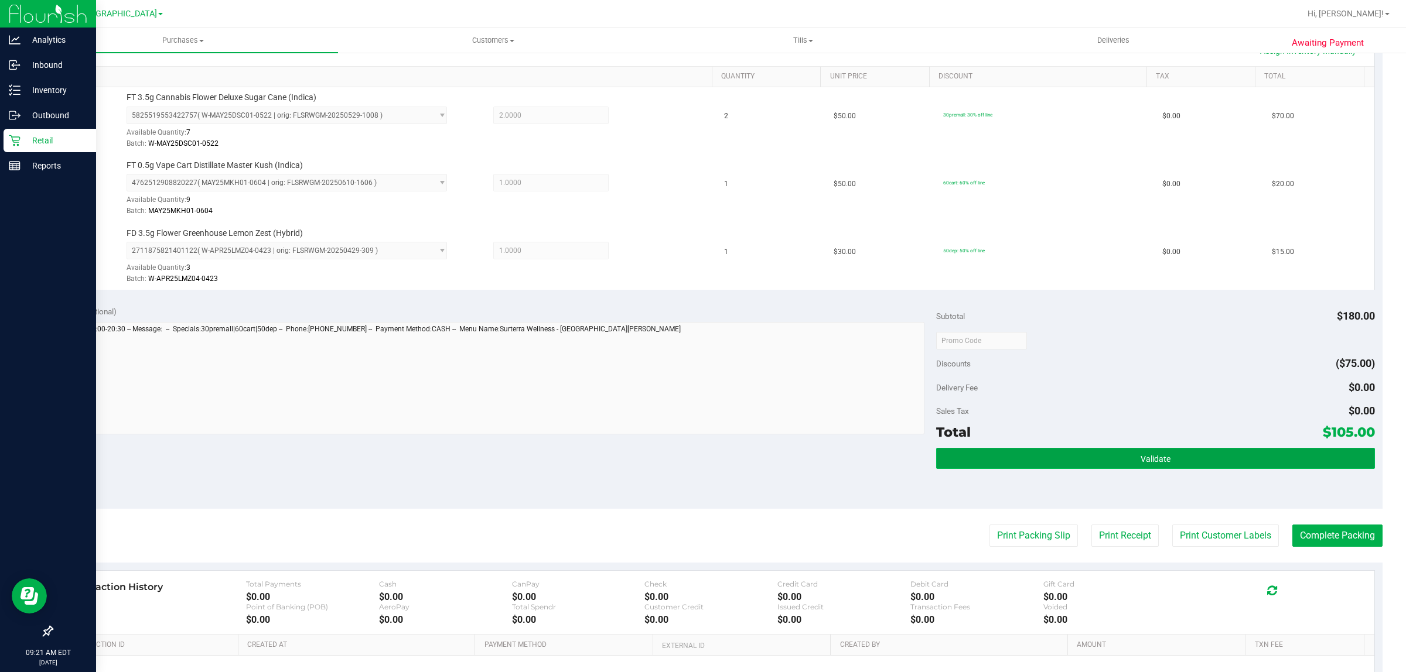
click at [1027, 462] on button "Validate" at bounding box center [1155, 458] width 438 height 21
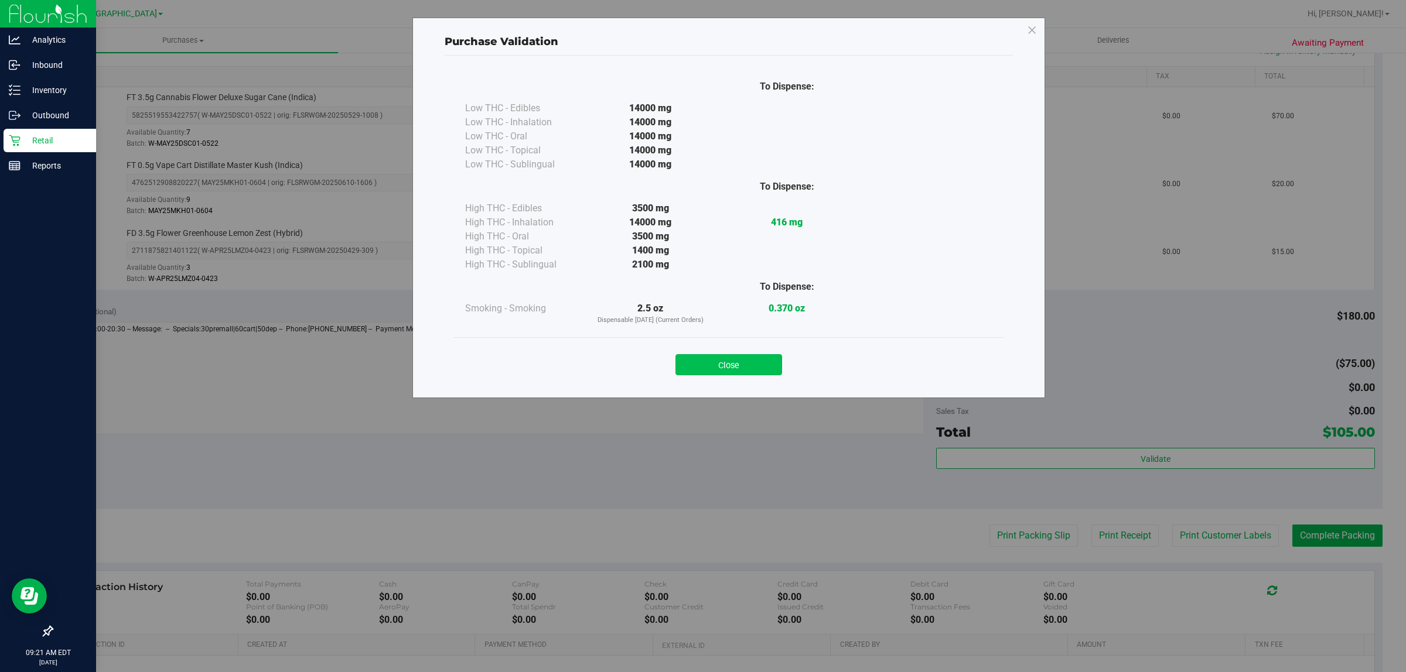
click at [738, 370] on button "Close" at bounding box center [728, 364] width 107 height 21
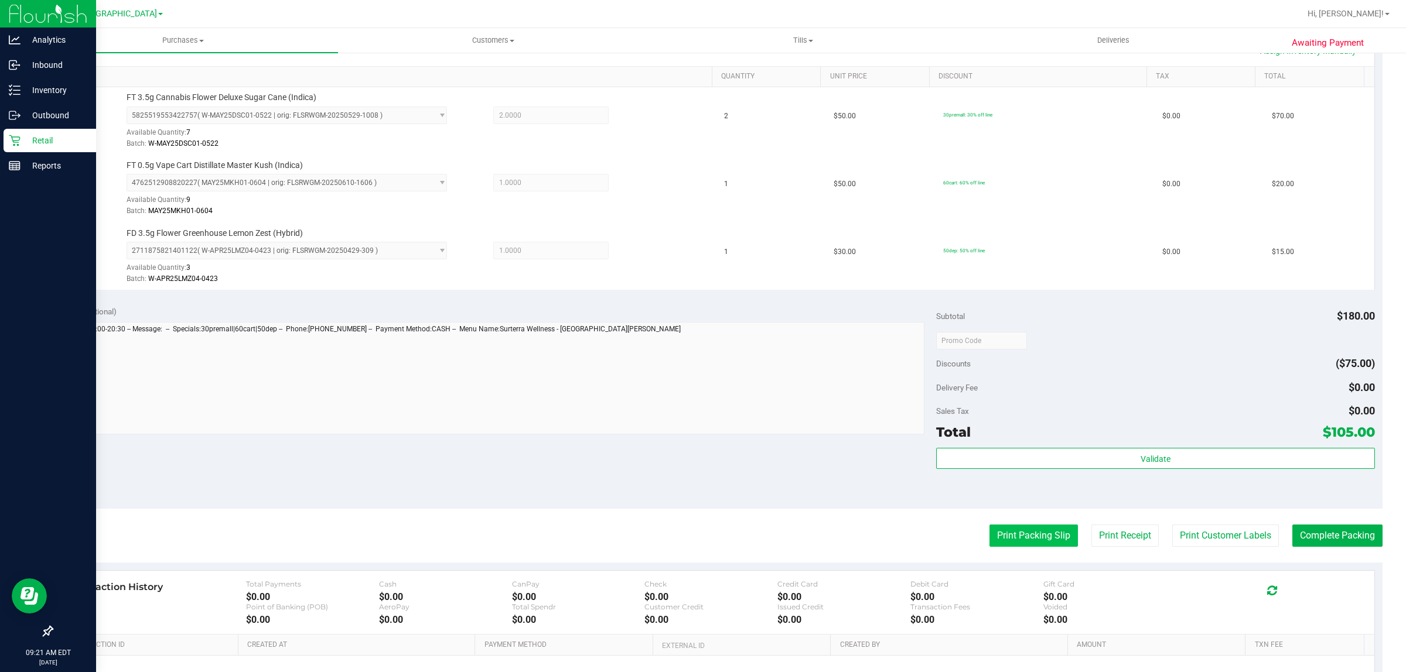
click at [1018, 535] on button "Print Packing Slip" at bounding box center [1033, 536] width 88 height 22
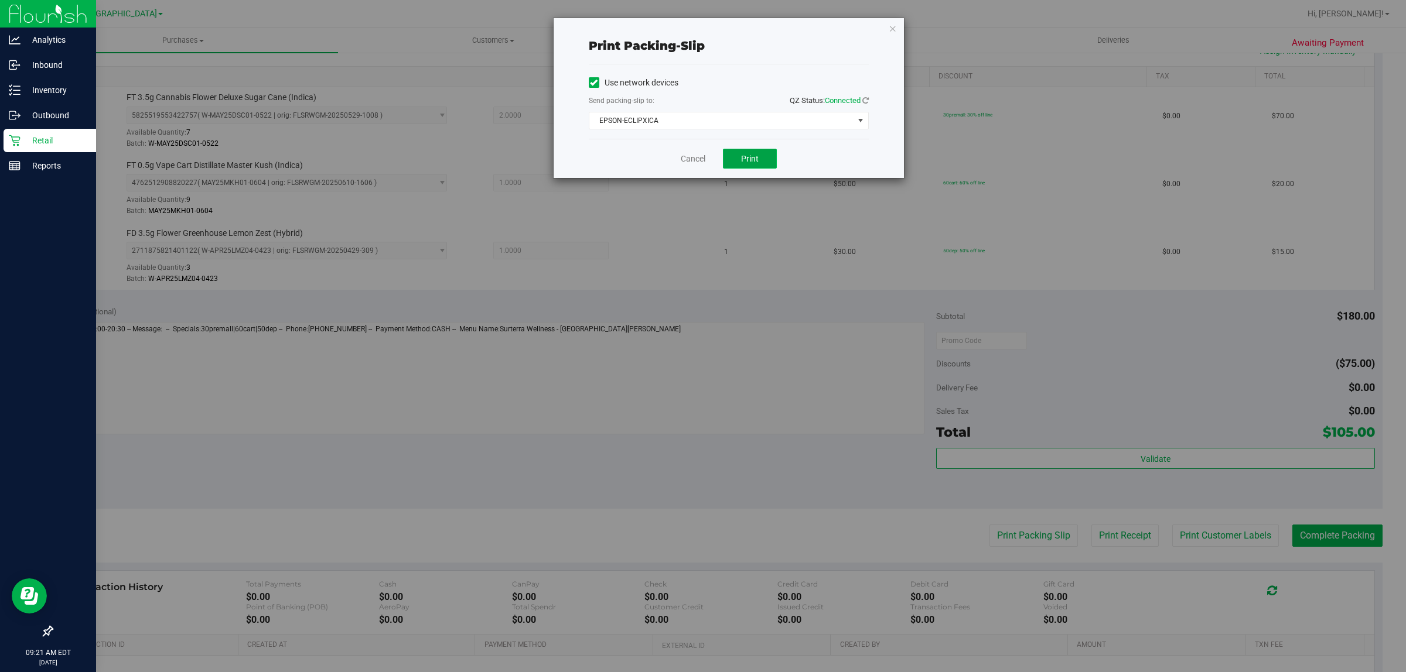
click at [738, 164] on button "Print" at bounding box center [750, 159] width 54 height 20
click at [696, 155] on link "Cancel" at bounding box center [693, 159] width 25 height 12
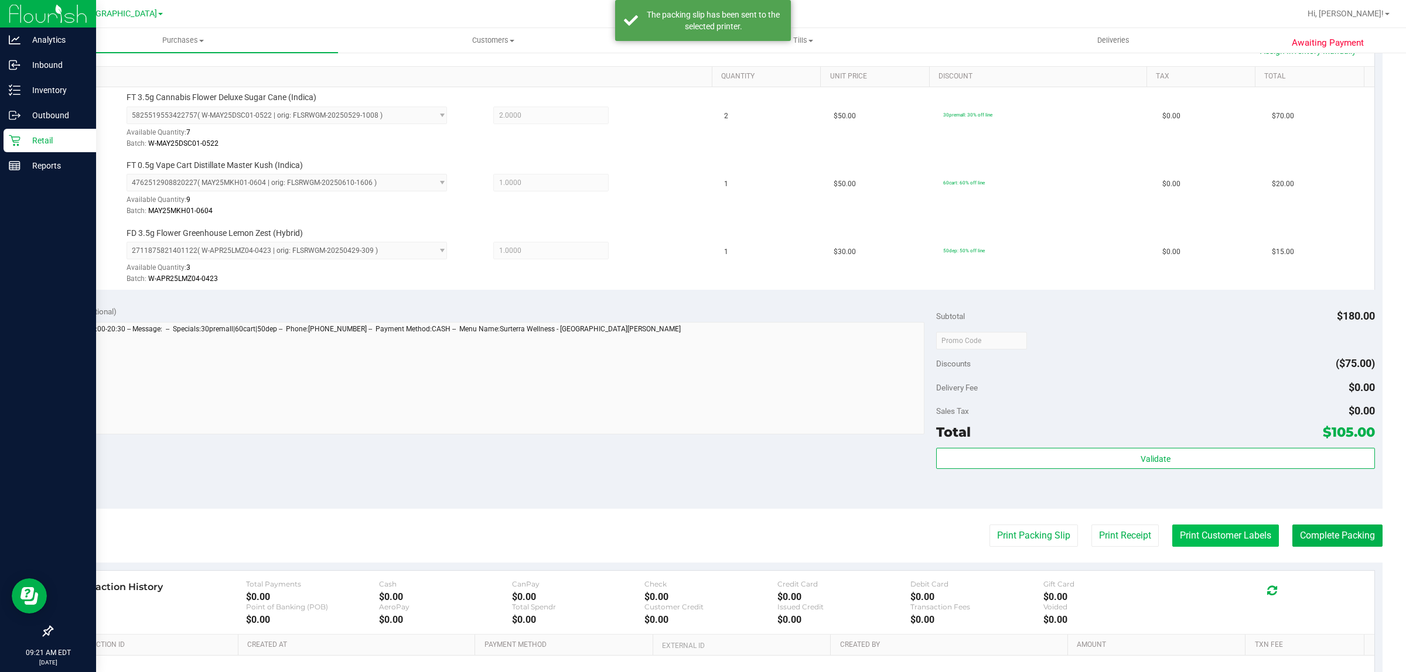
click at [1213, 538] on button "Print Customer Labels" at bounding box center [1225, 536] width 107 height 22
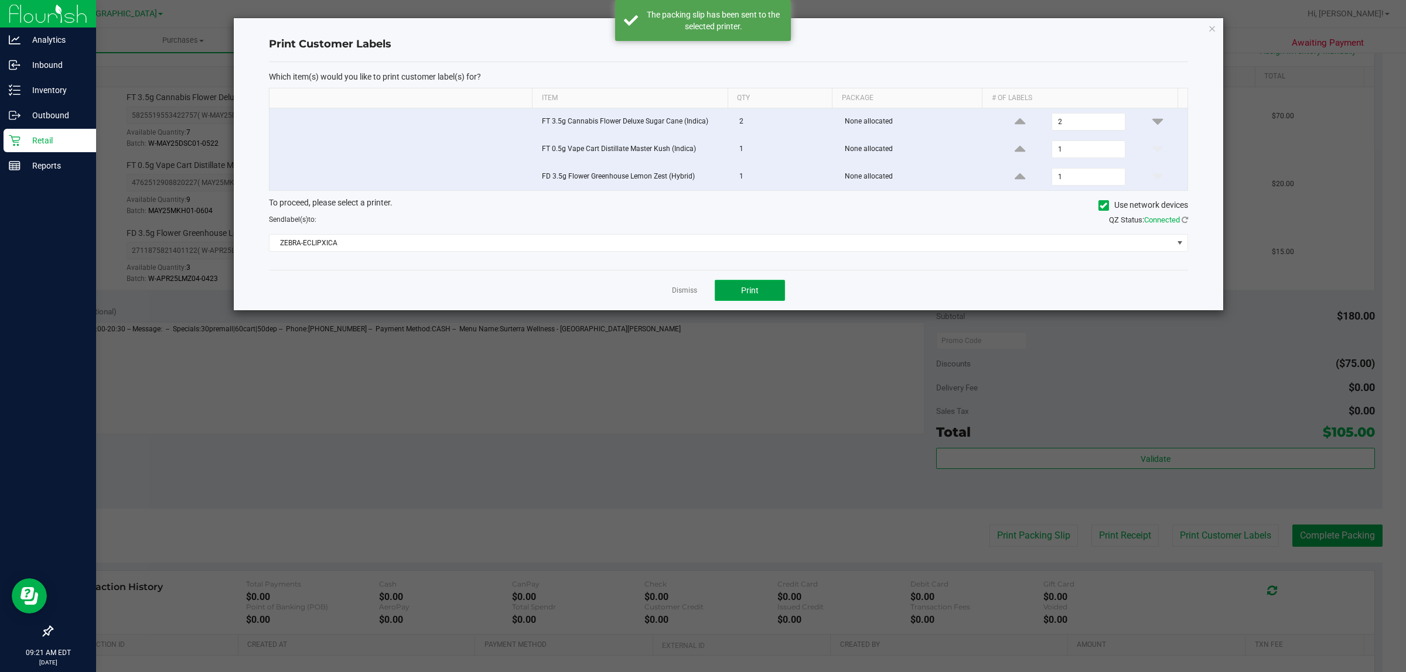
click at [750, 294] on span "Print" at bounding box center [750, 290] width 18 height 9
click at [684, 296] on link "Dismiss" at bounding box center [684, 291] width 25 height 10
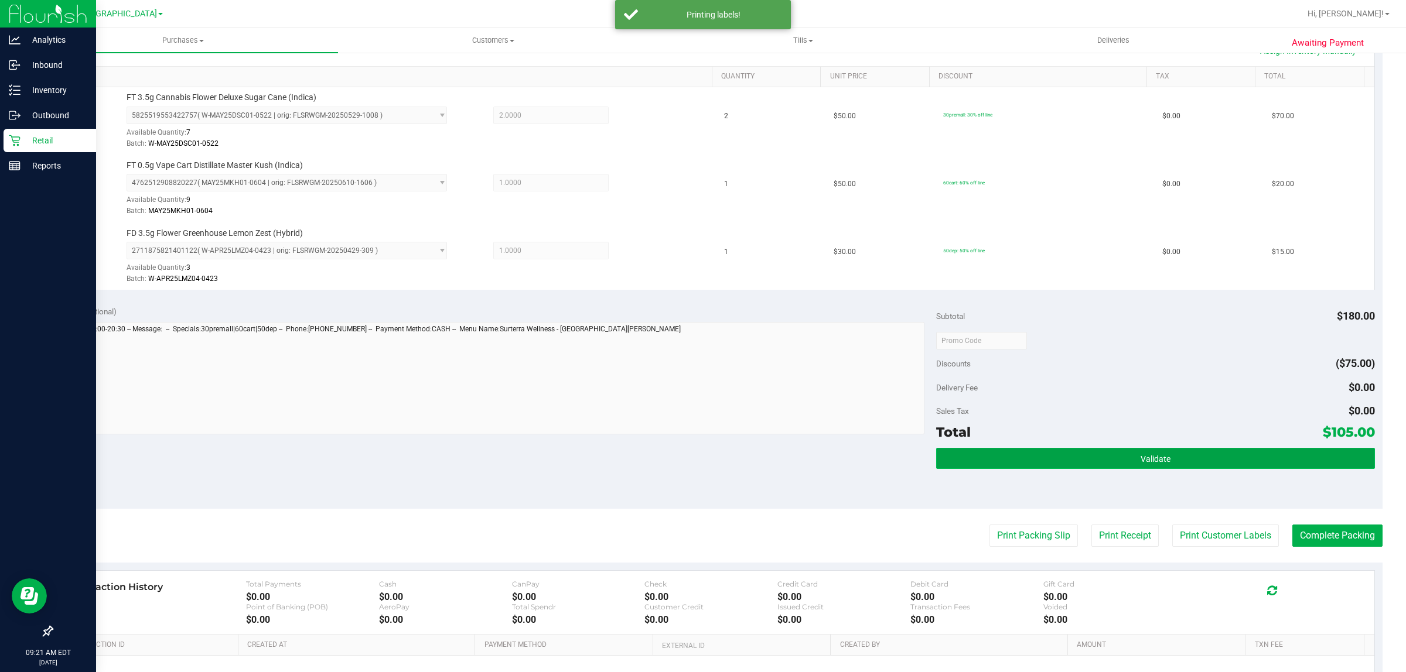
click at [994, 462] on button "Validate" at bounding box center [1155, 458] width 438 height 21
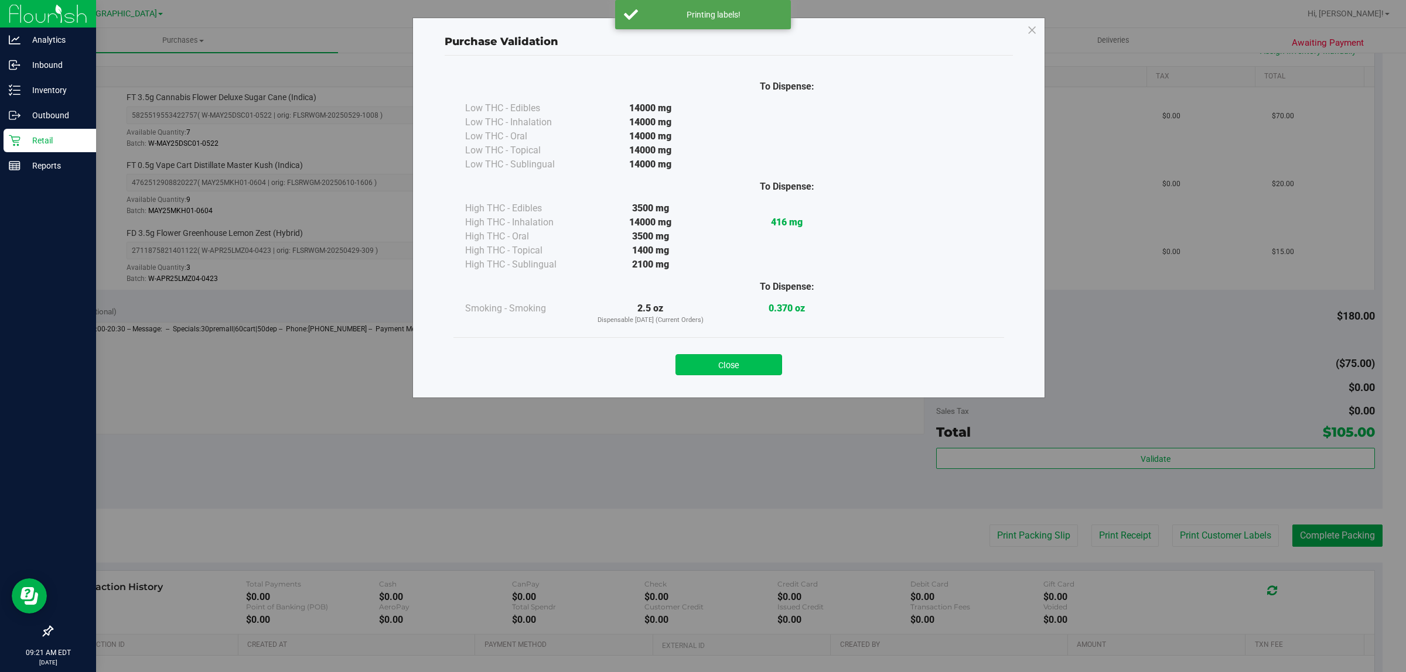
click at [720, 359] on button "Close" at bounding box center [728, 364] width 107 height 21
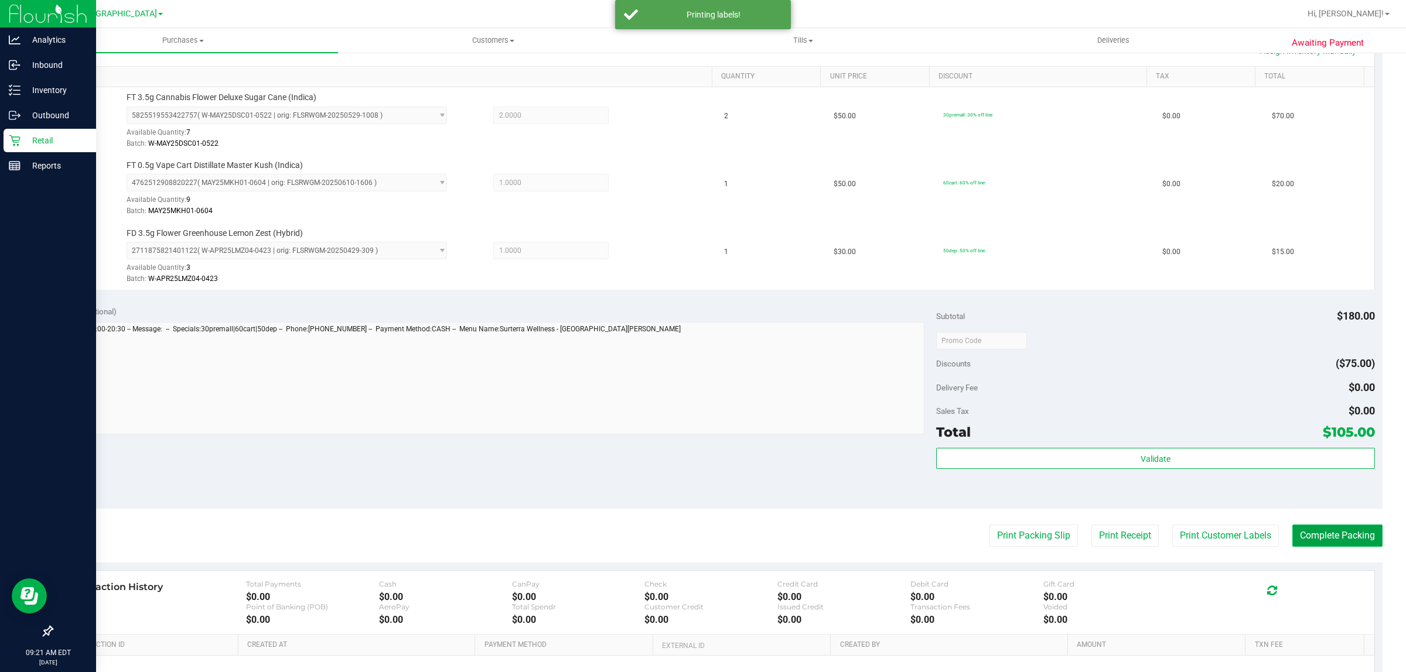
click at [1314, 539] on button "Complete Packing" at bounding box center [1337, 536] width 90 height 22
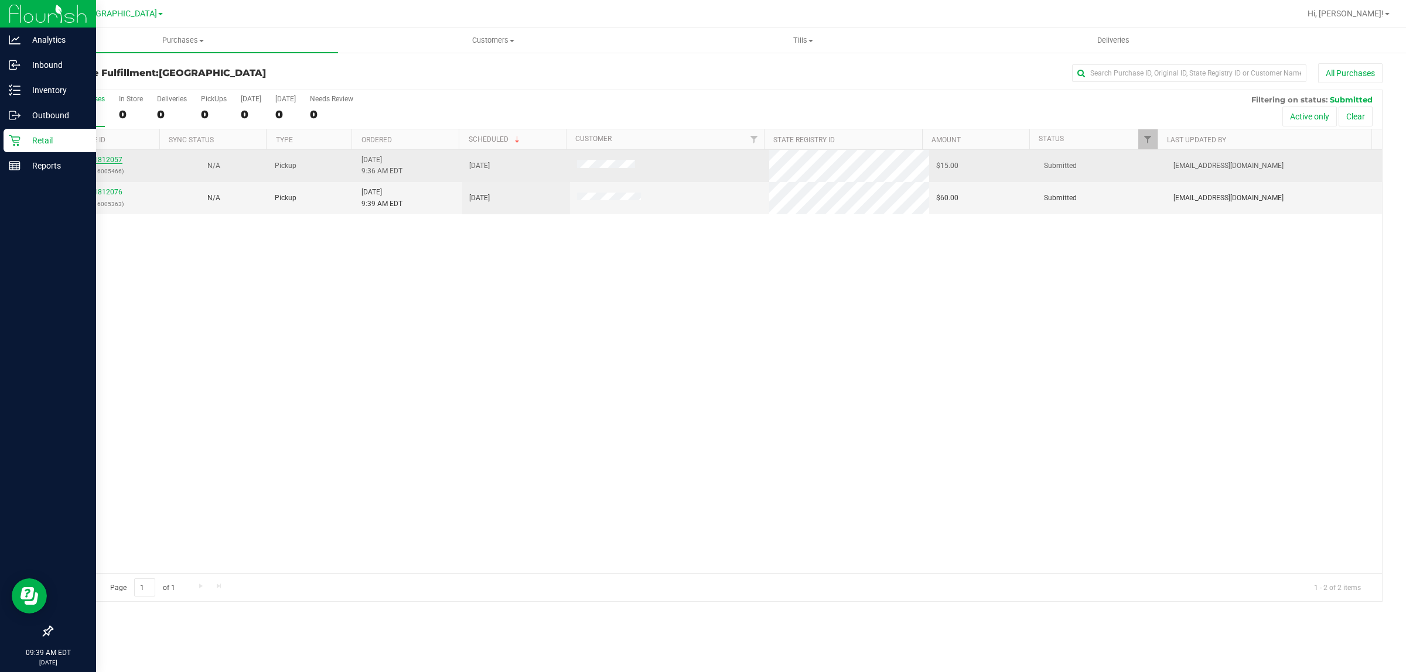
click at [110, 160] on link "11812057" at bounding box center [106, 160] width 33 height 8
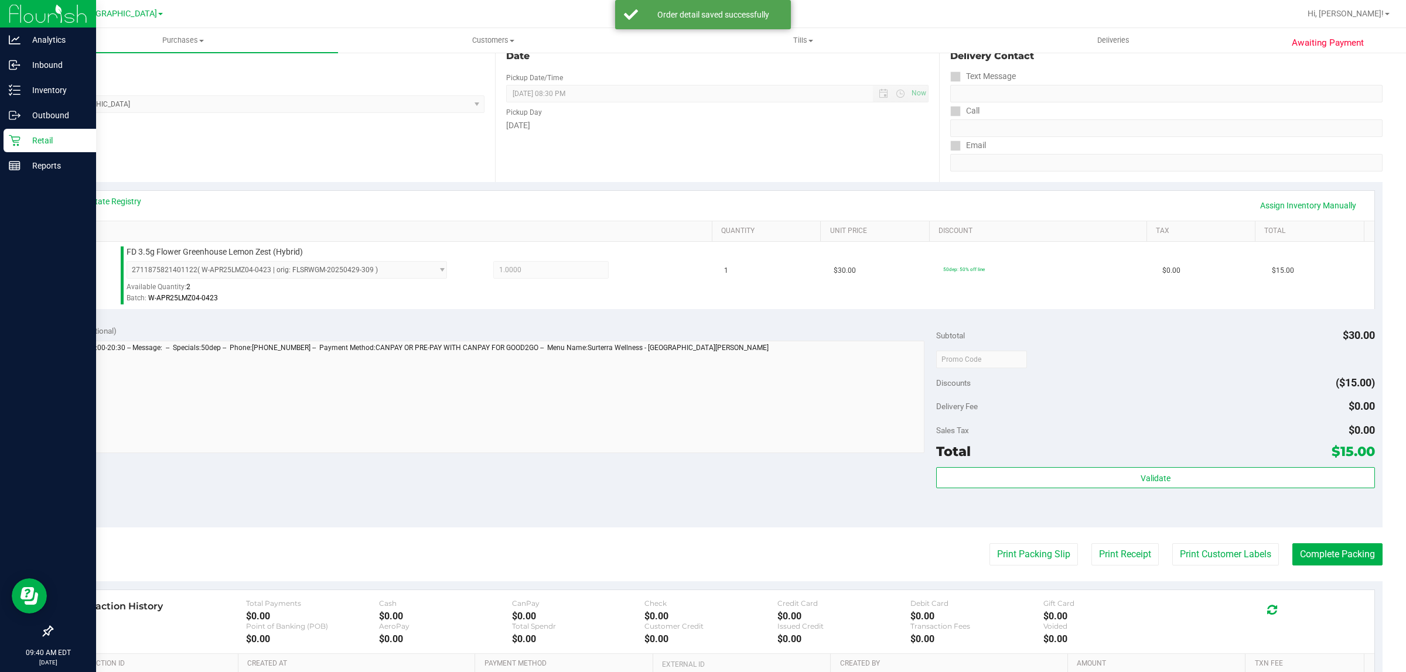
scroll to position [285, 0]
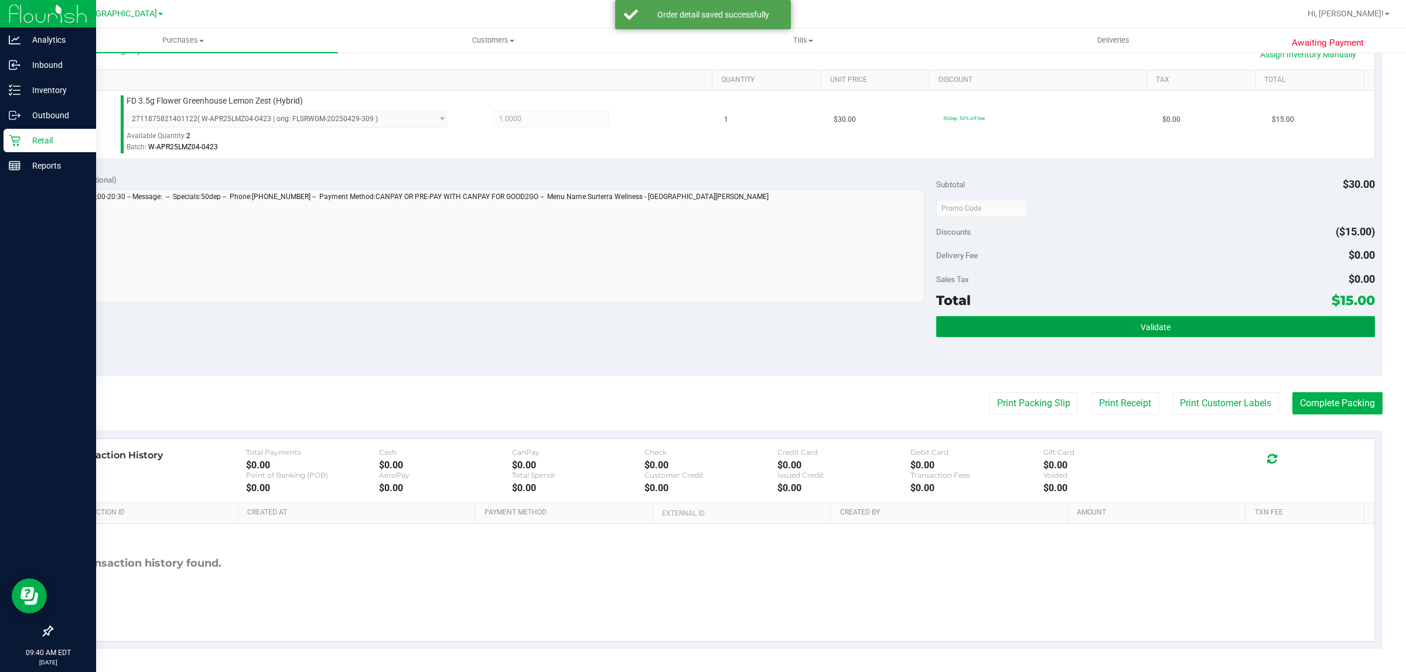
click at [1008, 328] on button "Validate" at bounding box center [1155, 326] width 438 height 21
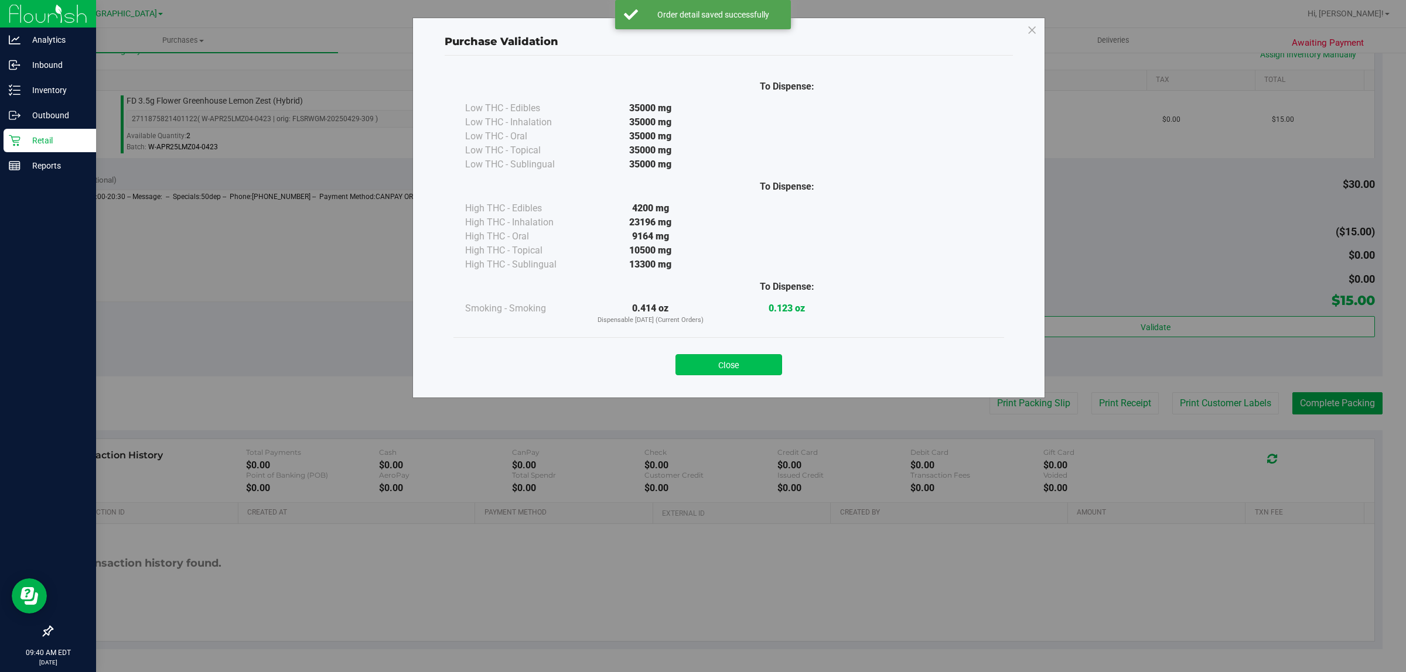
click at [734, 367] on button "Close" at bounding box center [728, 364] width 107 height 21
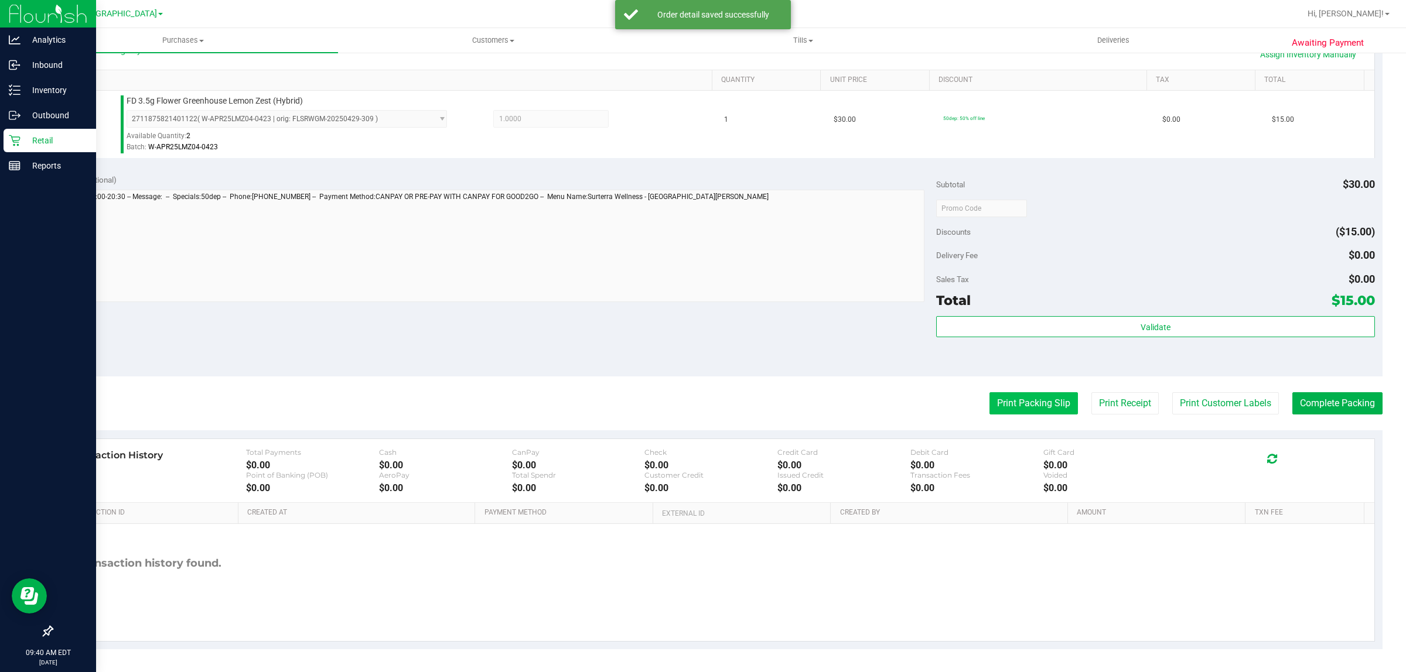
click at [1017, 407] on button "Print Packing Slip" at bounding box center [1033, 403] width 88 height 22
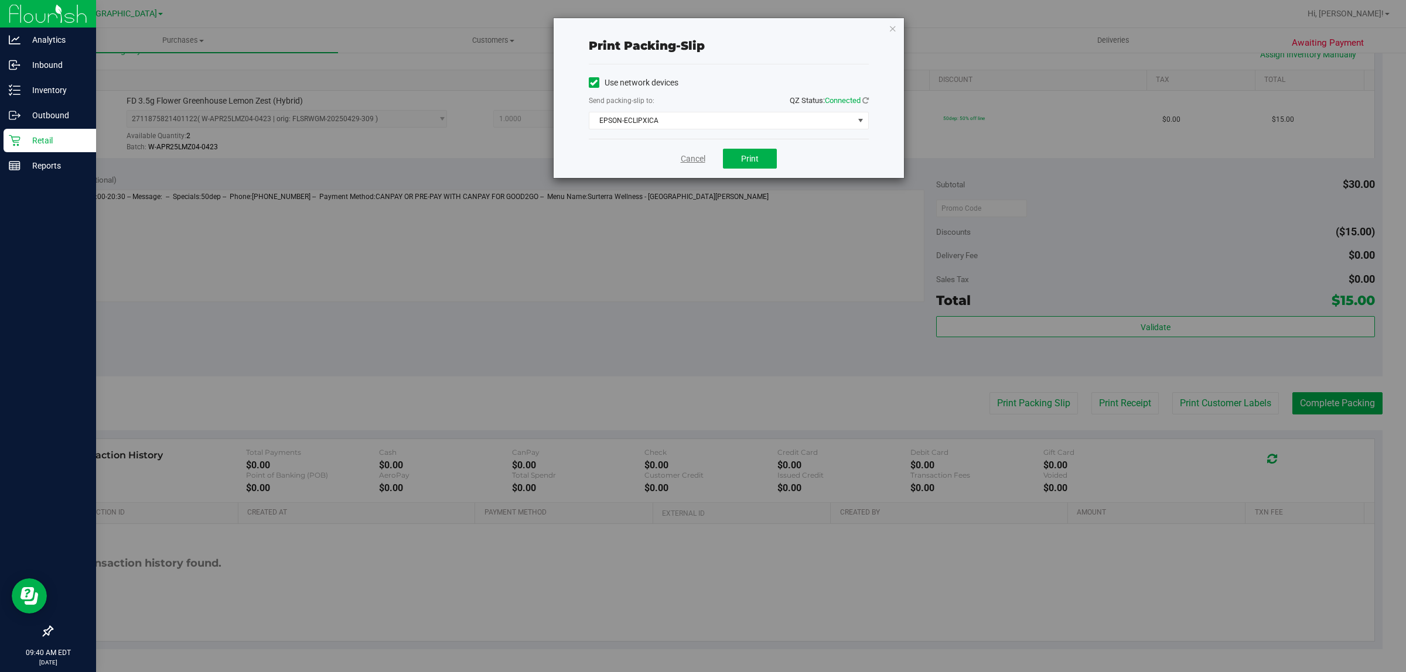
click at [696, 159] on link "Cancel" at bounding box center [693, 159] width 25 height 12
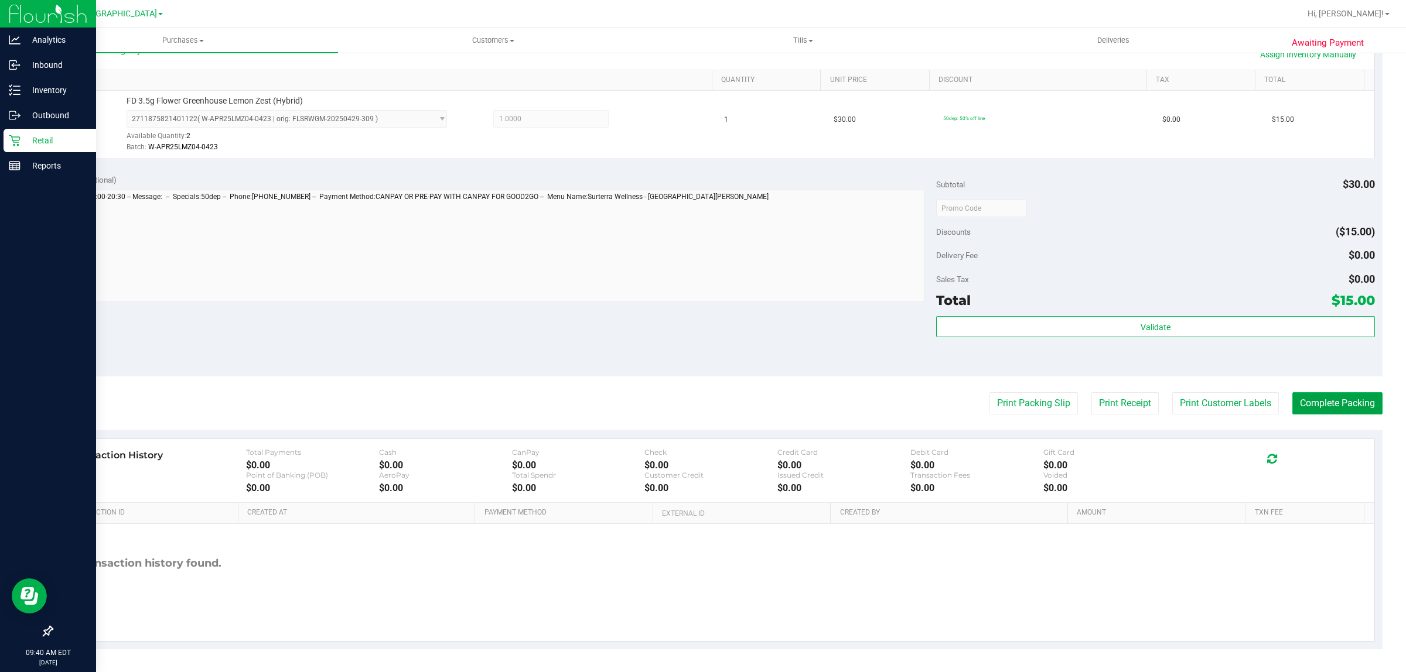
click at [1316, 398] on button "Complete Packing" at bounding box center [1337, 403] width 90 height 22
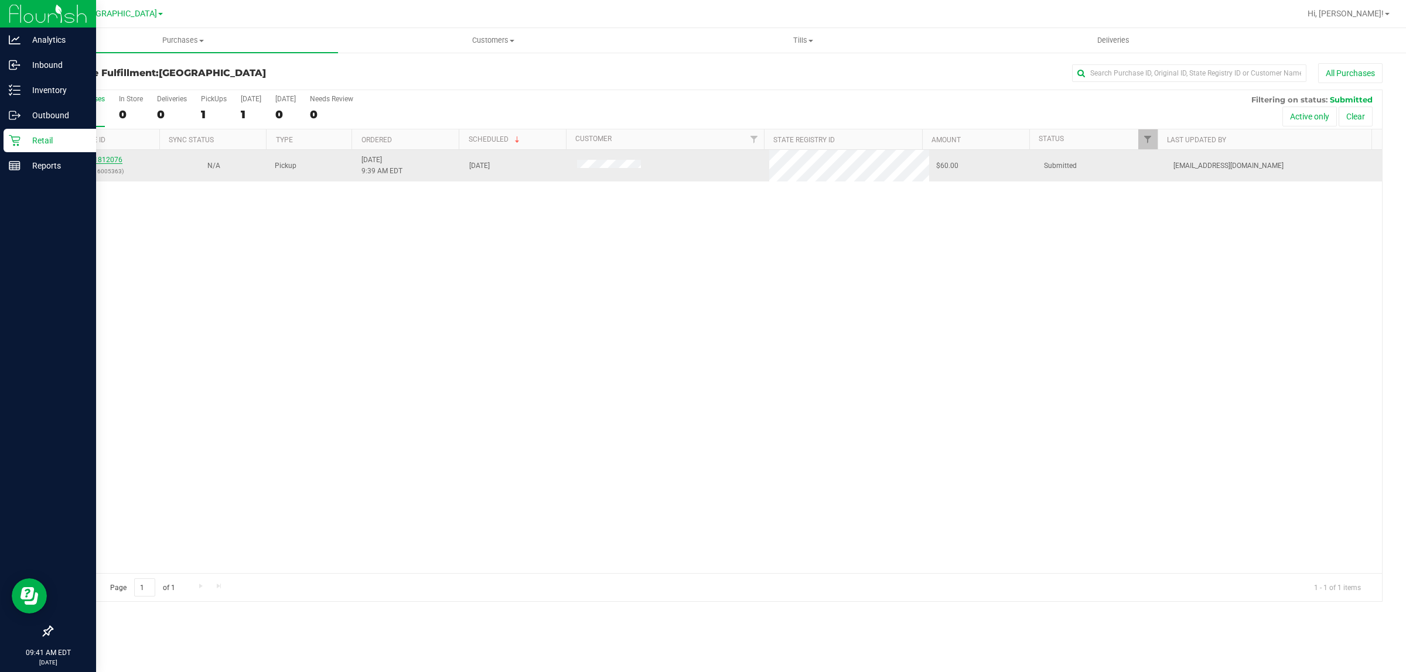
click at [103, 159] on link "11812076" at bounding box center [106, 160] width 33 height 8
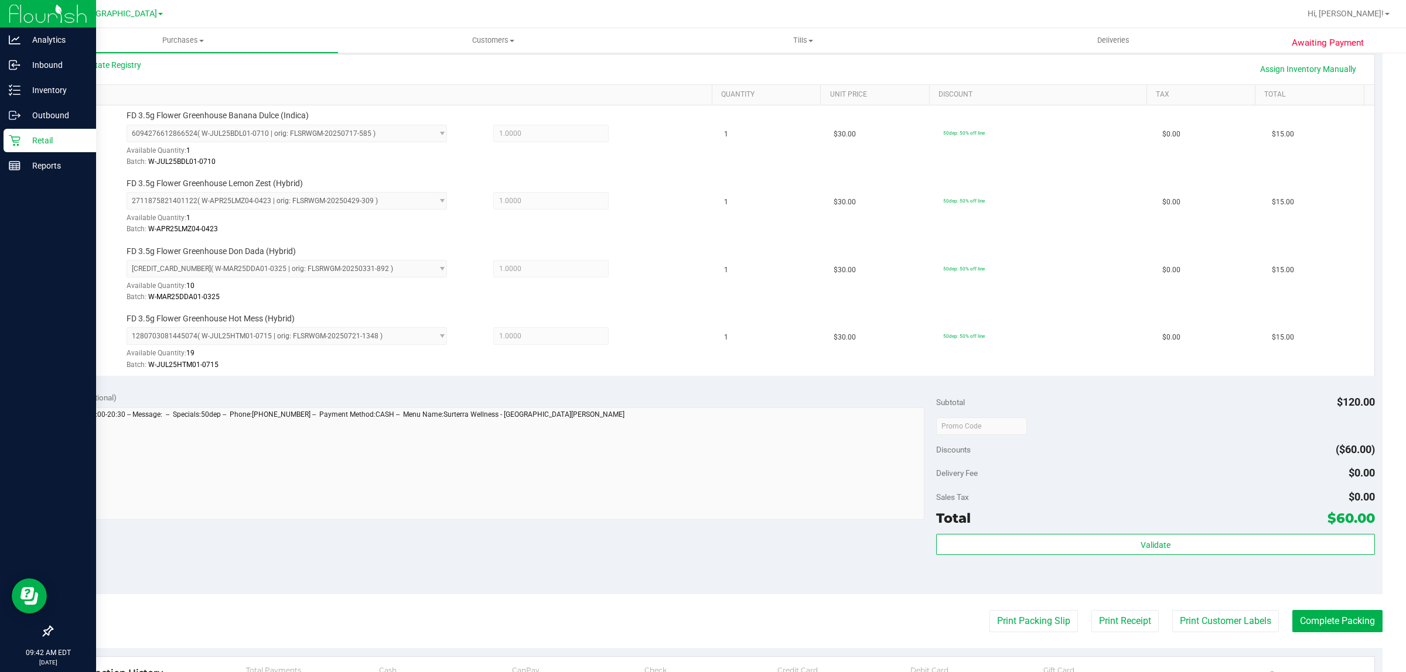
scroll to position [293, 0]
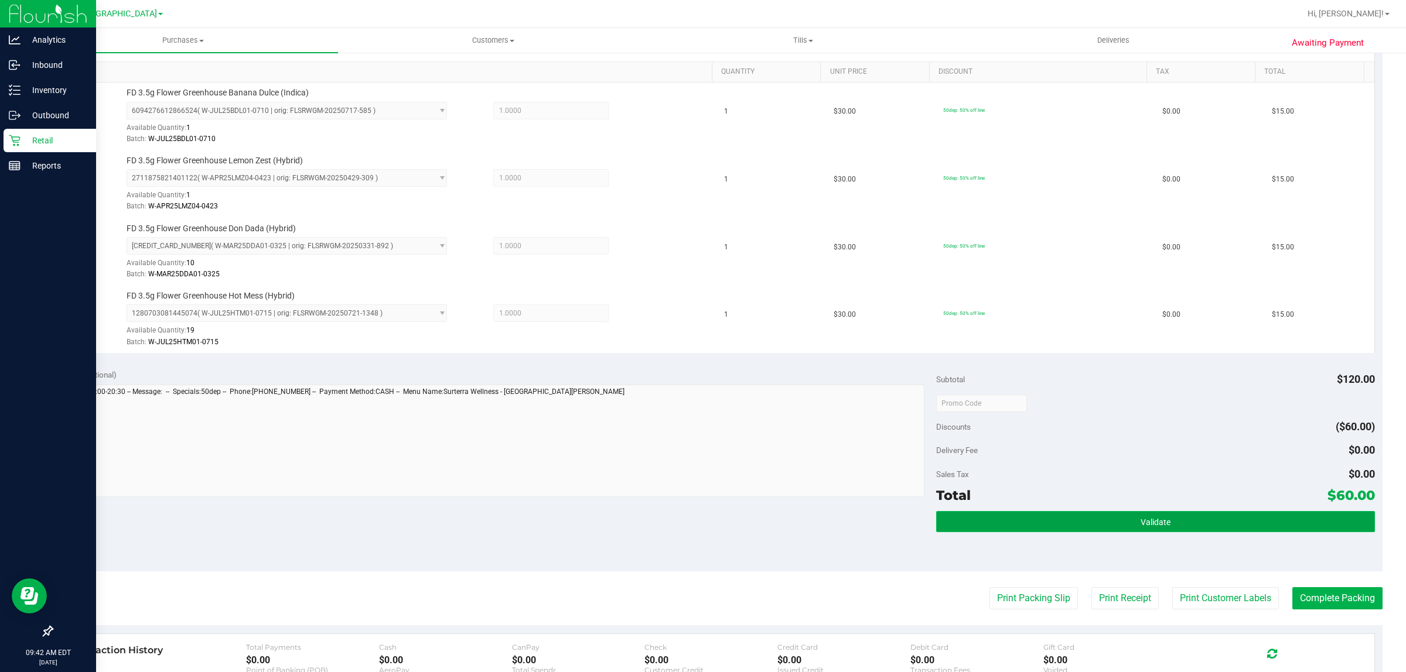
click at [1053, 527] on button "Validate" at bounding box center [1155, 521] width 438 height 21
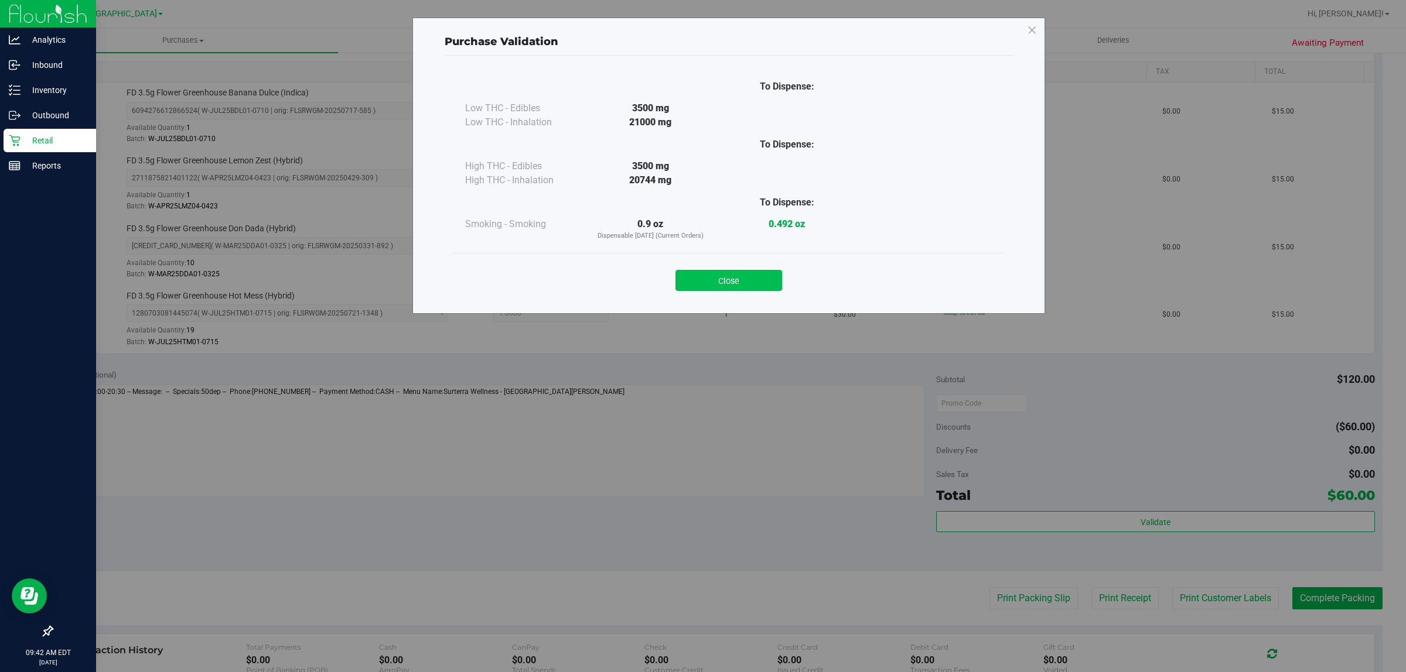
click at [724, 277] on button "Close" at bounding box center [728, 280] width 107 height 21
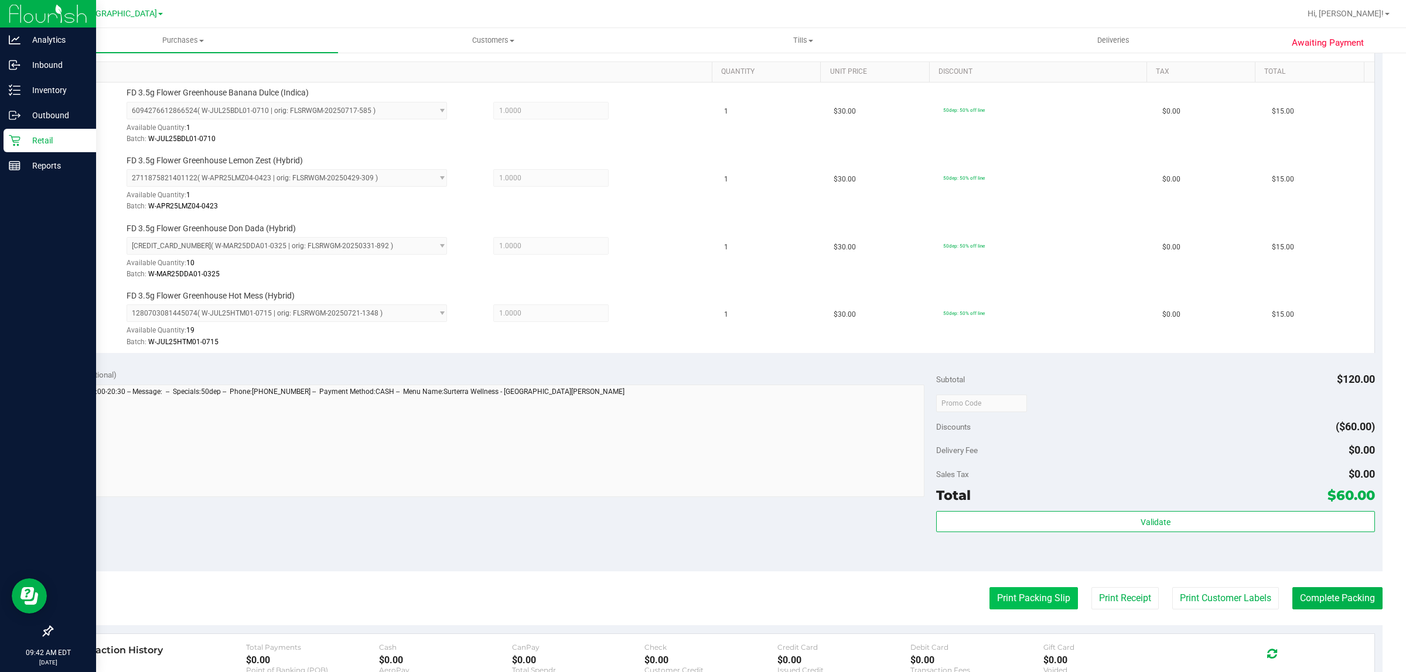
click at [1046, 605] on button "Print Packing Slip" at bounding box center [1033, 599] width 88 height 22
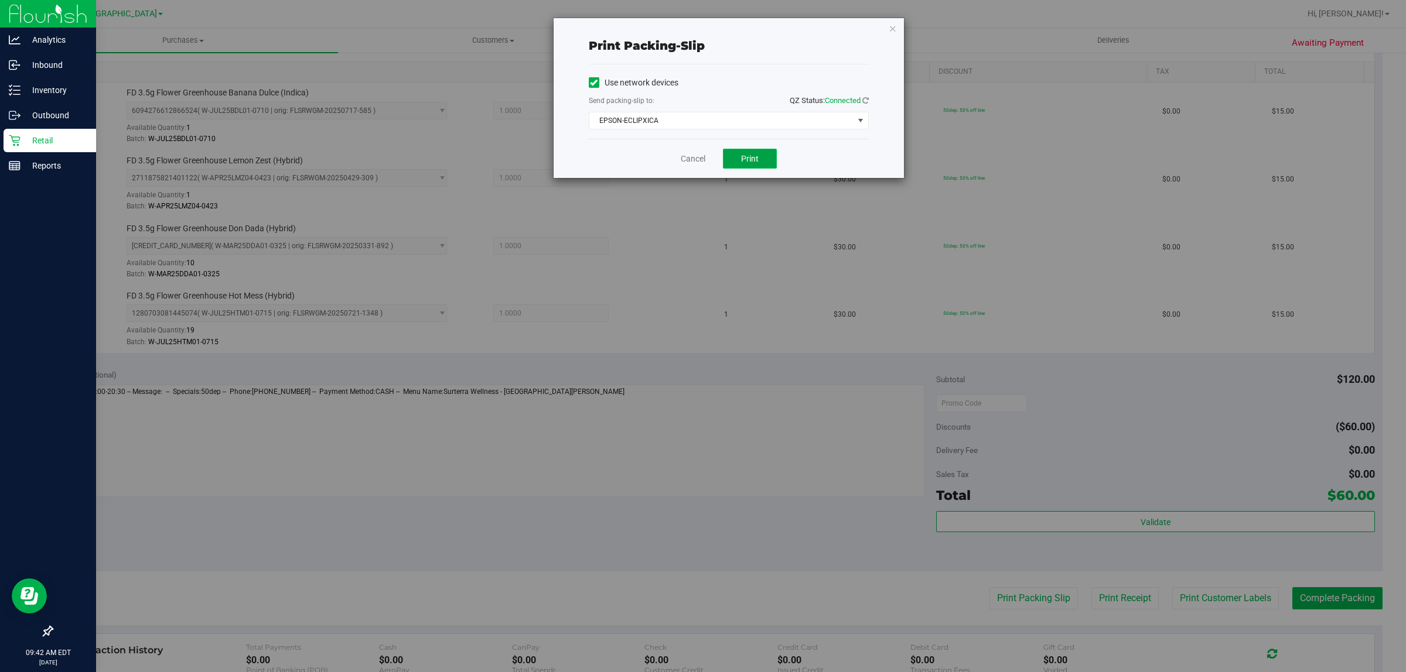
click at [760, 162] on button "Print" at bounding box center [750, 159] width 54 height 20
click at [681, 159] on link "Cancel" at bounding box center [693, 159] width 25 height 12
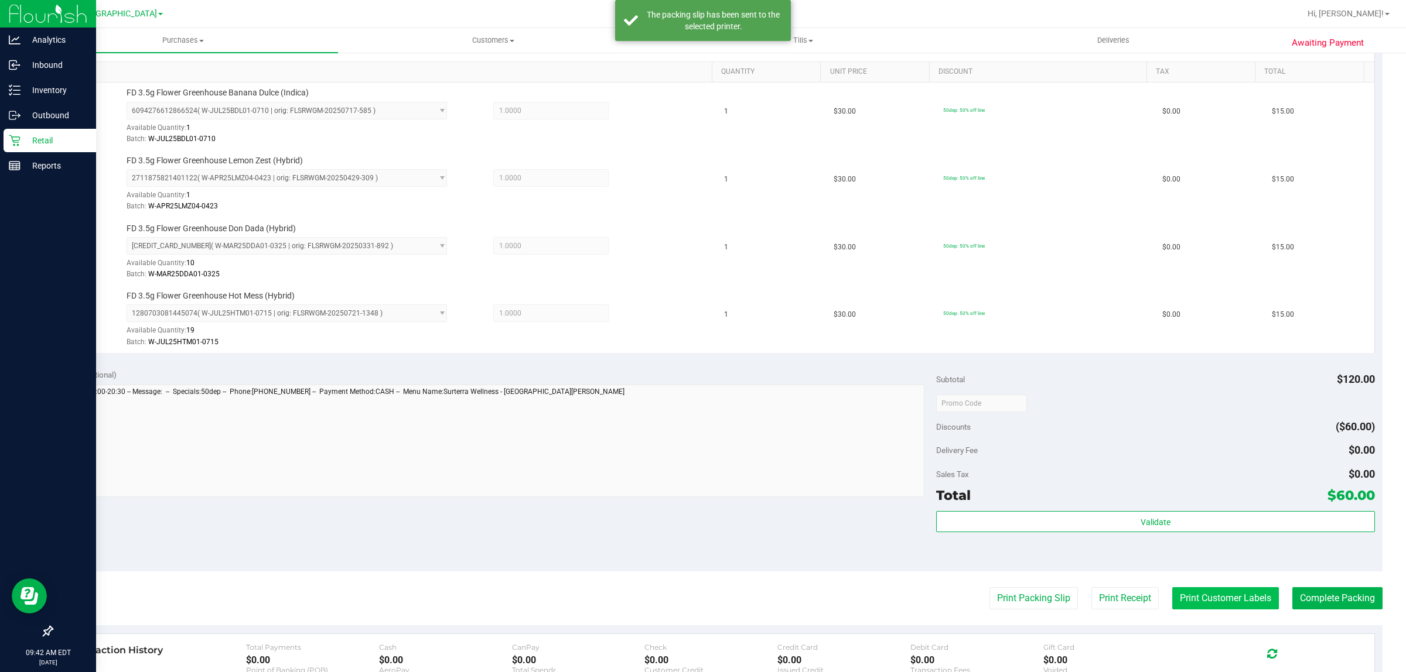
click at [1197, 600] on button "Print Customer Labels" at bounding box center [1225, 599] width 107 height 22
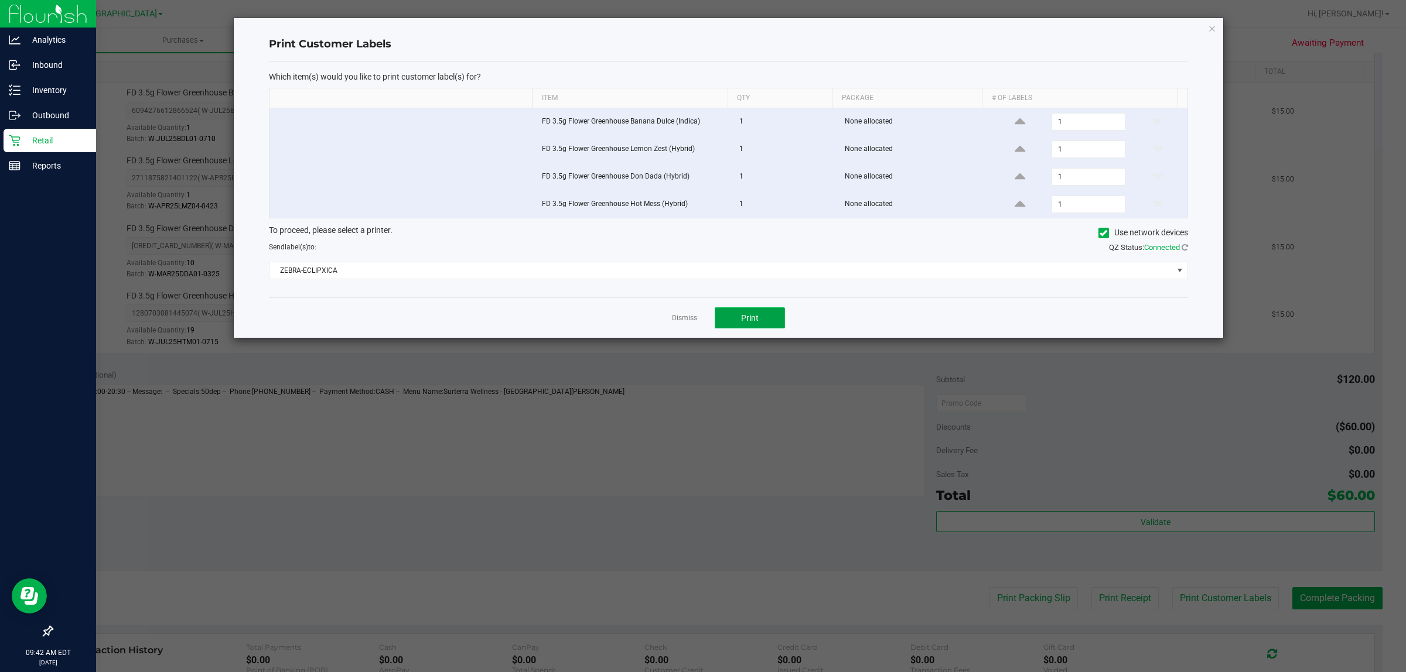
click at [736, 318] on button "Print" at bounding box center [750, 318] width 70 height 21
click at [681, 322] on link "Dismiss" at bounding box center [684, 318] width 25 height 10
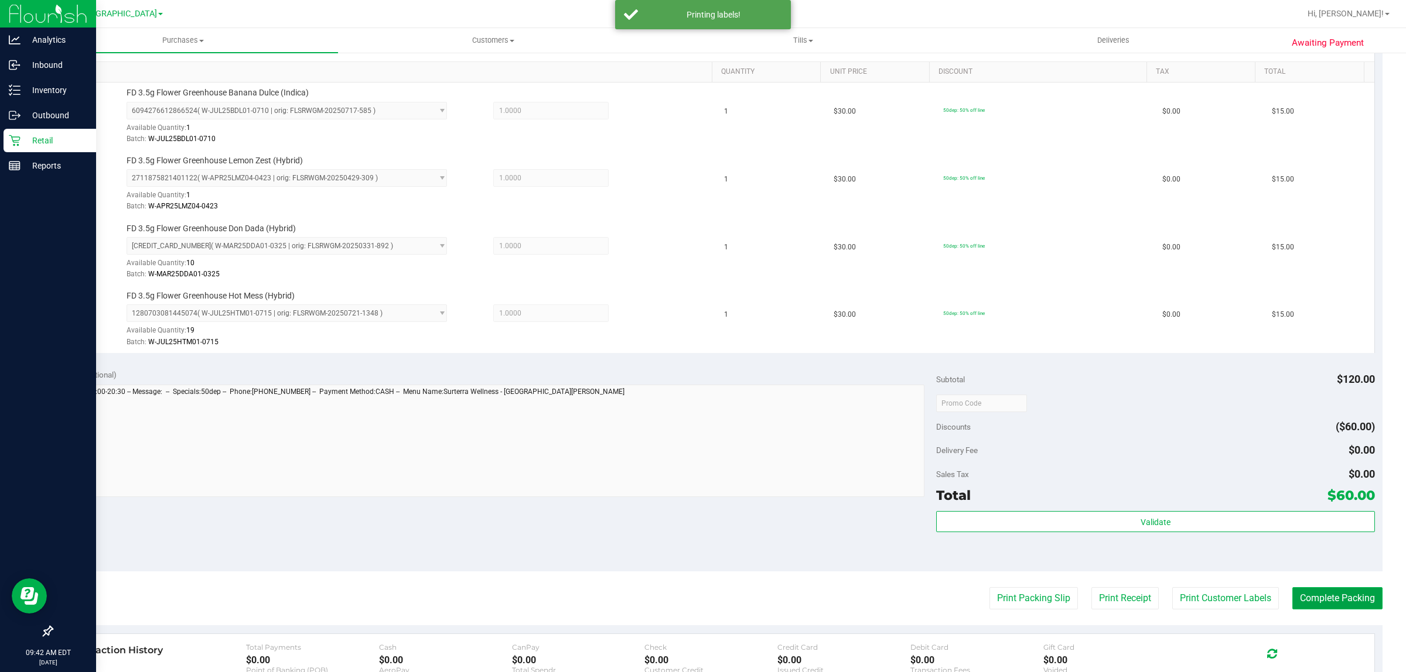
click at [1340, 604] on button "Complete Packing" at bounding box center [1337, 599] width 90 height 22
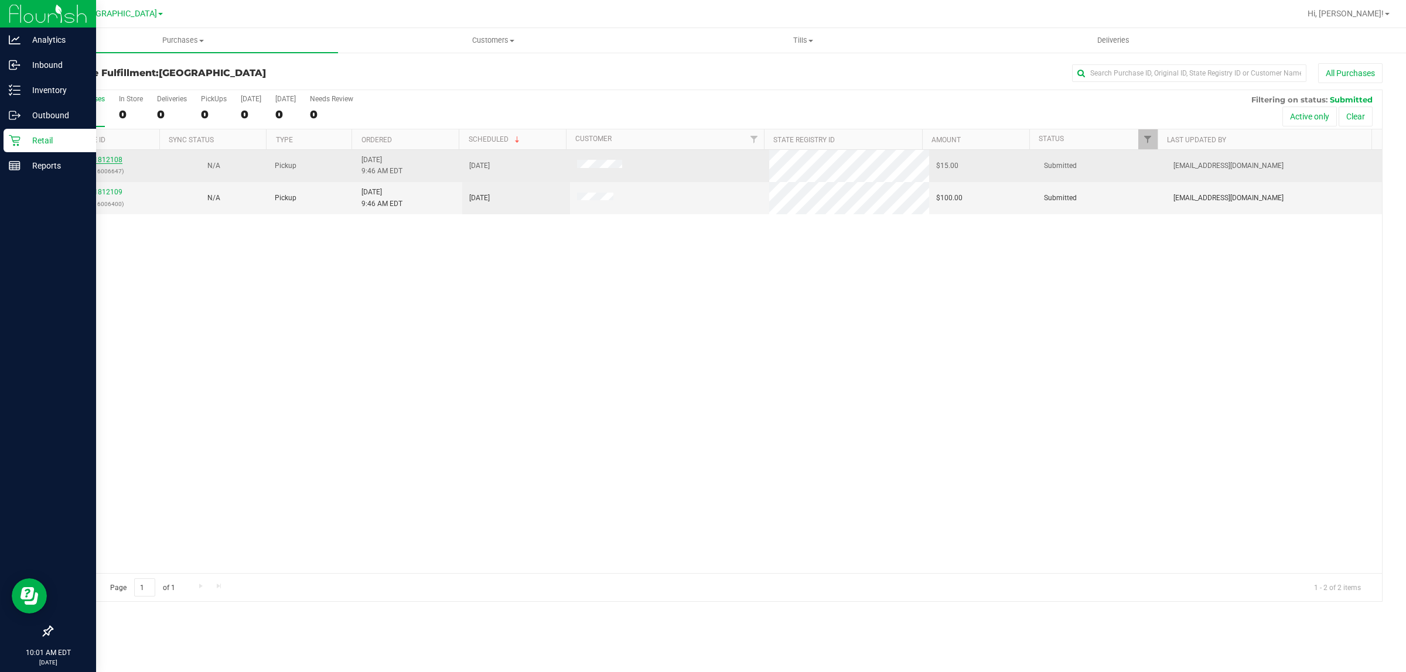
click at [100, 163] on link "11812108" at bounding box center [106, 160] width 33 height 8
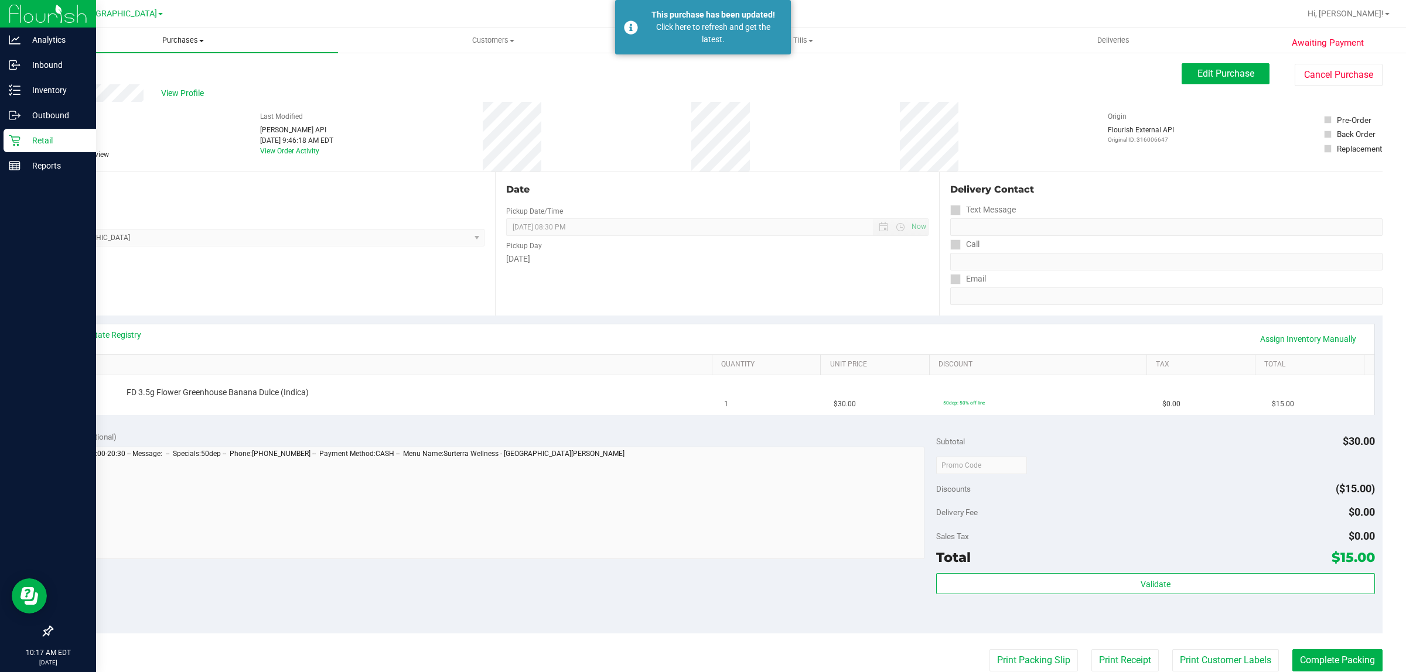
click at [179, 42] on span "Purchases" at bounding box center [183, 40] width 310 height 11
click at [110, 104] on li "All purchases" at bounding box center [183, 99] width 310 height 14
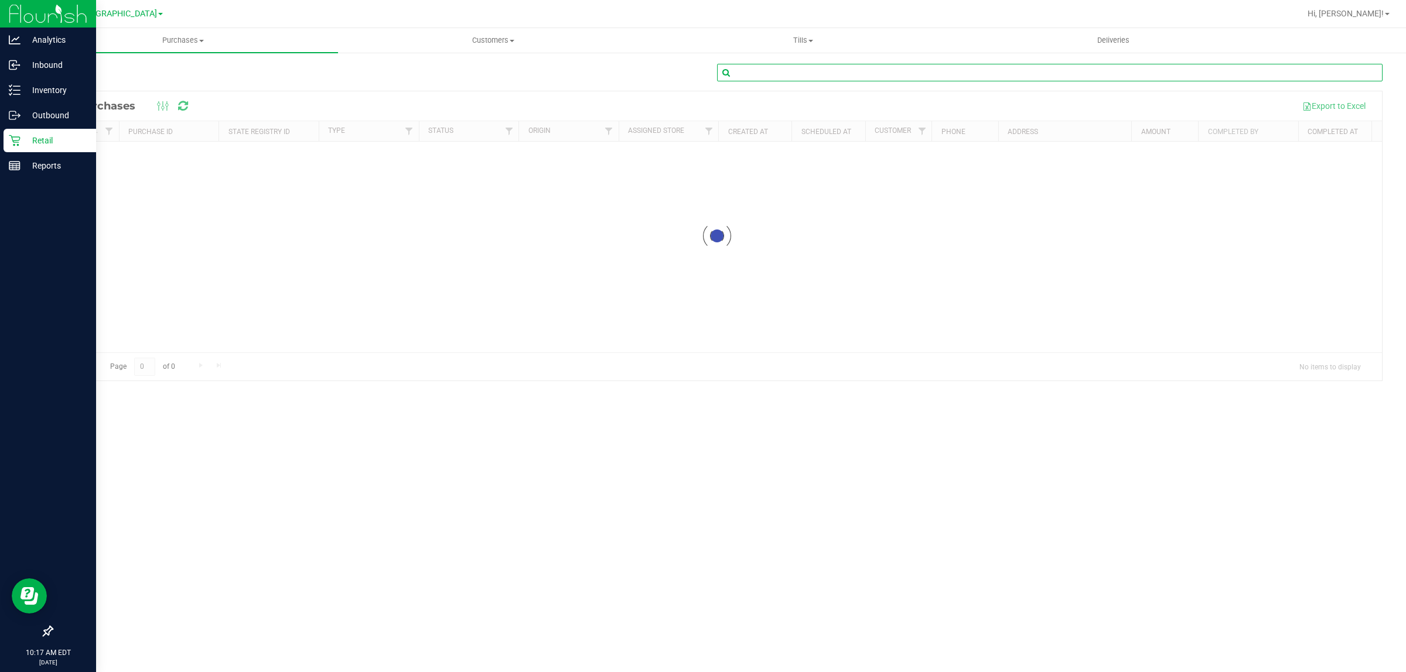
click at [772, 73] on input "text" at bounding box center [1049, 73] width 665 height 18
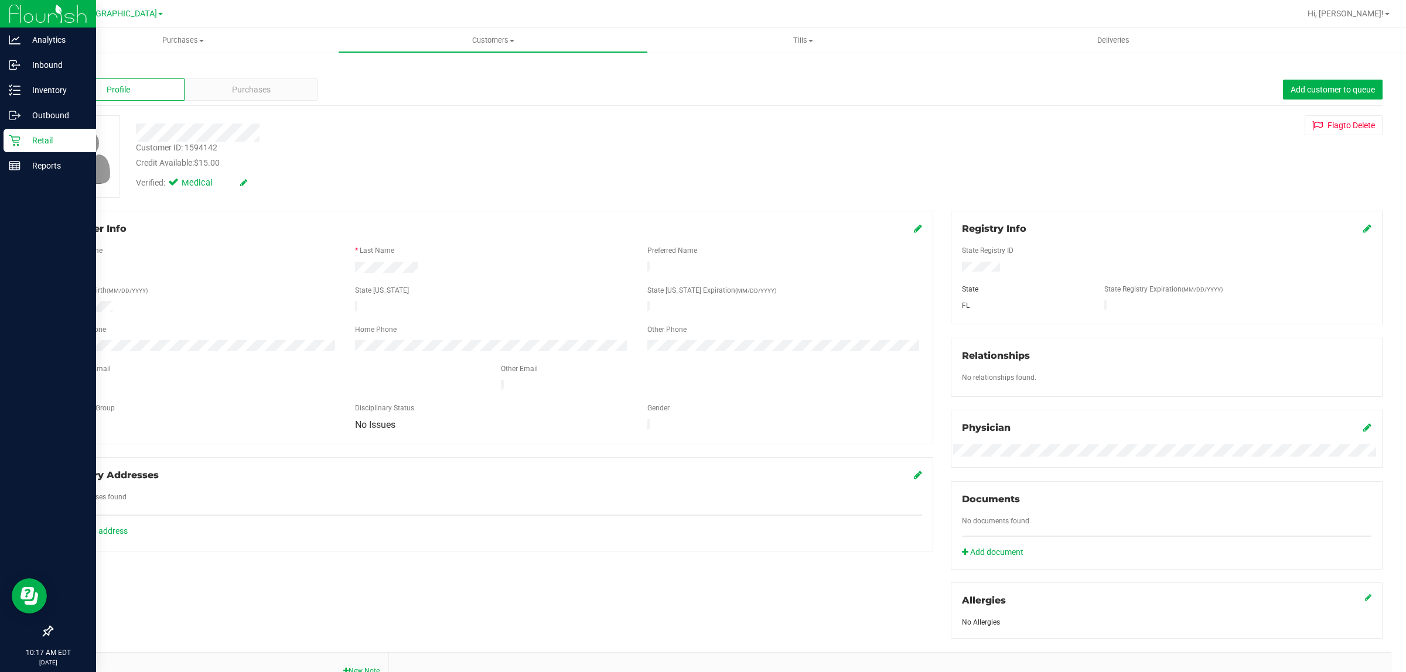
click at [914, 227] on icon at bounding box center [918, 228] width 8 height 9
click at [405, 438] on span "No Issues" at bounding box center [485, 436] width 259 height 16
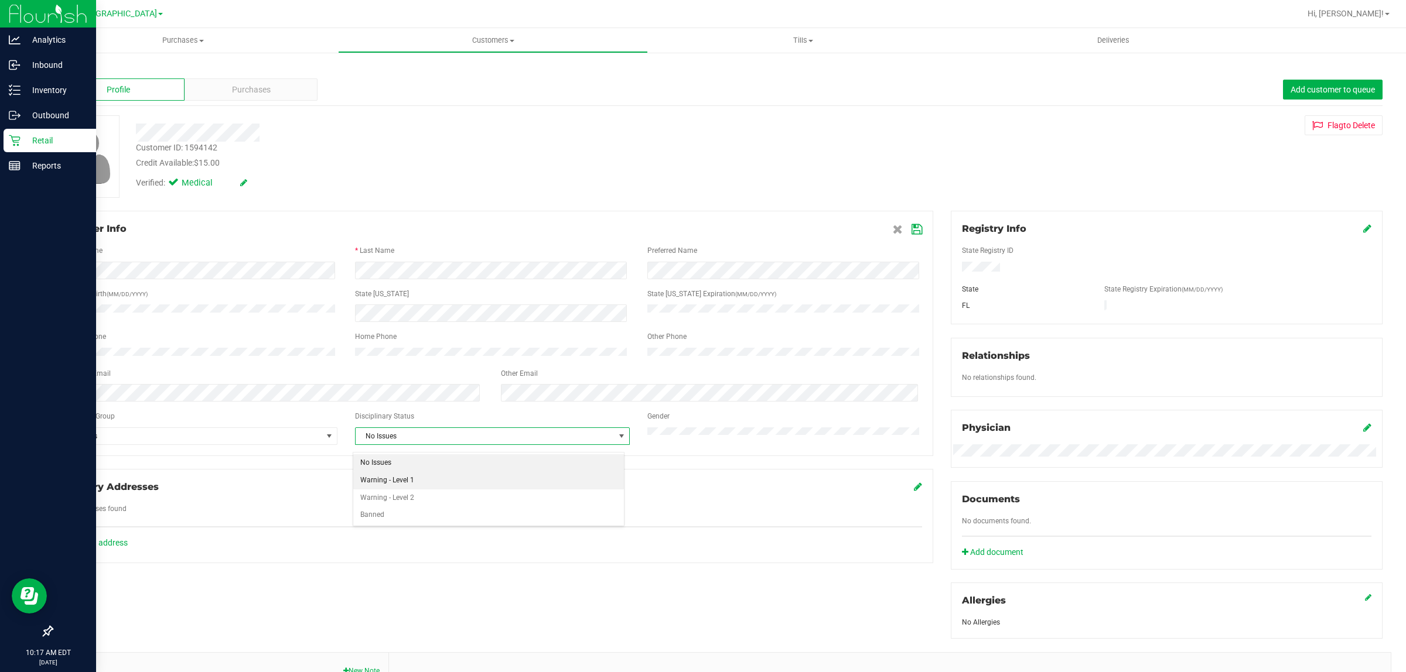
click at [399, 477] on li "Warning - Level 1" at bounding box center [488, 481] width 271 height 18
click at [911, 233] on icon at bounding box center [916, 229] width 11 height 9
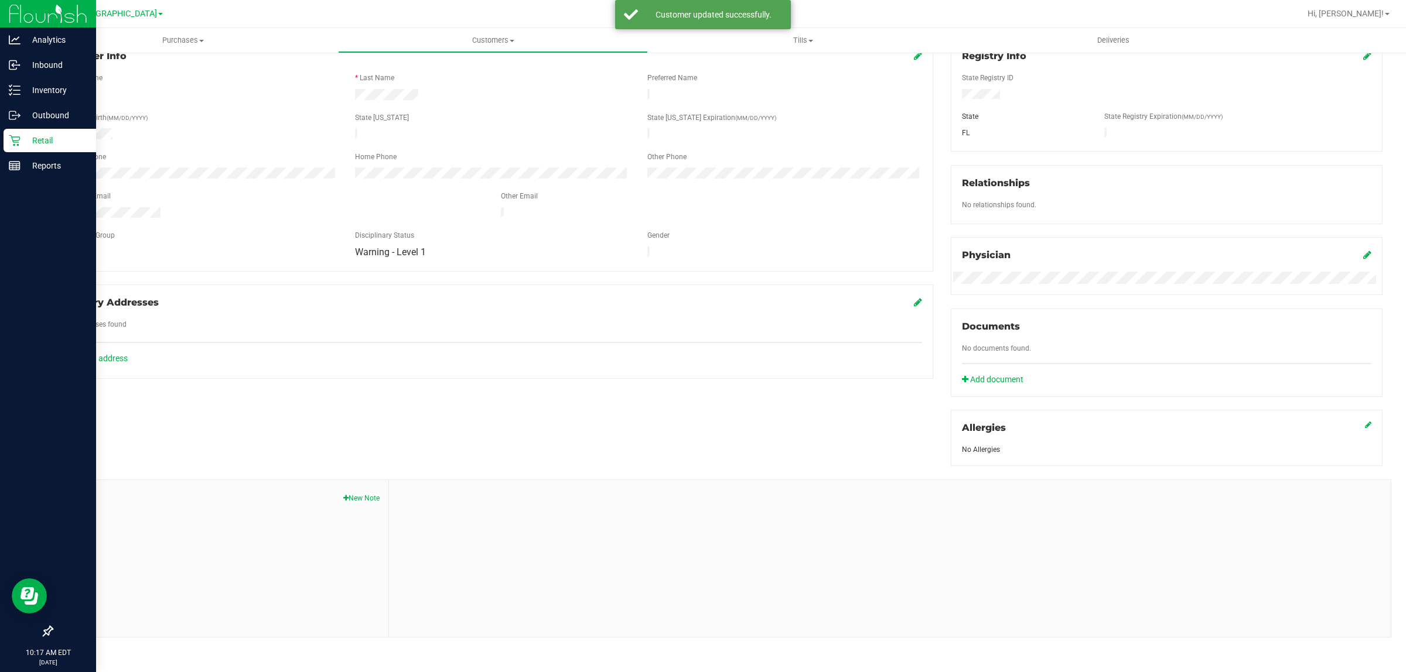
scroll to position [176, 0]
click at [370, 489] on span "Notes" at bounding box center [220, 493] width 319 height 14
click at [360, 496] on button "New Note" at bounding box center [361, 495] width 36 height 11
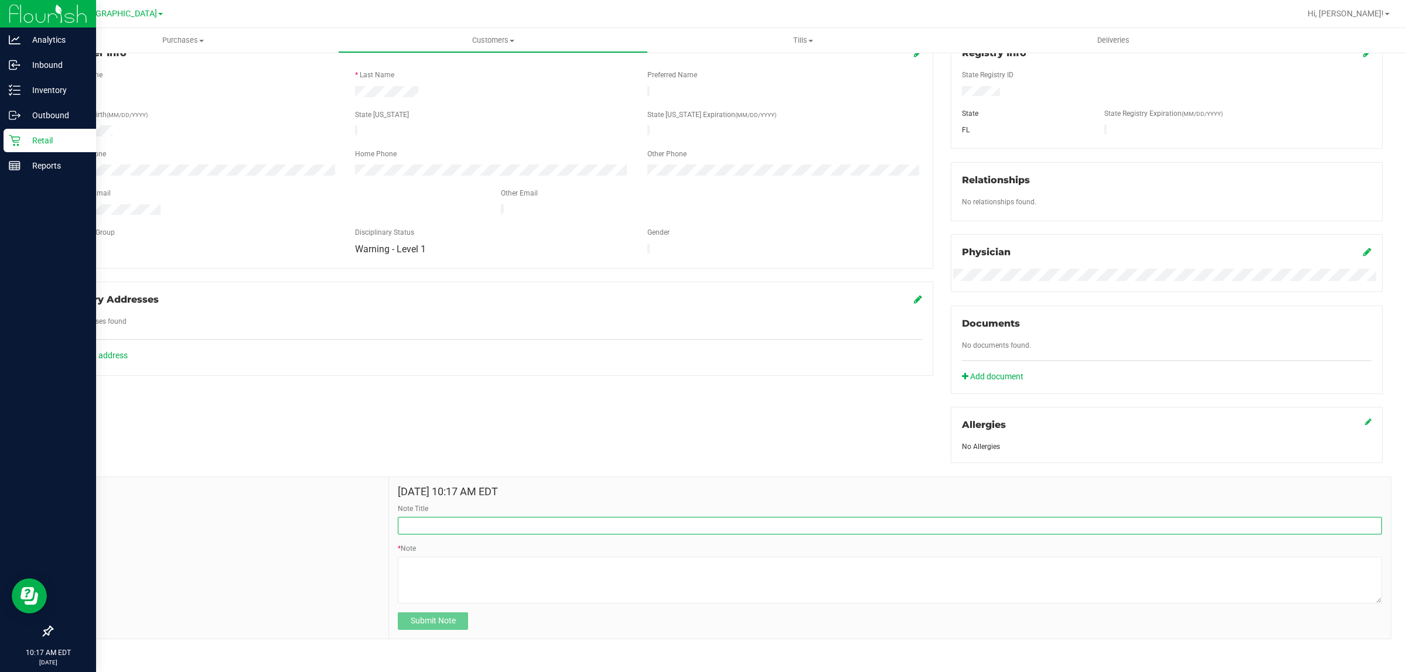
click at [456, 523] on input "Note Title" at bounding box center [890, 526] width 984 height 18
type input "P"
type input "C"
type input "M"
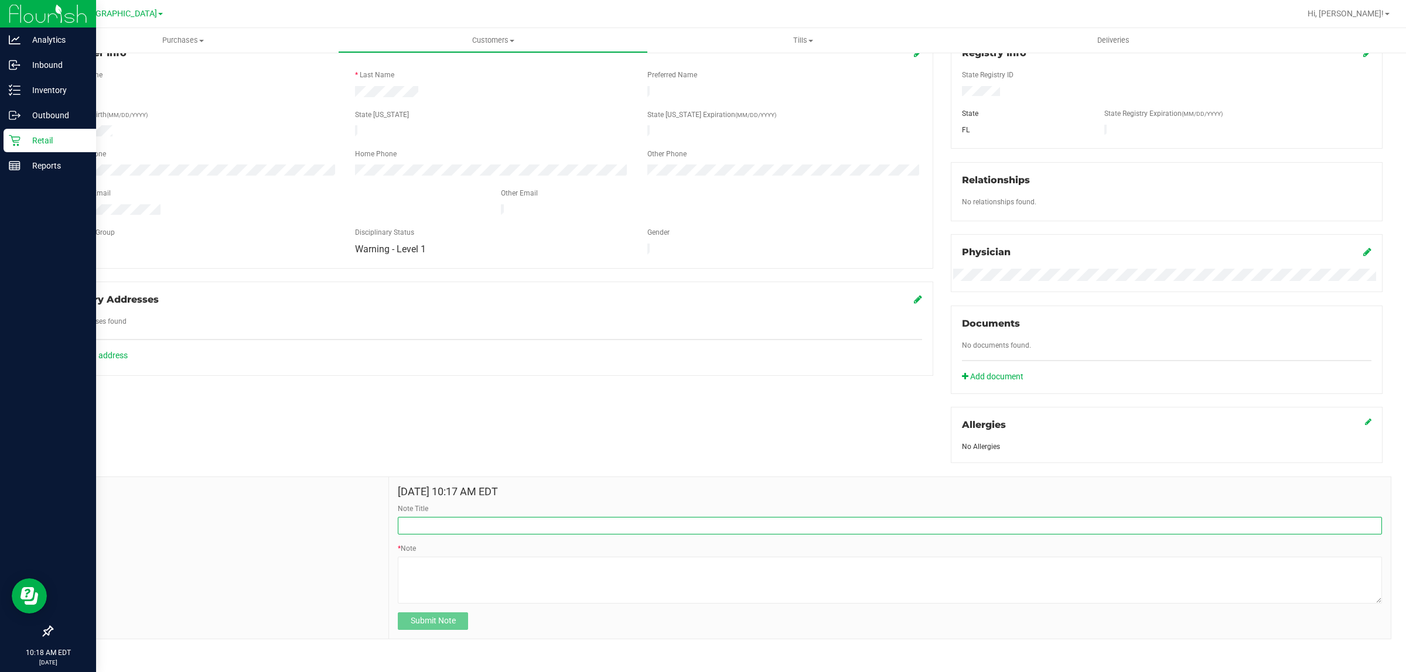
type input "C"
type input "V"
type input "D"
type input "C"
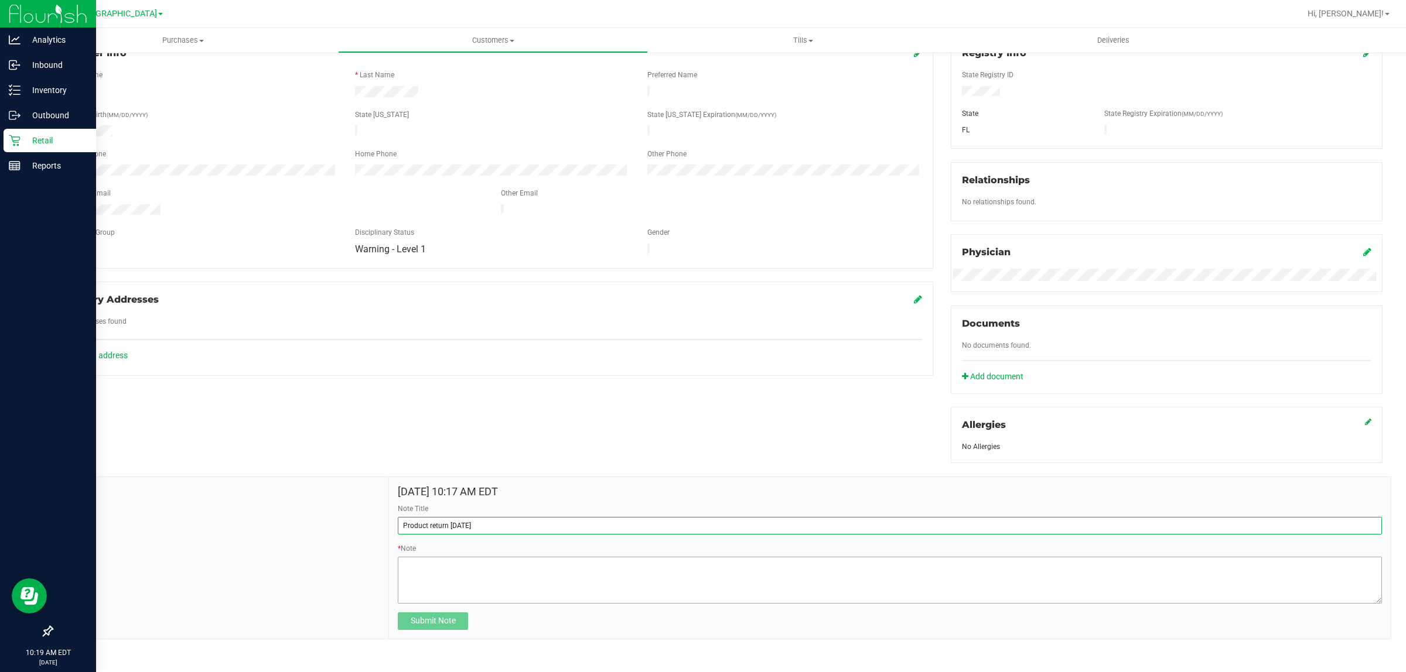
type input "Product return [DATE]"
click at [490, 593] on textarea "* Note" at bounding box center [890, 580] width 984 height 47
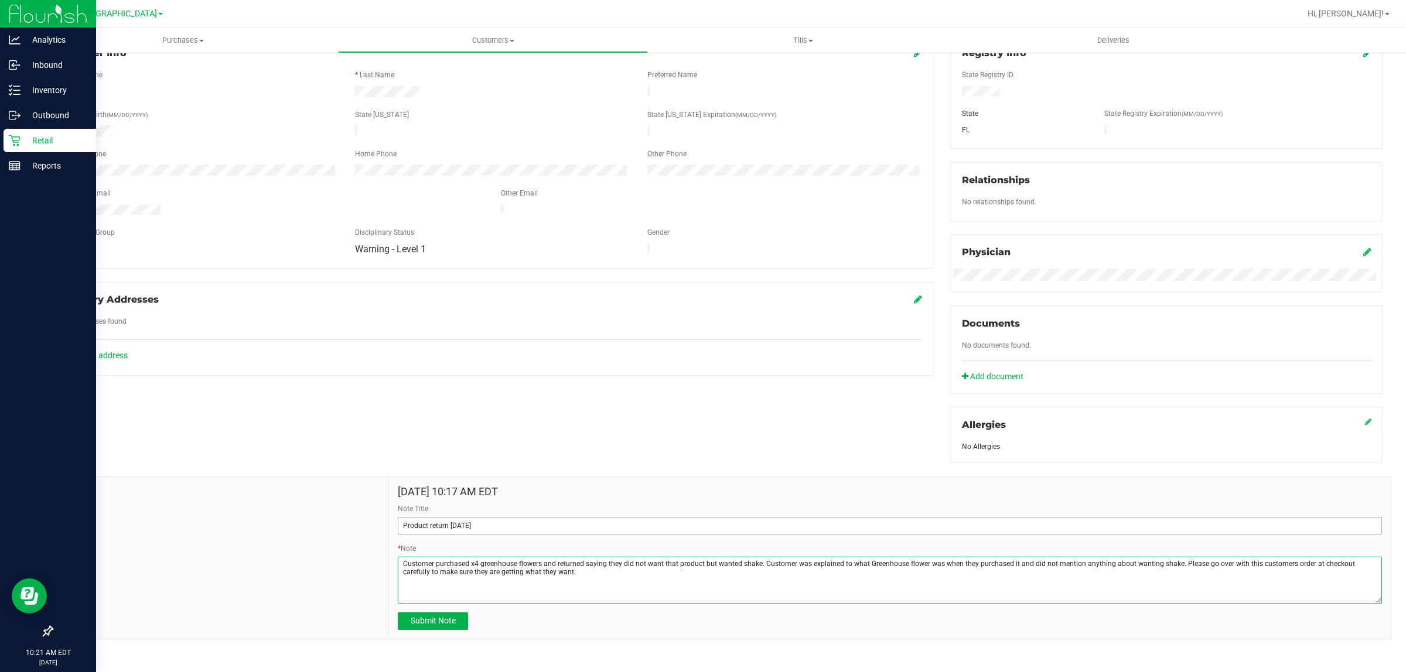
type textarea "Customer purchased x4 greenhouse flowers and returned saying they did not want …"
click at [479, 527] on input "Product return [DATE]" at bounding box center [890, 526] width 984 height 18
type input "Product return [DATE] / [PERSON_NAME] orders carefully w/ customer at POS"
click at [587, 580] on textarea "* Note" at bounding box center [890, 580] width 984 height 47
type textarea "Customer purchased x4 greenhouse flowers and returned saying they did not want …"
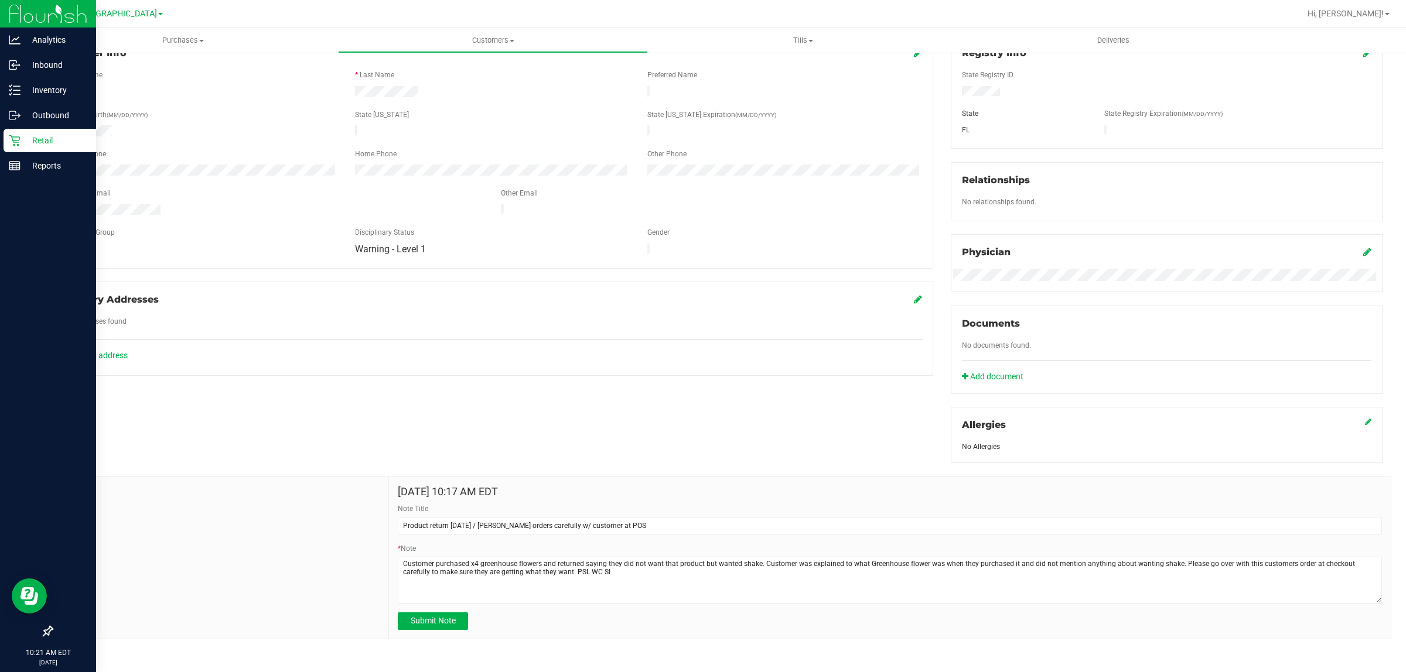
click at [441, 611] on form "[DATE] 10:17 AM EDT Note Title Product return [DATE] / Verfiy orders carefully …" at bounding box center [890, 558] width 984 height 144
click at [438, 614] on button "Submit Note" at bounding box center [433, 622] width 70 height 18
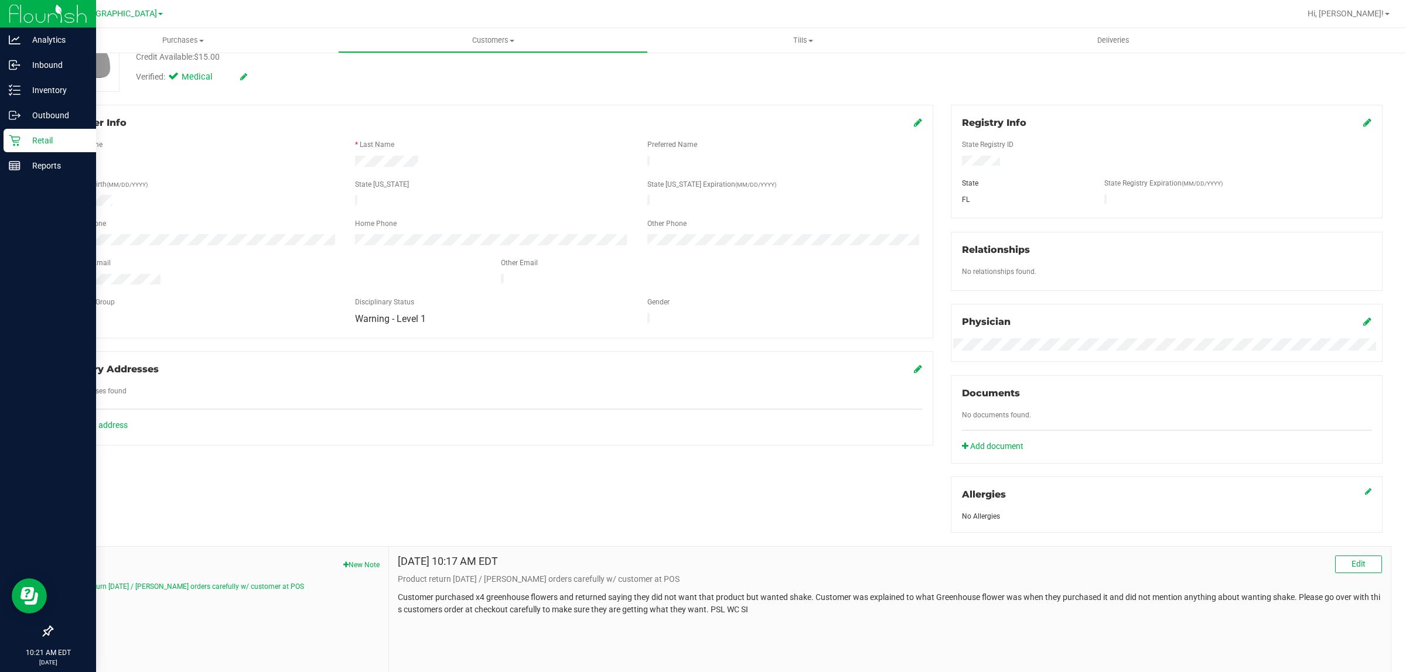
scroll to position [0, 0]
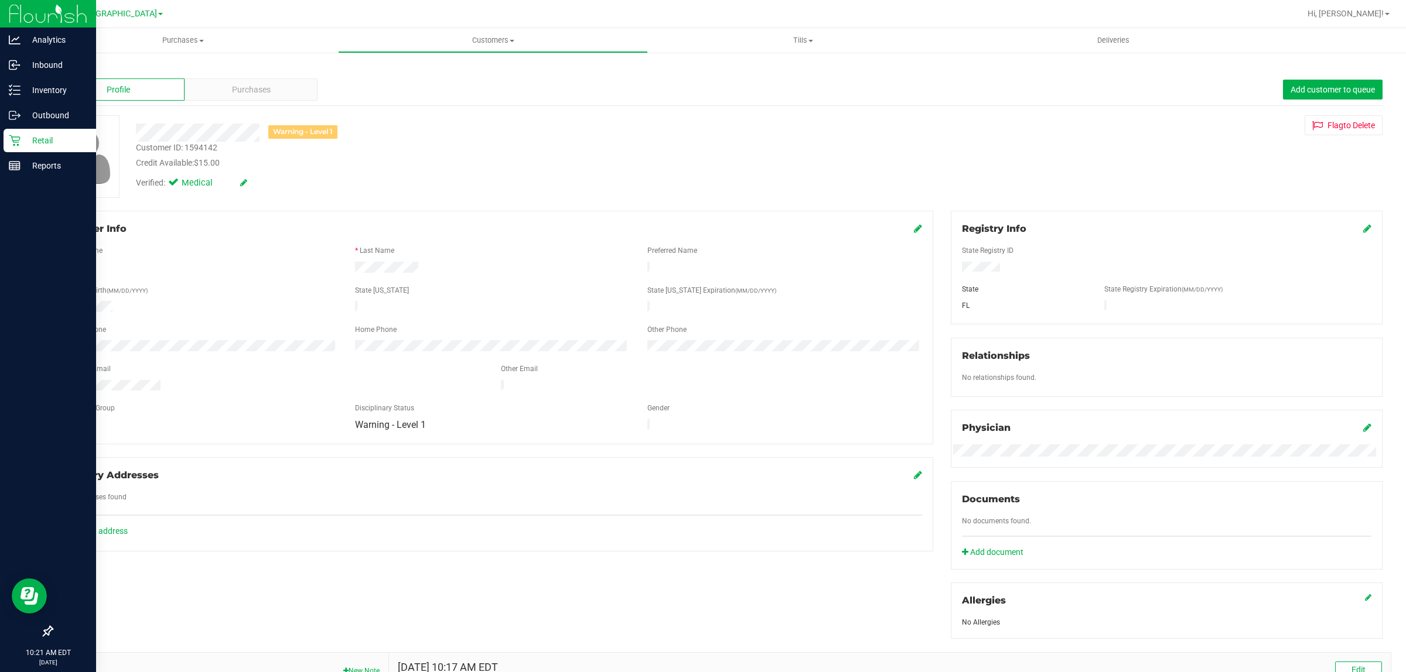
click at [27, 135] on p "Retail" at bounding box center [56, 141] width 70 height 14
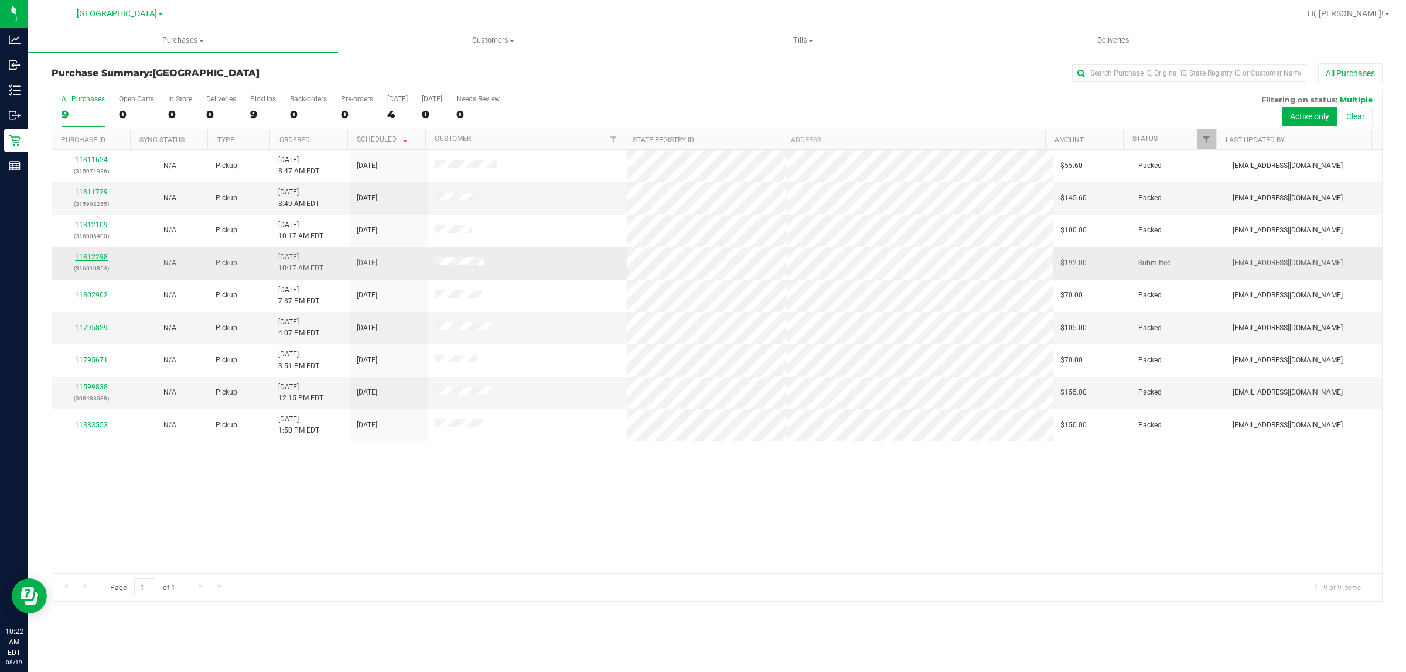
click at [103, 257] on link "11812298" at bounding box center [91, 257] width 33 height 8
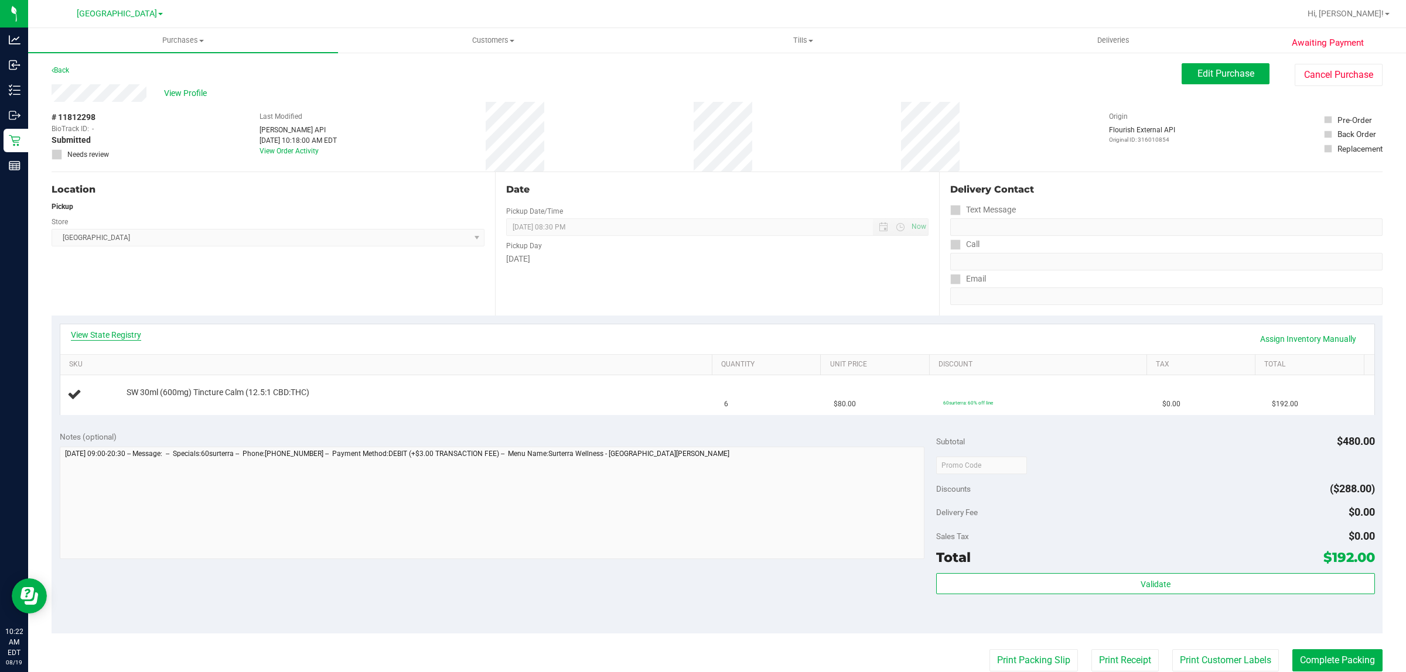
click at [101, 335] on link "View State Registry" at bounding box center [106, 335] width 70 height 12
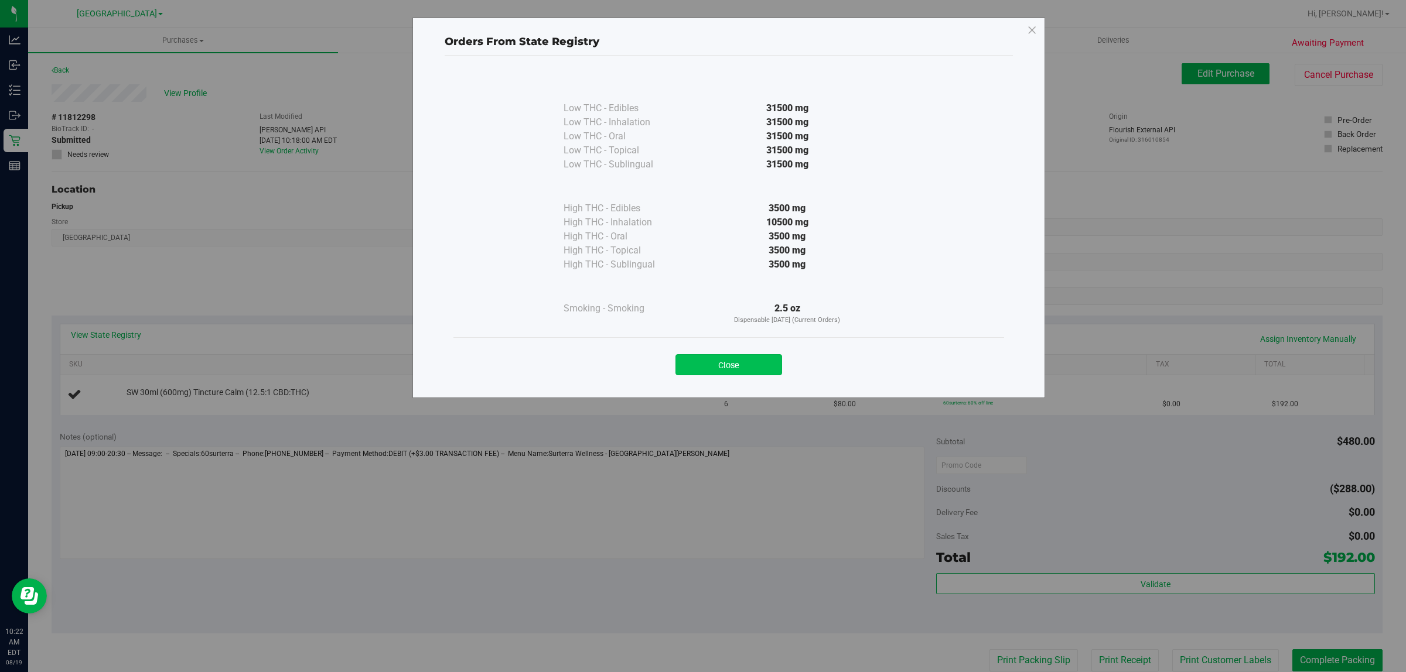
click at [681, 365] on button "Close" at bounding box center [728, 364] width 107 height 21
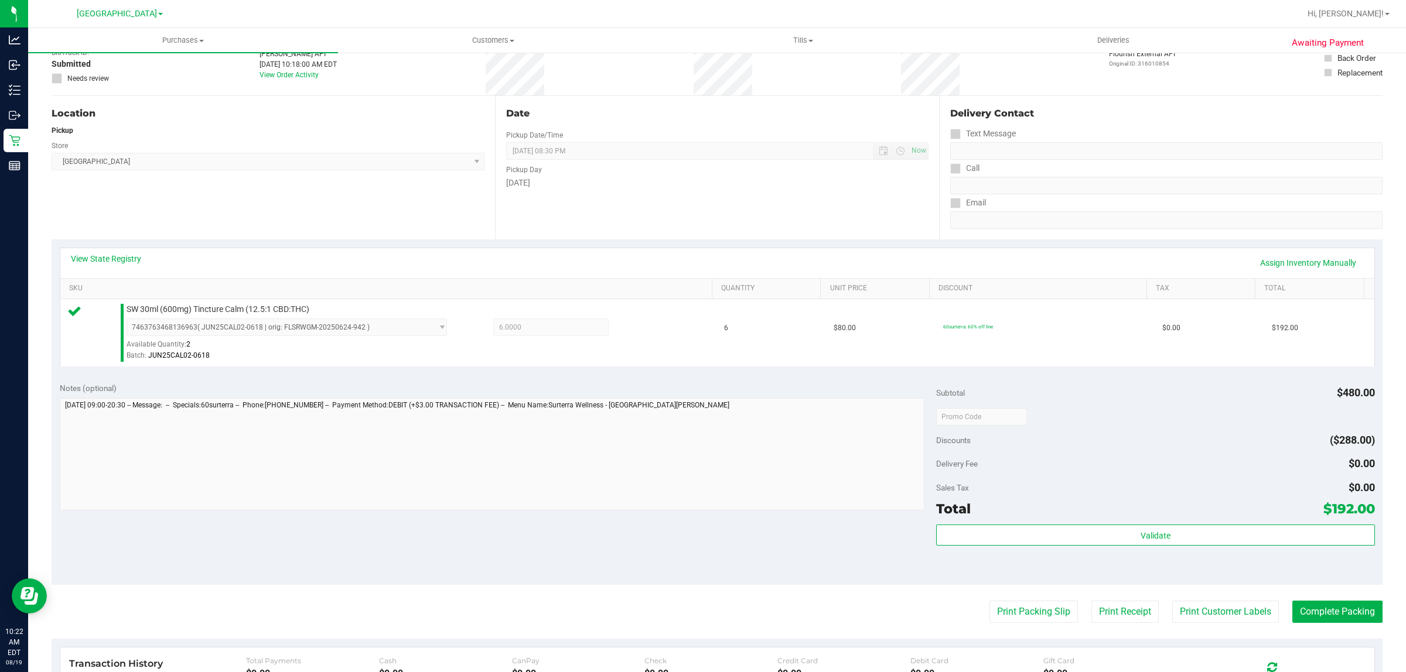
scroll to position [146, 0]
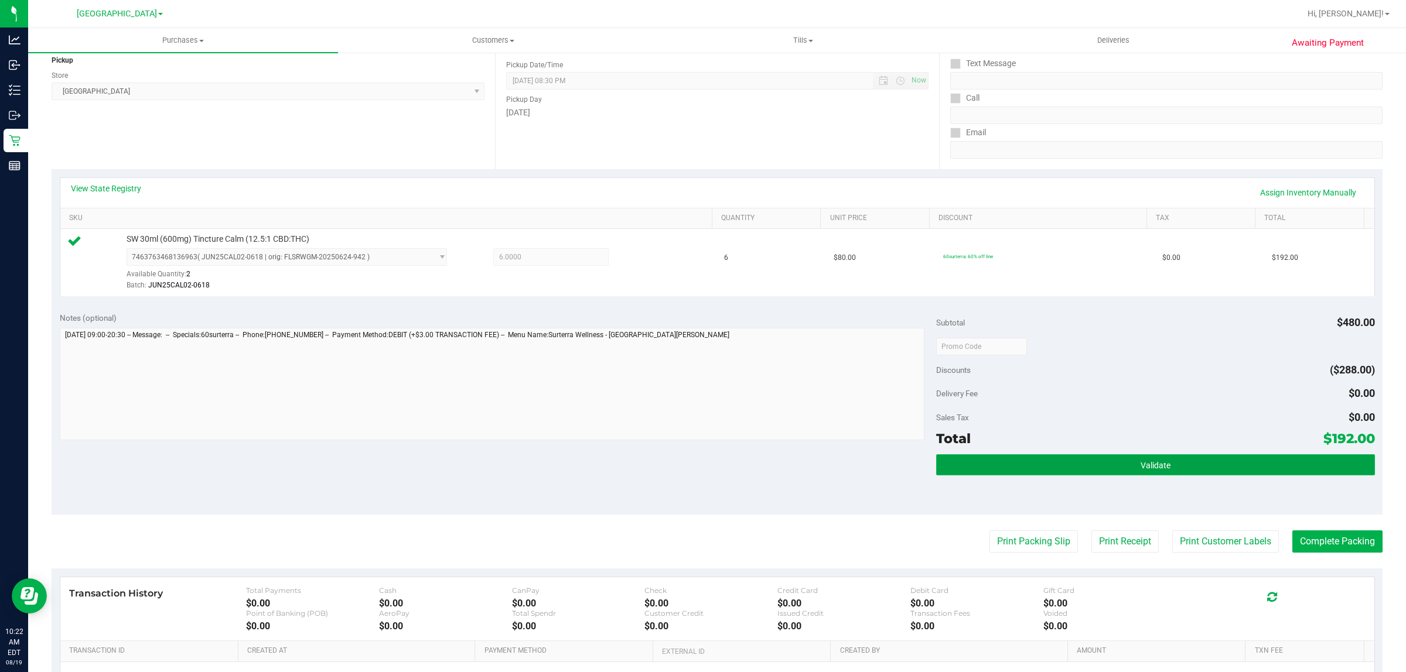
click at [1018, 469] on button "Validate" at bounding box center [1155, 465] width 438 height 21
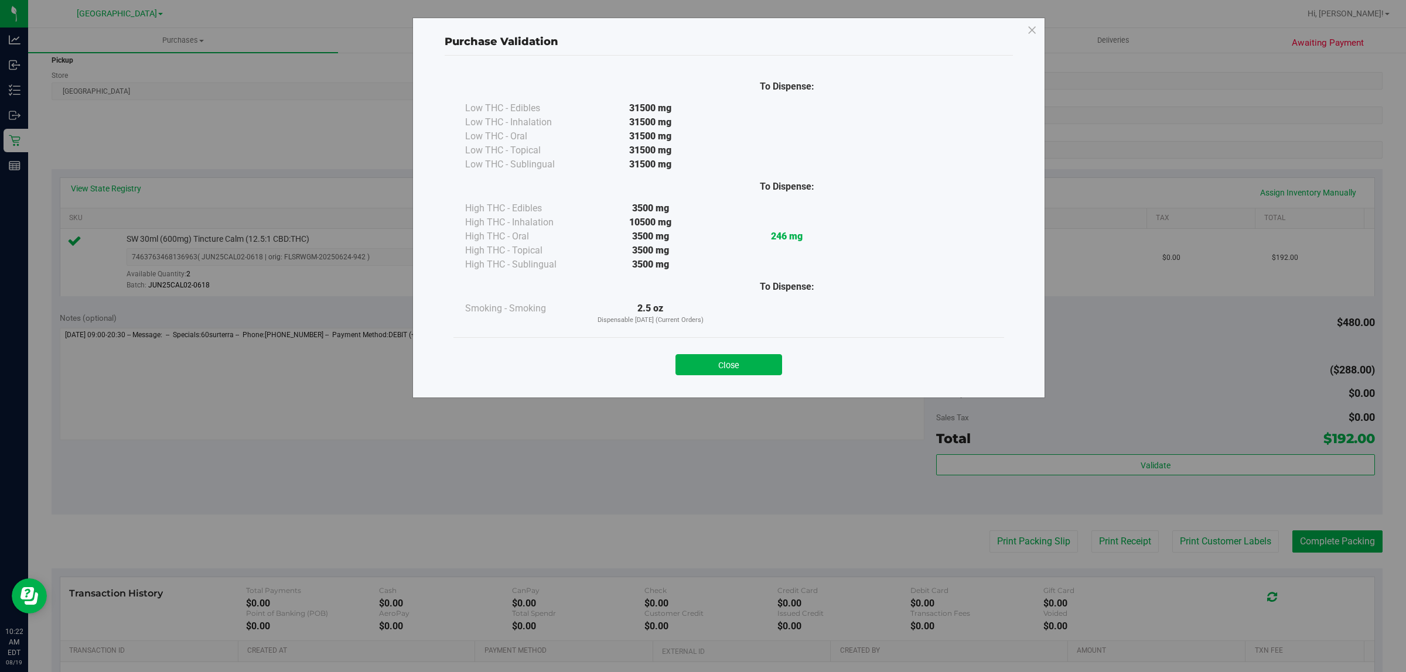
click at [709, 353] on div "Close" at bounding box center [728, 361] width 533 height 29
click at [710, 365] on button "Close" at bounding box center [728, 364] width 107 height 21
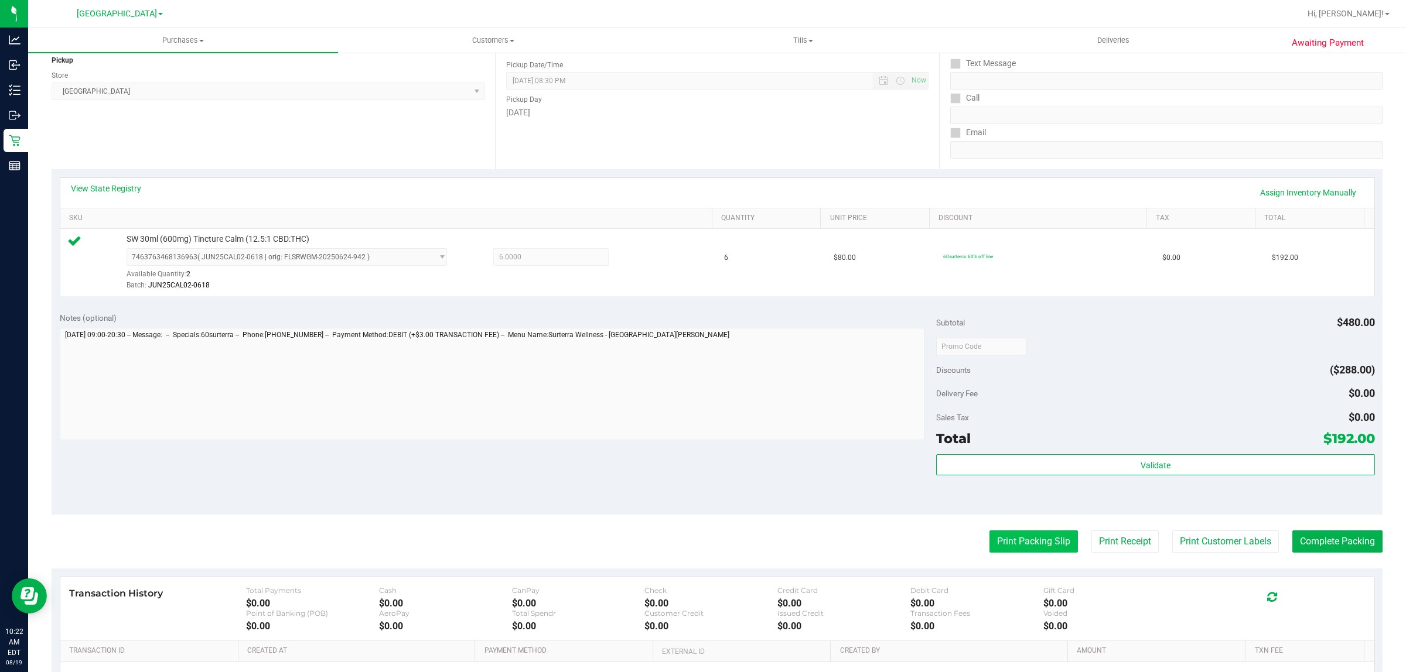
click at [1006, 548] on button "Print Packing Slip" at bounding box center [1033, 542] width 88 height 22
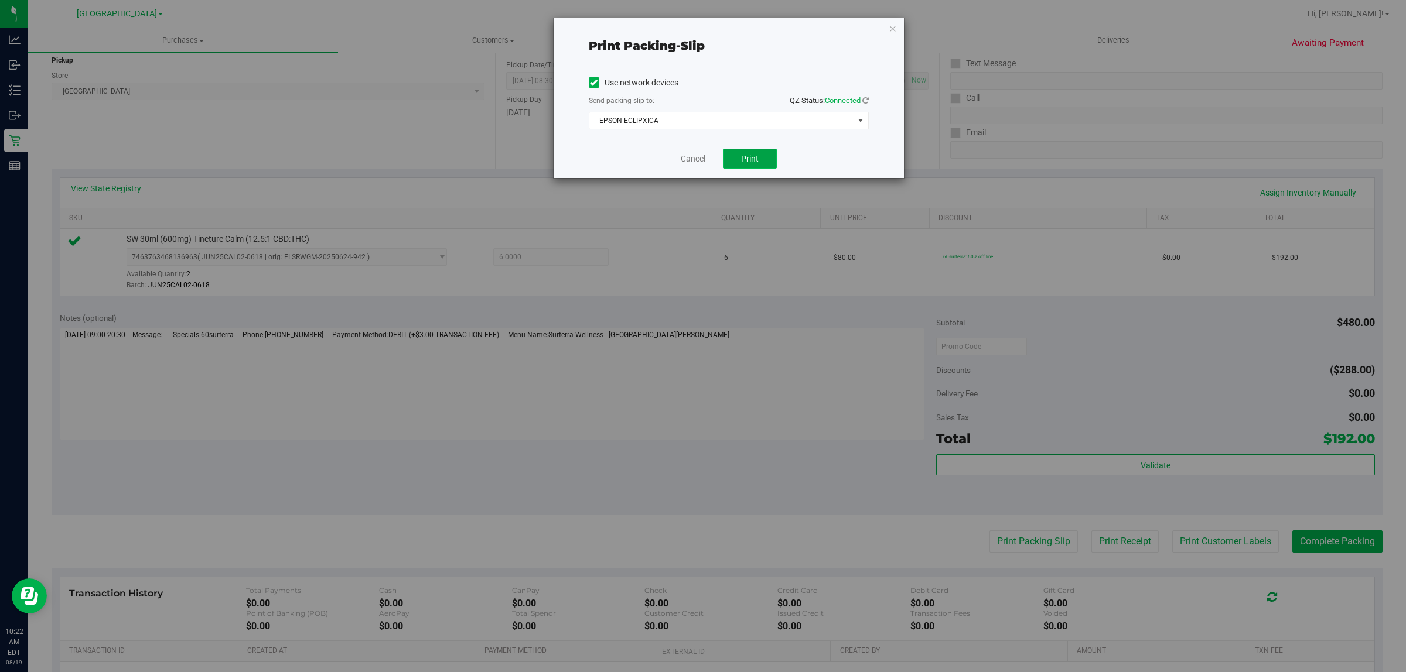
click at [750, 168] on button "Print" at bounding box center [750, 159] width 54 height 20
click at [690, 165] on link "Cancel" at bounding box center [693, 159] width 25 height 12
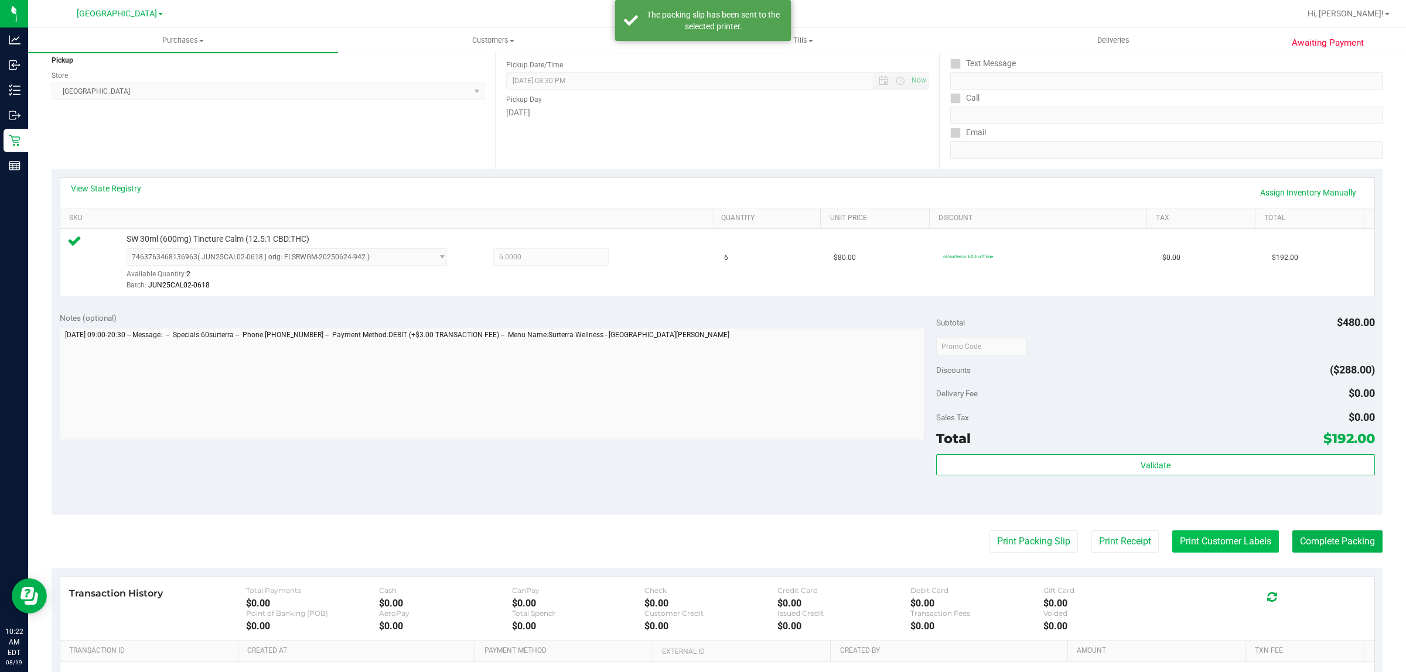
click at [1207, 542] on button "Print Customer Labels" at bounding box center [1225, 542] width 107 height 22
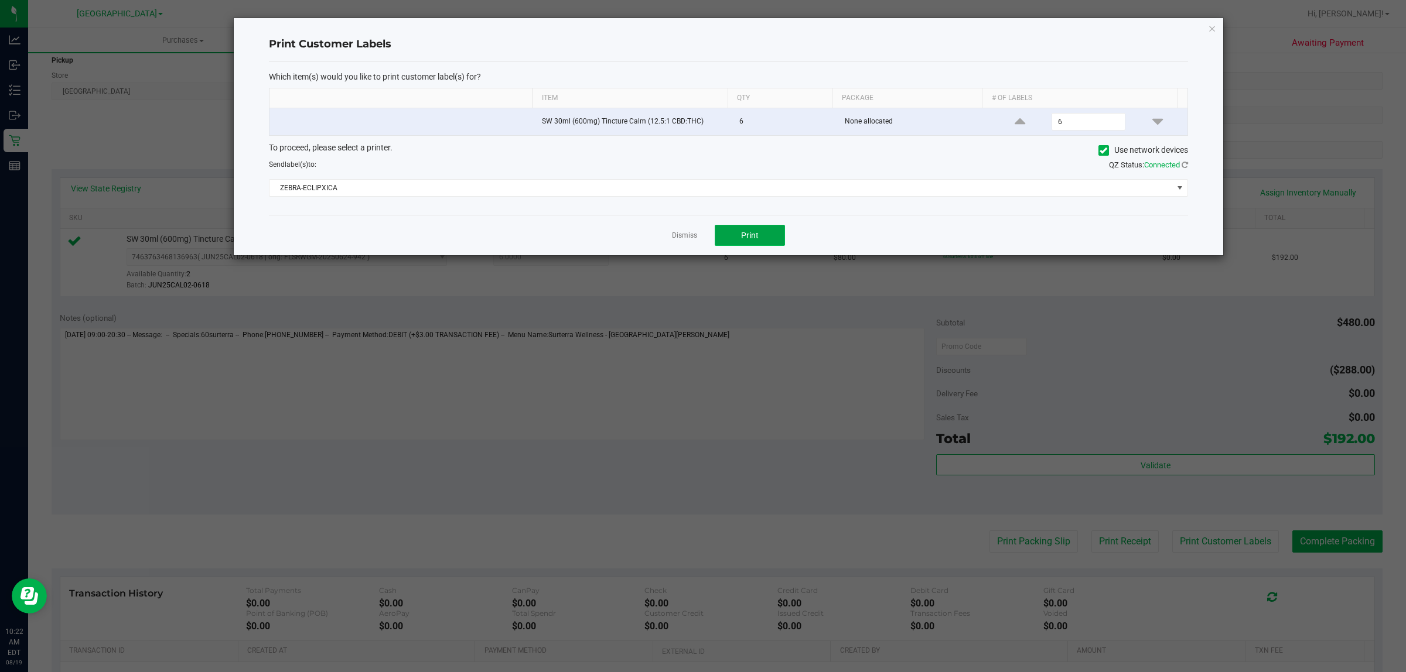
click at [750, 233] on span "Print" at bounding box center [750, 235] width 18 height 9
click at [685, 241] on link "Dismiss" at bounding box center [684, 236] width 25 height 10
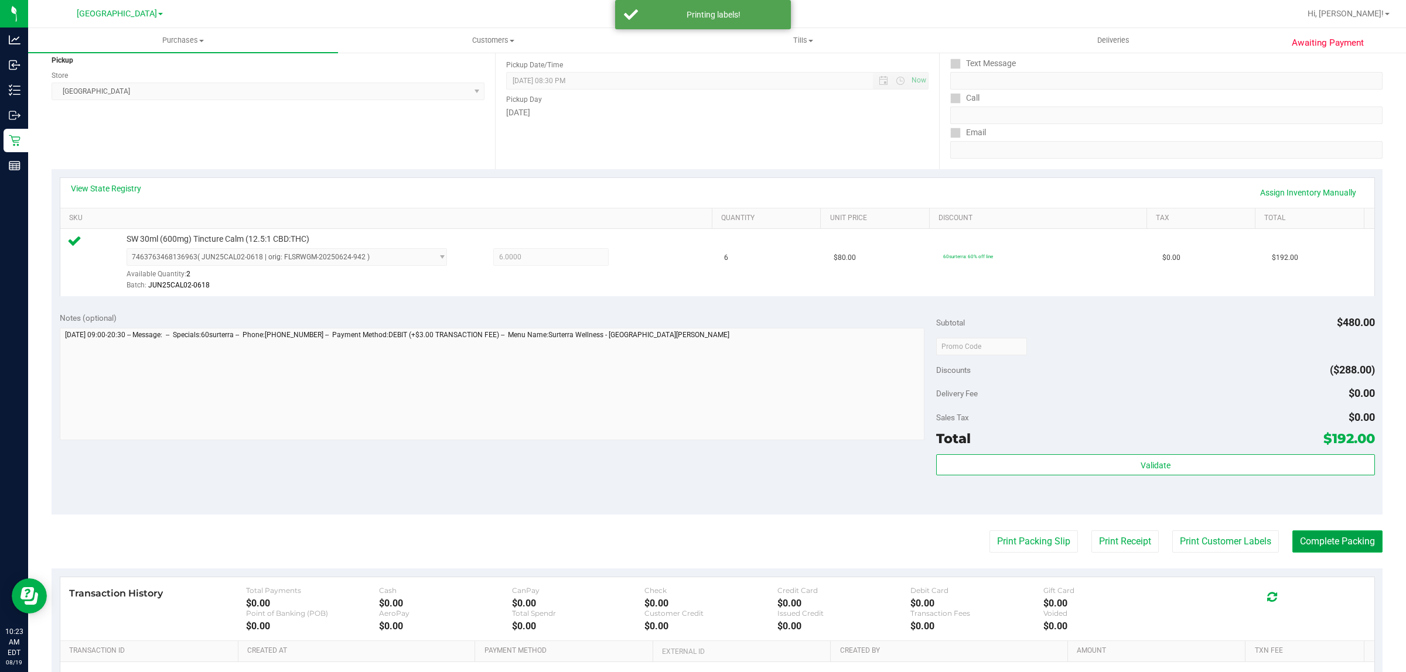
click at [1342, 549] on button "Complete Packing" at bounding box center [1337, 542] width 90 height 22
